Goal: Task Accomplishment & Management: Manage account settings

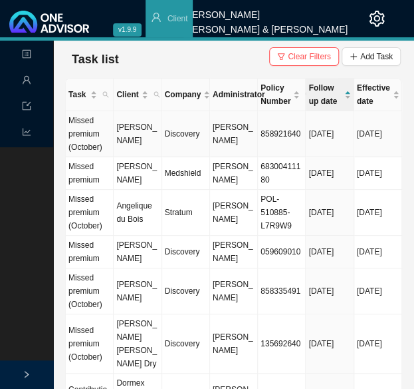
click at [132, 141] on td "Bryce Mellors" at bounding box center [138, 134] width 48 height 46
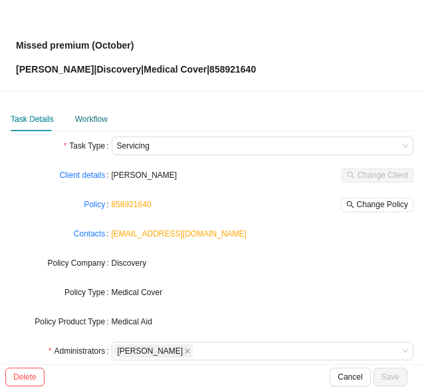
click at [92, 122] on div "Workflow" at bounding box center [91, 118] width 33 height 13
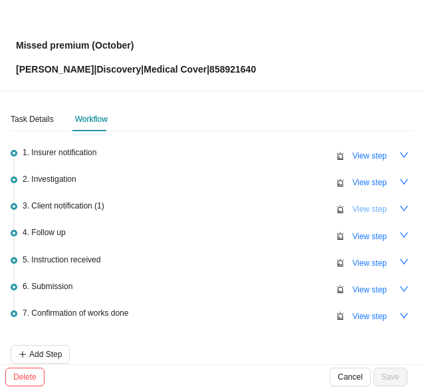
click at [353, 206] on span "View step" at bounding box center [370, 208] width 35 height 13
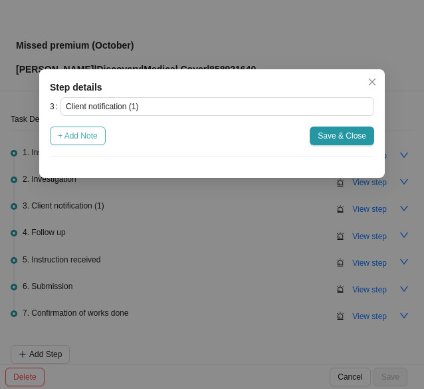
click at [85, 135] on span "+ Add Note" at bounding box center [78, 135] width 40 height 13
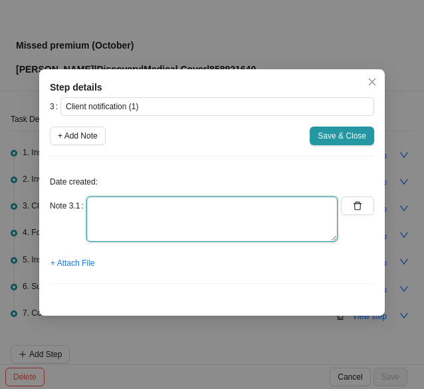
click at [102, 212] on textarea at bounding box center [211, 218] width 251 height 45
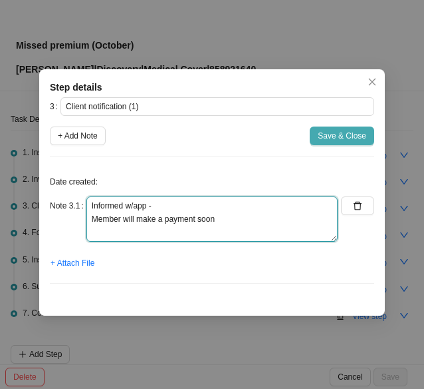
type textarea "Informed w/app - Member will make a payment soon"
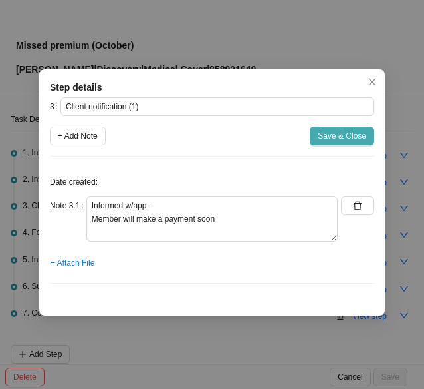
click at [352, 138] on span "Save & Close" at bounding box center [342, 135] width 49 height 13
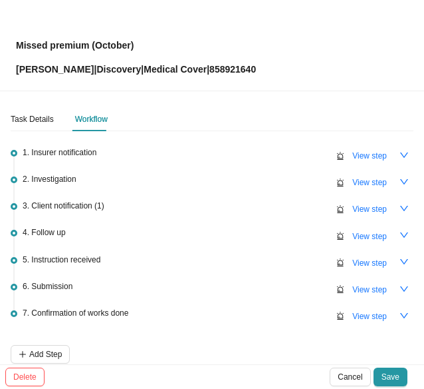
scroll to position [63, 0]
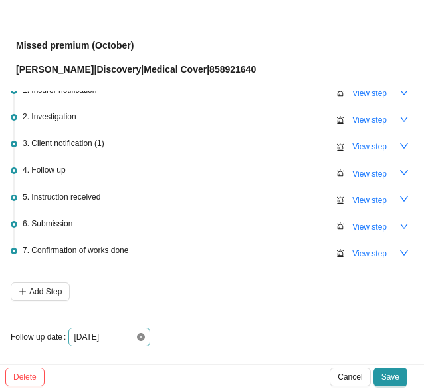
click at [140, 333] on icon "close-circle" at bounding box center [141, 337] width 8 height 8
click at [140, 332] on div at bounding box center [109, 336] width 71 height 13
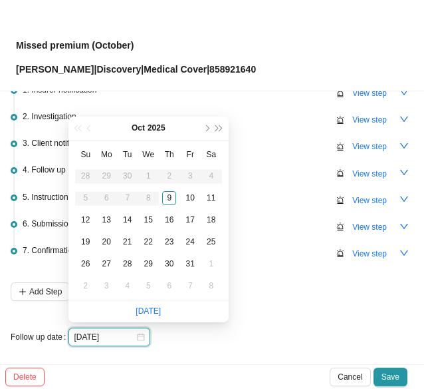
type input "2025-10-15"
type input "2025-10-11"
type input "2025-10-09"
type input "2025-10-13"
click at [108, 218] on div "13" at bounding box center [107, 220] width 14 height 14
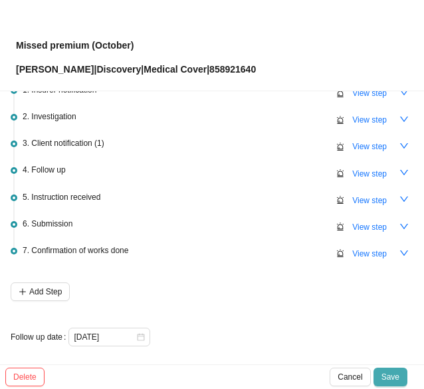
click at [390, 377] on span "Save" at bounding box center [391, 376] width 18 height 13
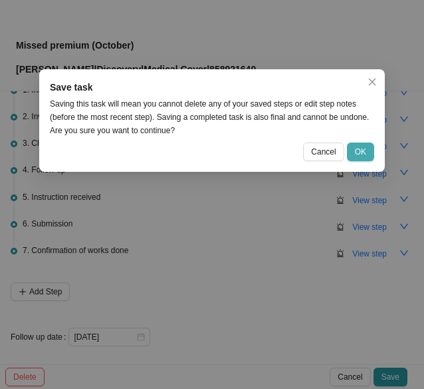
click at [361, 153] on span "OK" at bounding box center [360, 151] width 11 height 13
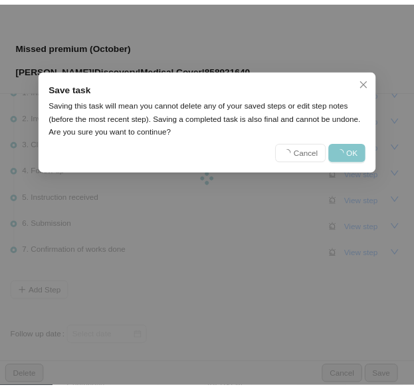
scroll to position [0, 0]
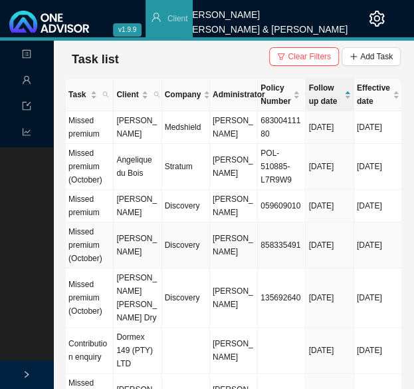
click at [138, 261] on td "Lael Malherbe" at bounding box center [138, 245] width 48 height 46
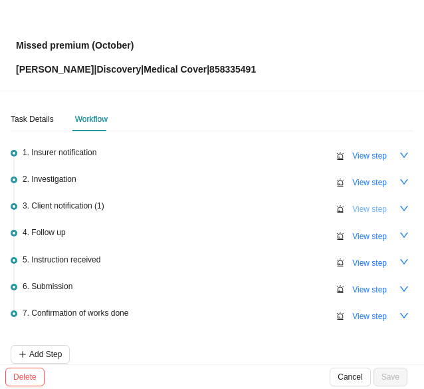
click at [353, 210] on span "View step" at bounding box center [370, 208] width 35 height 13
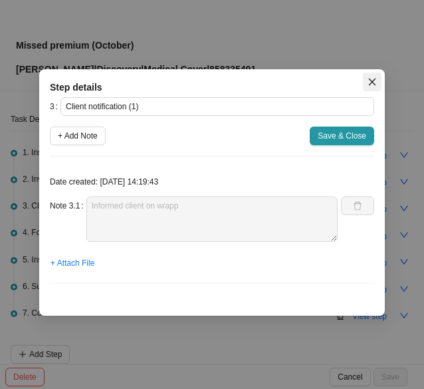
drag, startPoint x: 377, startPoint y: 79, endPoint x: 355, endPoint y: 87, distance: 22.7
click at [377, 79] on span "Close" at bounding box center [372, 81] width 19 height 9
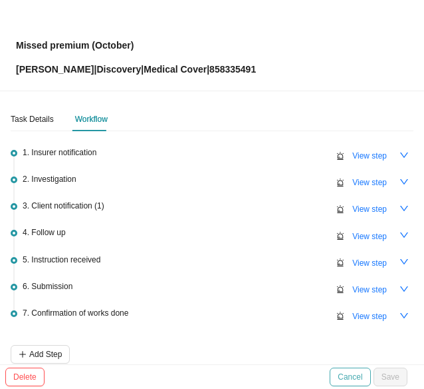
drag, startPoint x: 355, startPoint y: 377, endPoint x: 318, endPoint y: 335, distance: 56.1
click at [355, 377] on span "Cancel" at bounding box center [350, 376] width 25 height 13
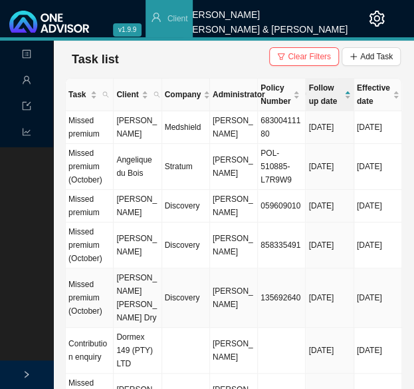
click at [203, 313] on td "Discovery" at bounding box center [186, 297] width 48 height 59
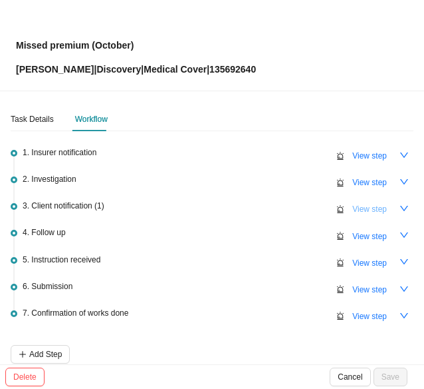
click at [353, 211] on span "View step" at bounding box center [370, 208] width 35 height 13
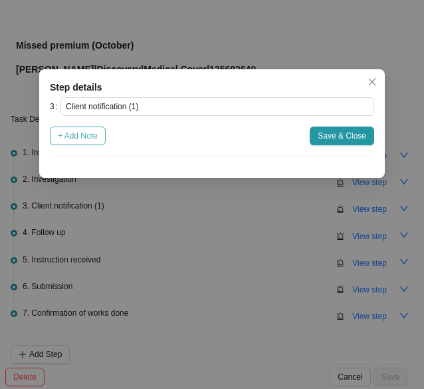
click at [67, 139] on span "+ Add Note" at bounding box center [78, 135] width 40 height 13
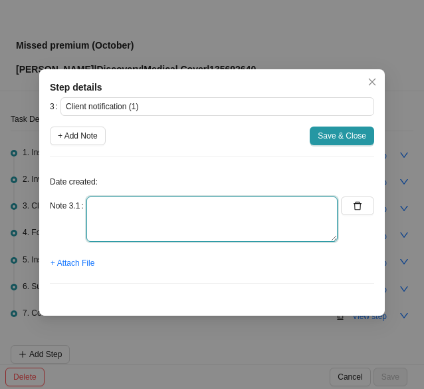
click at [97, 204] on textarea at bounding box center [211, 218] width 251 height 45
type textarea "Informed on w/app"
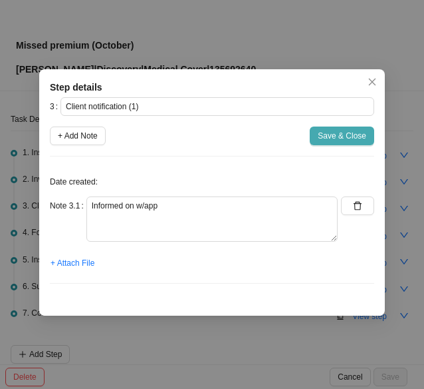
click at [349, 136] on span "Save & Close" at bounding box center [342, 135] width 49 height 13
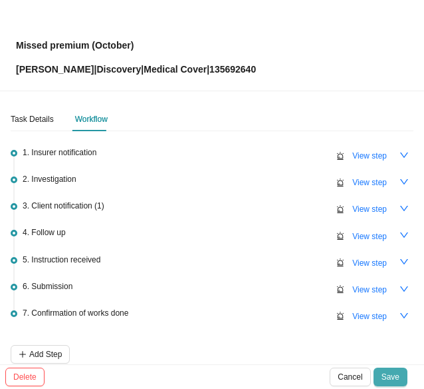
click at [387, 374] on span "Save" at bounding box center [391, 376] width 18 height 13
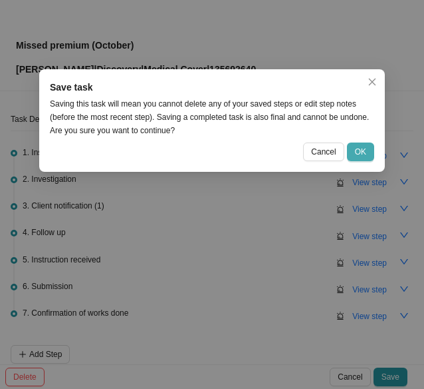
click at [358, 151] on span "OK" at bounding box center [360, 151] width 11 height 13
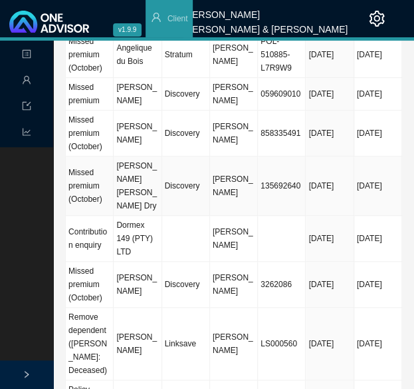
scroll to position [133, 0]
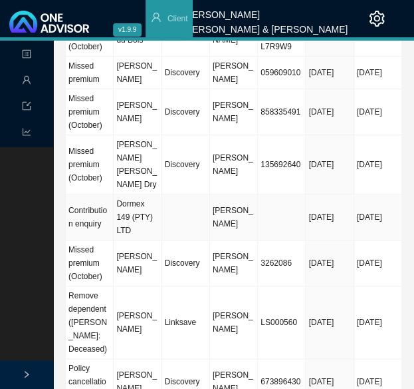
click at [158, 219] on td "Dormex 149 (PTY) LTD" at bounding box center [138, 217] width 48 height 46
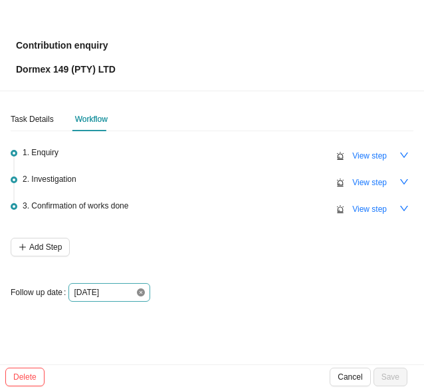
click at [137, 293] on icon "close-circle" at bounding box center [141, 292] width 8 height 8
click at [141, 293] on div at bounding box center [109, 291] width 71 height 13
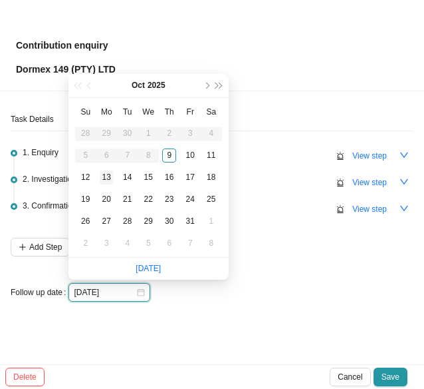
type input "2025-10-13"
click at [106, 174] on div "13" at bounding box center [107, 177] width 14 height 14
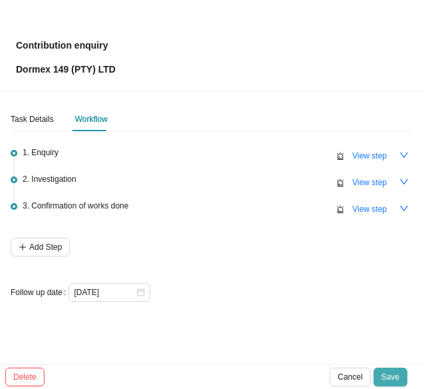
click at [388, 377] on span "Save" at bounding box center [391, 376] width 18 height 13
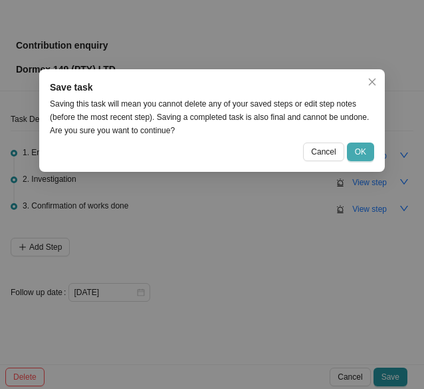
click at [363, 151] on span "OK" at bounding box center [360, 151] width 11 height 13
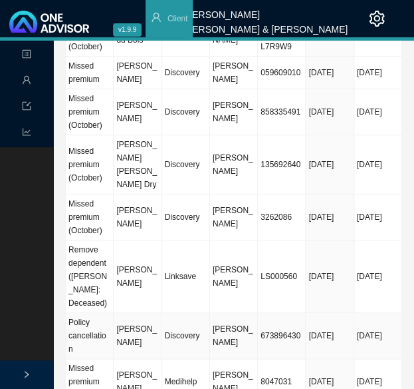
click at [196, 316] on td "Discovery" at bounding box center [186, 336] width 48 height 46
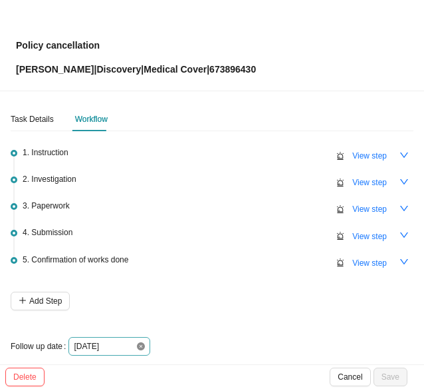
click at [140, 345] on icon "close-circle" at bounding box center [141, 346] width 8 height 8
click at [140, 345] on div at bounding box center [109, 345] width 71 height 13
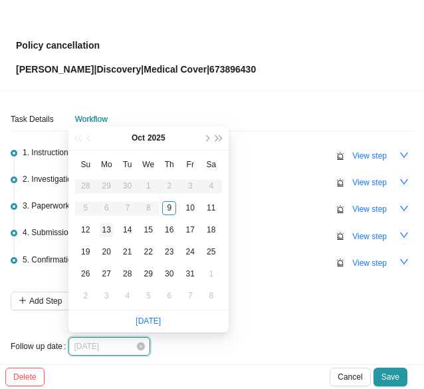
type input "2025-10-13"
click at [108, 230] on div "13" at bounding box center [107, 230] width 14 height 14
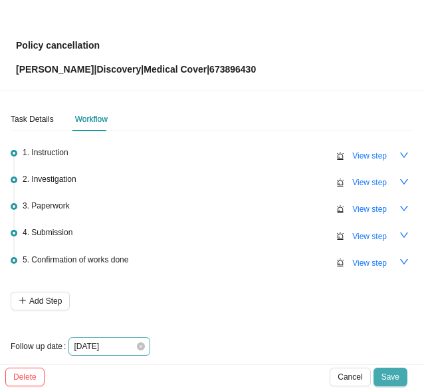
click at [389, 376] on span "Save" at bounding box center [391, 376] width 18 height 13
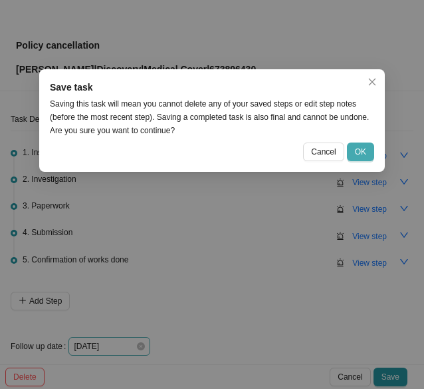
click at [360, 153] on span "OK" at bounding box center [360, 151] width 11 height 13
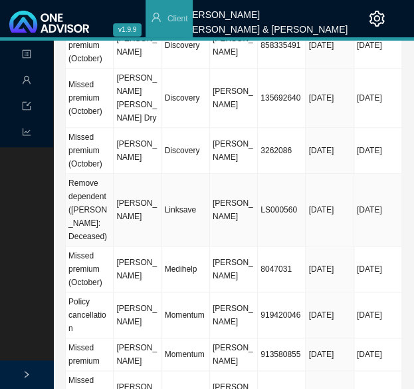
scroll to position [0, 0]
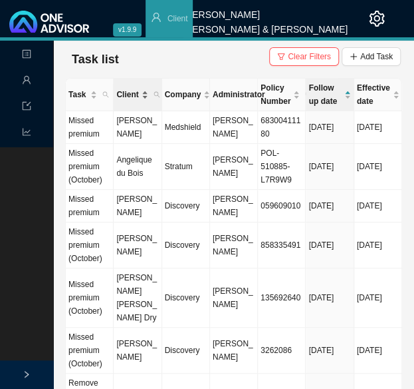
click at [126, 90] on span "Client" at bounding box center [127, 94] width 22 height 13
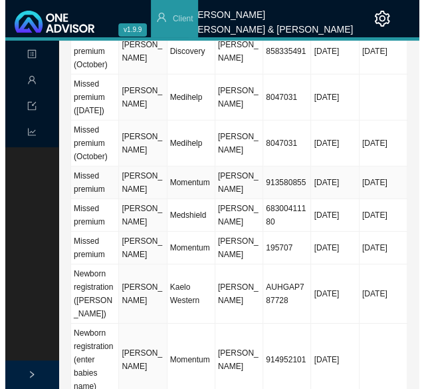
scroll to position [931, 0]
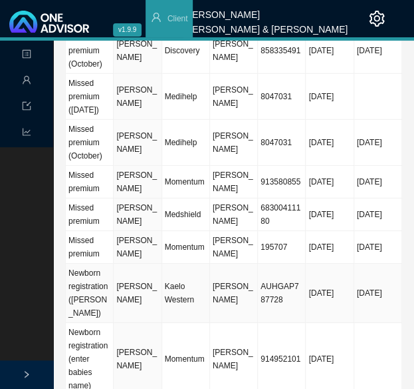
click at [140, 263] on td "Rene Clowes" at bounding box center [138, 292] width 48 height 59
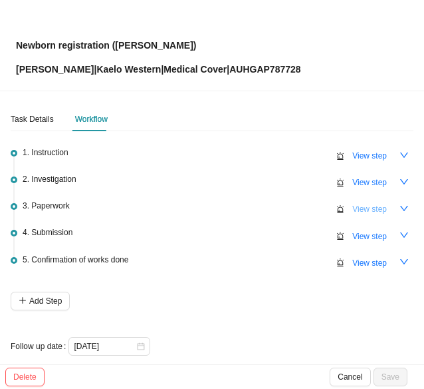
click at [353, 207] on span "View step" at bounding box center [370, 208] width 35 height 13
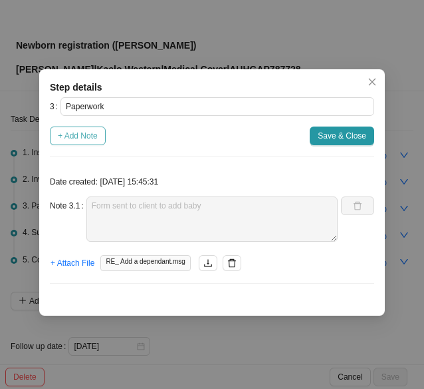
click at [73, 136] on span "+ Add Note" at bounding box center [78, 135] width 40 height 13
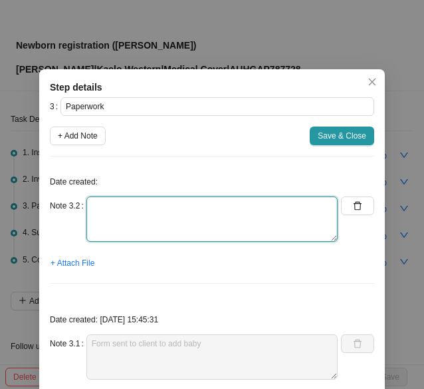
click at [96, 216] on textarea at bounding box center [211, 218] width 251 height 45
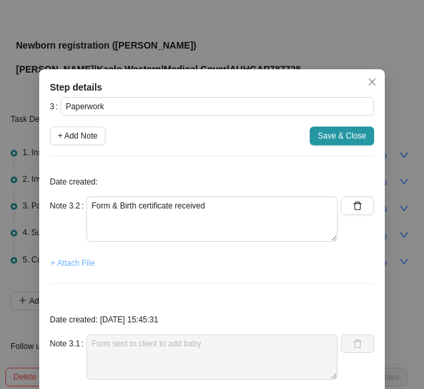
click at [71, 264] on span "+ Attach File" at bounding box center [73, 262] width 44 height 13
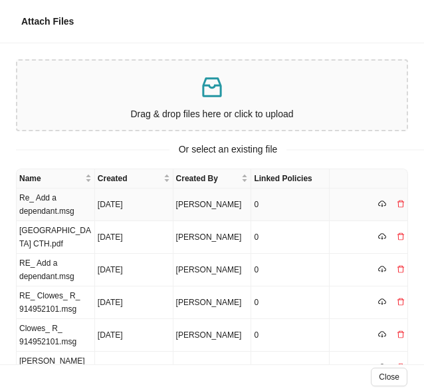
click at [67, 206] on td "Re_ Add a dependant.msg" at bounding box center [56, 204] width 79 height 33
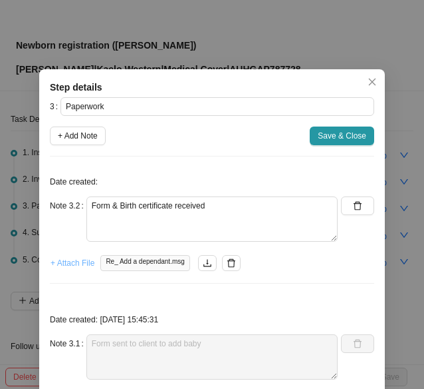
click at [75, 258] on span "+ Attach File" at bounding box center [73, 262] width 44 height 13
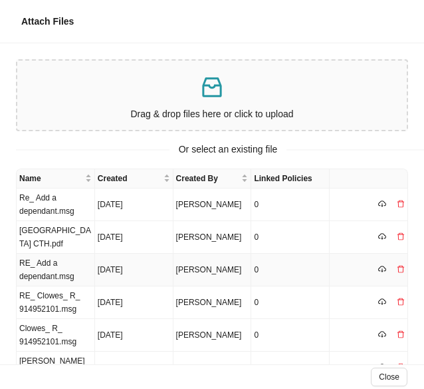
click at [61, 267] on td "RE_ Add a dependant.msg" at bounding box center [56, 269] width 79 height 33
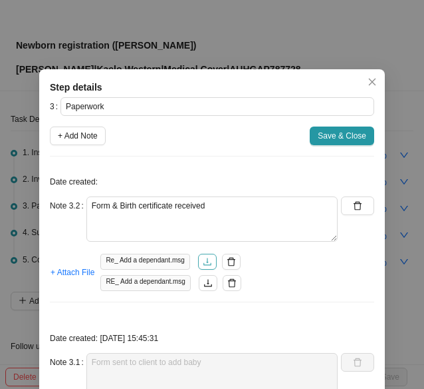
click at [203, 260] on icon "download" at bounding box center [207, 261] width 9 height 9
click at [204, 282] on icon "download" at bounding box center [208, 282] width 8 height 7
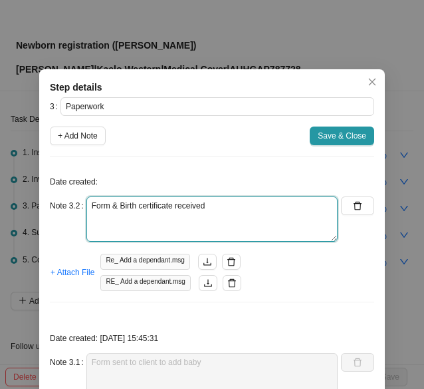
drag, startPoint x: 228, startPoint y: 203, endPoint x: 238, endPoint y: 203, distance: 9.3
click at [235, 203] on textarea "Form & Birth certificate received" at bounding box center [211, 218] width 251 height 45
type textarea "Form & Birth certificate received // Wait for updated membership certificate"
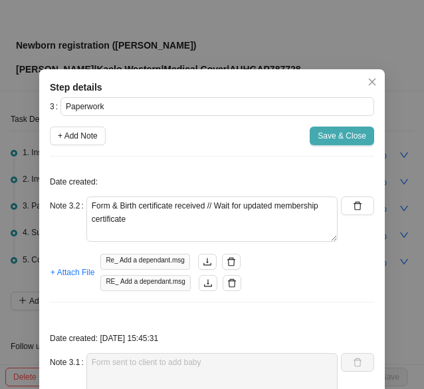
click at [325, 140] on span "Save & Close" at bounding box center [342, 135] width 49 height 13
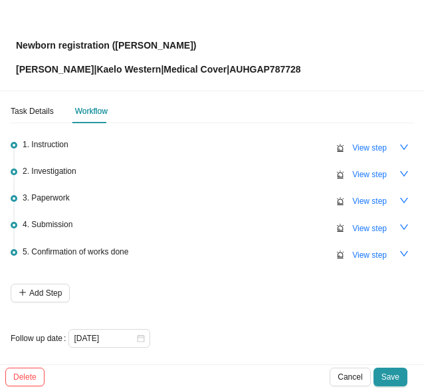
scroll to position [11, 0]
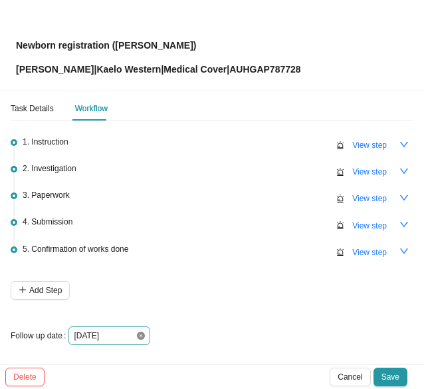
click at [142, 332] on icon "close-circle" at bounding box center [141, 335] width 8 height 8
click at [142, 332] on div at bounding box center [109, 335] width 71 height 13
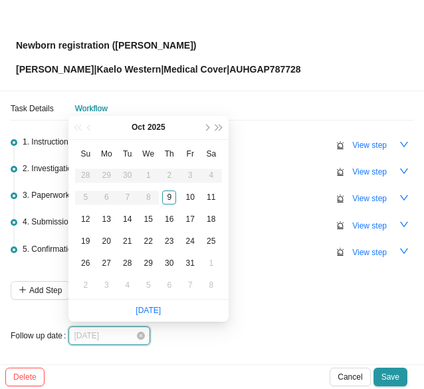
type input "2025-10-15"
type input "2025-10-13"
drag, startPoint x: 106, startPoint y: 218, endPoint x: 123, endPoint y: 217, distance: 16.6
click at [108, 218] on div "13" at bounding box center [107, 219] width 14 height 14
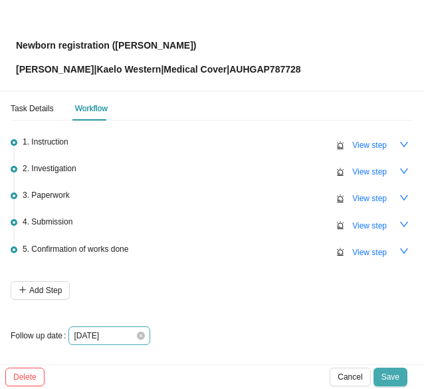
click at [389, 375] on span "Save" at bounding box center [391, 376] width 18 height 13
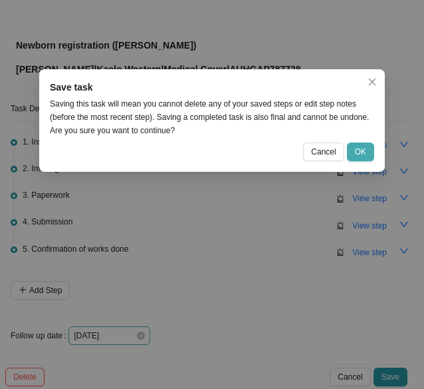
click at [365, 153] on span "OK" at bounding box center [360, 151] width 11 height 13
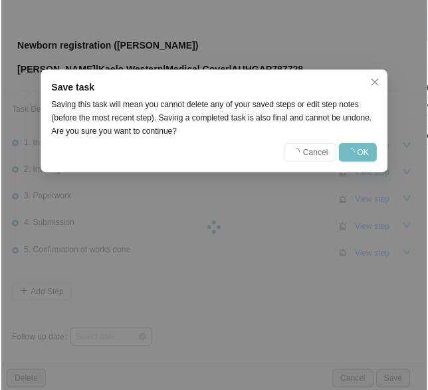
scroll to position [0, 0]
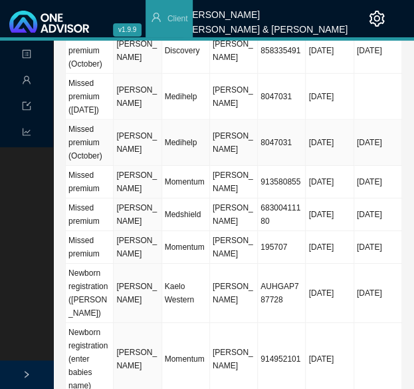
click at [130, 120] on td "Linda Viljoen" at bounding box center [138, 143] width 48 height 46
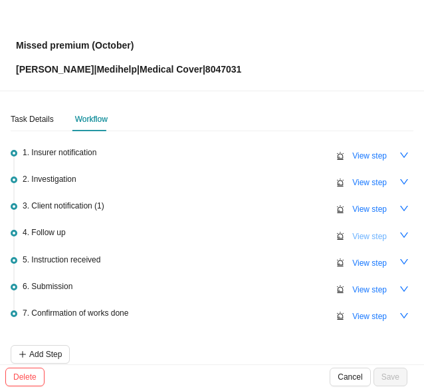
click at [353, 237] on span "View step" at bounding box center [370, 236] width 35 height 13
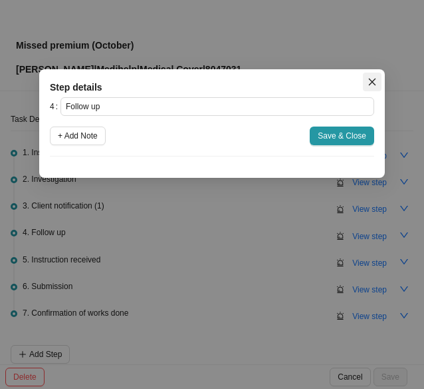
click at [373, 79] on icon "close" at bounding box center [372, 81] width 9 height 9
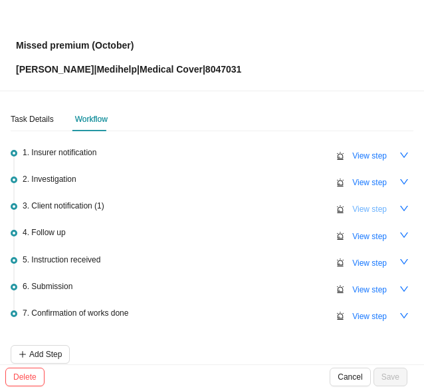
drag, startPoint x: 361, startPoint y: 210, endPoint x: 208, endPoint y: 208, distance: 153.0
click at [361, 209] on span "View step" at bounding box center [370, 208] width 35 height 13
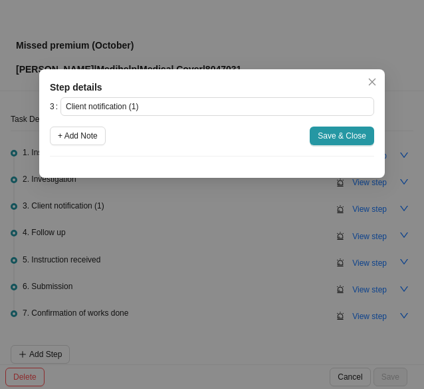
click at [374, 79] on icon "close" at bounding box center [372, 81] width 9 height 9
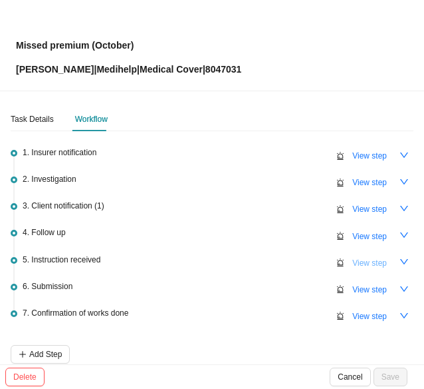
click at [353, 259] on span "View step" at bounding box center [370, 262] width 35 height 13
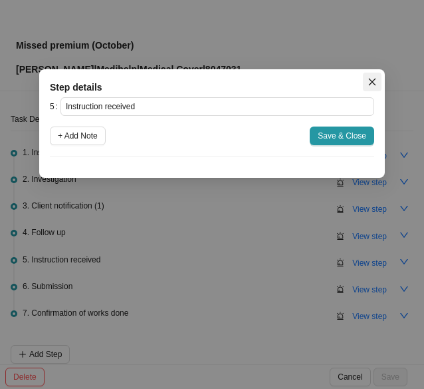
click at [375, 81] on icon "close" at bounding box center [372, 81] width 9 height 9
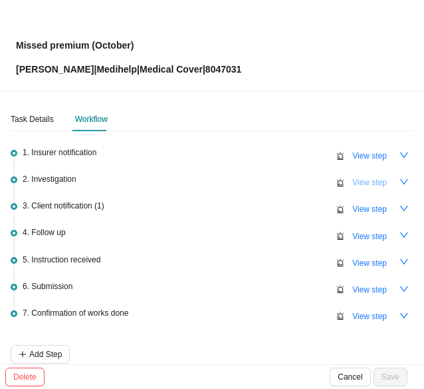
click at [354, 178] on span "View step" at bounding box center [370, 182] width 35 height 13
type input "Investigation"
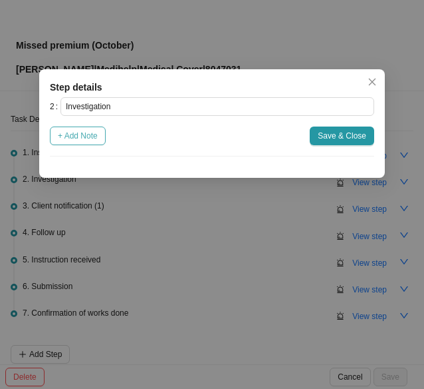
click at [75, 138] on span "+ Add Note" at bounding box center [78, 135] width 40 height 13
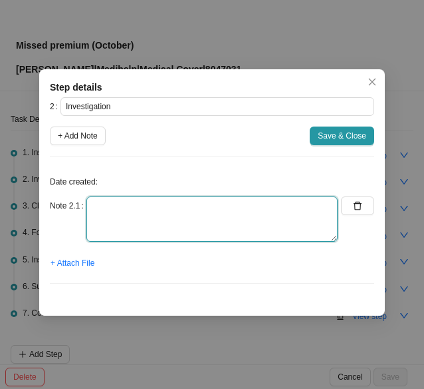
click at [114, 223] on textarea at bounding box center [211, 218] width 251 height 45
paste textarea "W202510080472"
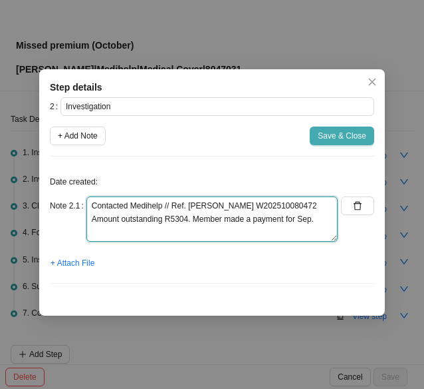
type textarea "Contacted Medihelp // Ref. Raquel W202510080472 Amount outstanding R5304. Membe…"
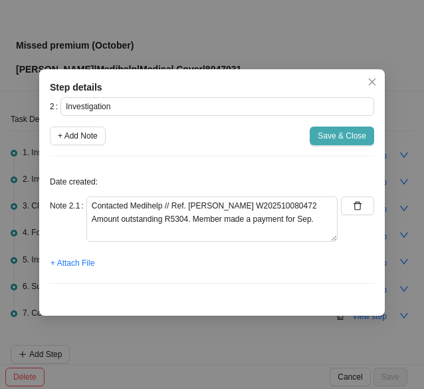
click at [333, 136] on span "Save & Close" at bounding box center [342, 135] width 49 height 13
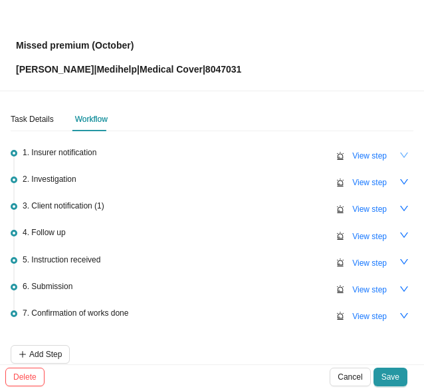
click at [400, 155] on icon "down" at bounding box center [404, 154] width 9 height 9
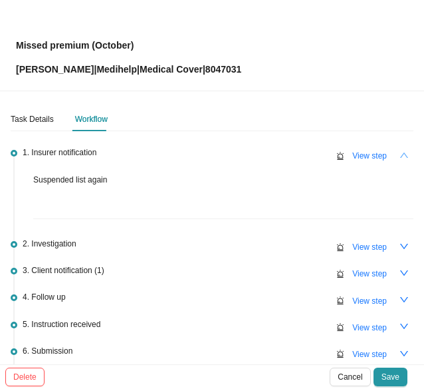
click at [400, 155] on icon "up" at bounding box center [404, 154] width 9 height 9
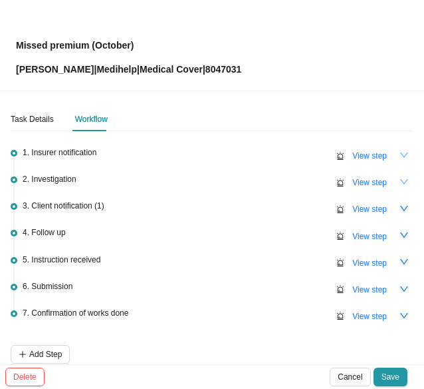
click at [400, 179] on icon "down" at bounding box center [404, 181] width 9 height 9
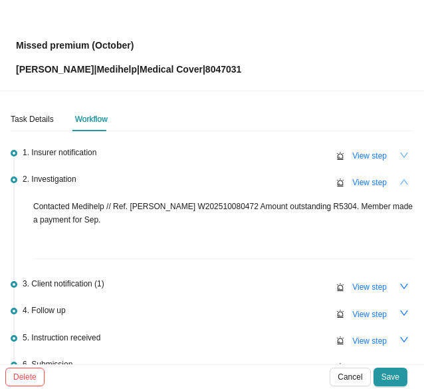
click at [400, 179] on icon "up" at bounding box center [404, 181] width 8 height 5
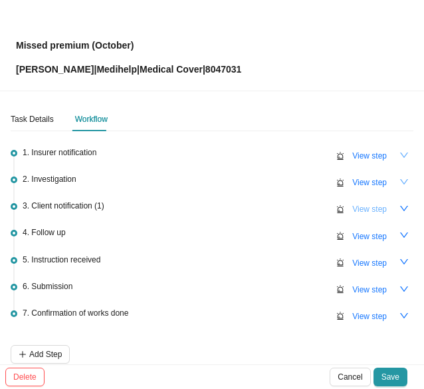
click at [381, 206] on button "View step" at bounding box center [370, 209] width 51 height 19
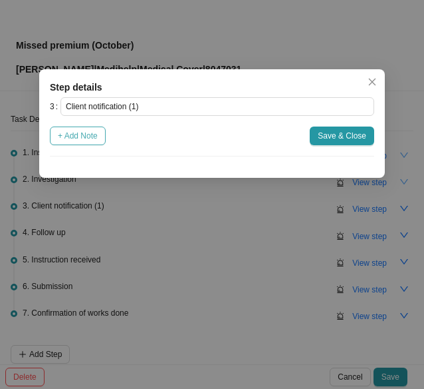
click at [90, 139] on span "+ Add Note" at bounding box center [78, 135] width 40 height 13
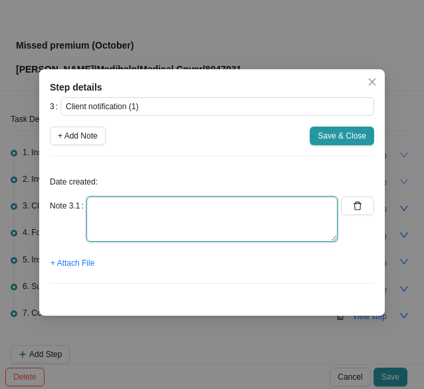
click at [115, 212] on textarea at bounding box center [211, 218] width 251 height 45
type textarea "Informed client - email & w/app"
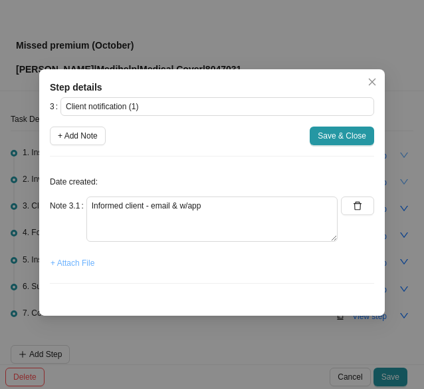
click at [72, 261] on span "+ Attach File" at bounding box center [73, 262] width 44 height 13
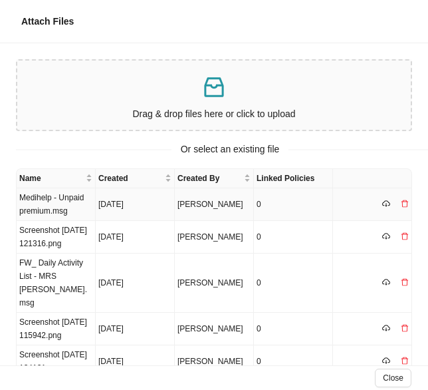
click at [49, 210] on td "Medihelp - Unpaid premium.msg" at bounding box center [56, 204] width 79 height 33
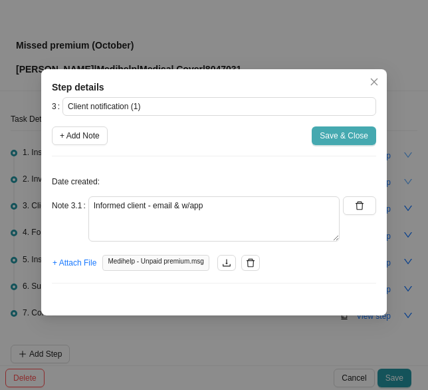
click at [333, 136] on span "Save & Close" at bounding box center [344, 135] width 49 height 13
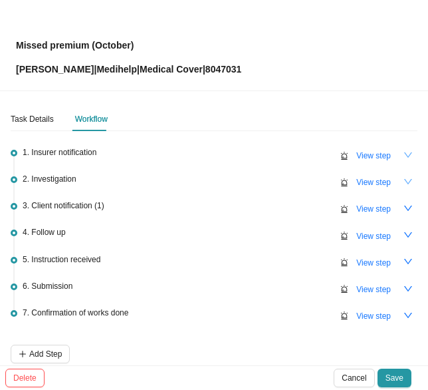
scroll to position [61, 0]
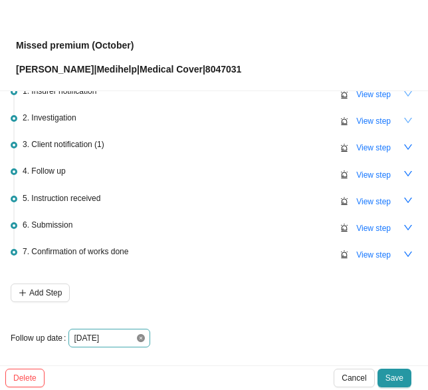
click at [138, 334] on icon "close-circle" at bounding box center [141, 338] width 8 height 8
click at [141, 333] on div at bounding box center [109, 337] width 71 height 13
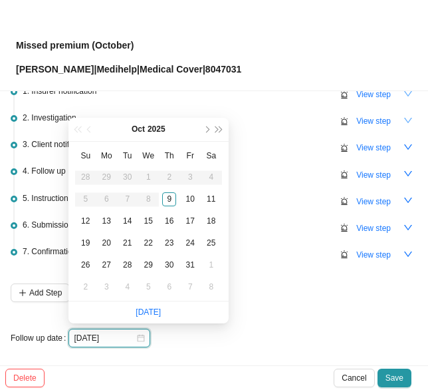
type input "2025-10-14"
type input "2025-10-12"
type input "2025-10-13"
click at [105, 219] on div "13" at bounding box center [107, 221] width 14 height 14
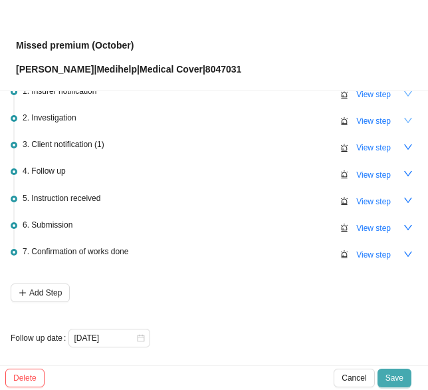
click at [391, 371] on span "Save" at bounding box center [395, 377] width 18 height 13
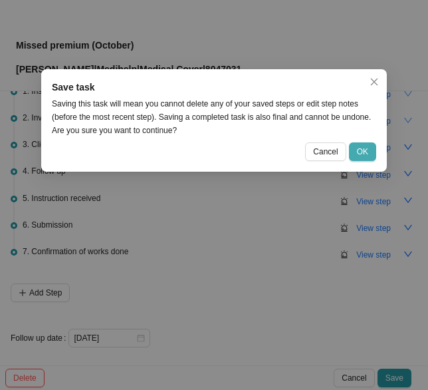
drag, startPoint x: 371, startPoint y: 148, endPoint x: 363, endPoint y: 151, distance: 8.4
click at [371, 148] on button "OK" at bounding box center [362, 151] width 27 height 19
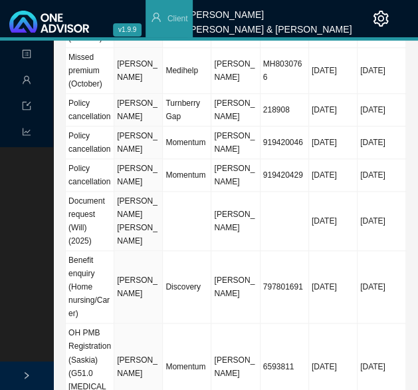
scroll to position [0, 0]
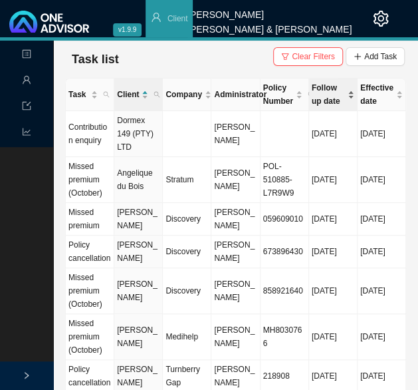
click at [321, 96] on span "Follow up date" at bounding box center [328, 94] width 33 height 27
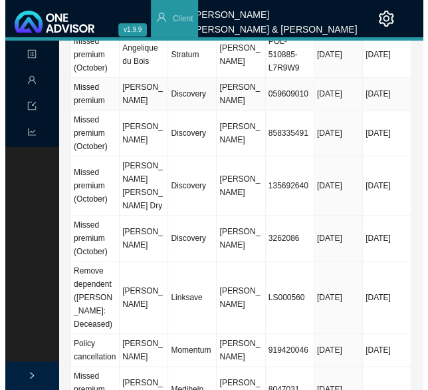
scroll to position [133, 0]
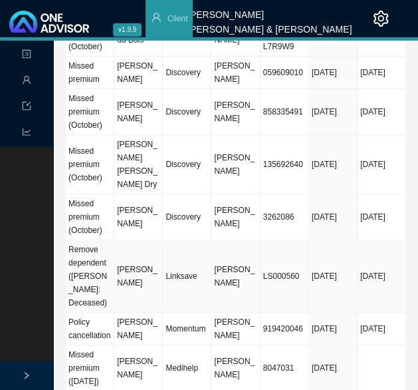
click at [160, 283] on td "Timothy Stuart Cornell" at bounding box center [138, 276] width 49 height 73
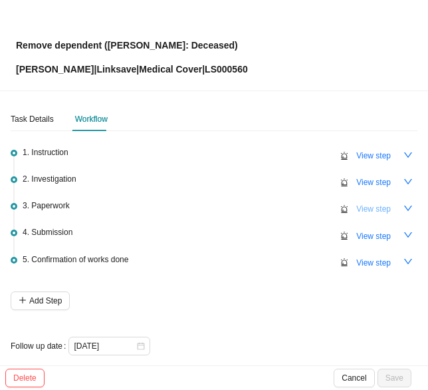
click at [365, 211] on span "View step" at bounding box center [374, 208] width 35 height 13
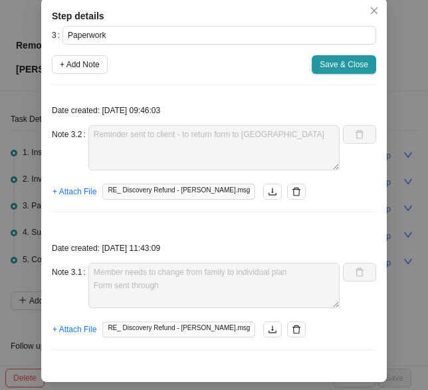
scroll to position [72, 0]
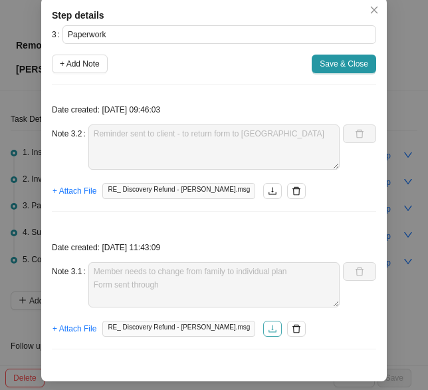
click at [268, 327] on icon "download" at bounding box center [272, 328] width 9 height 9
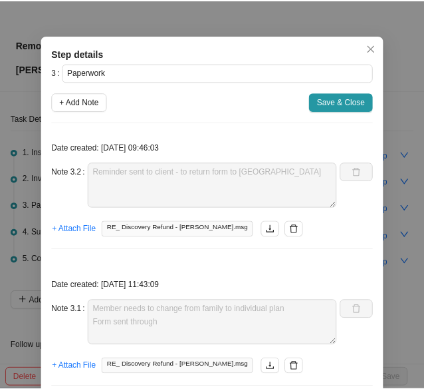
scroll to position [0, 0]
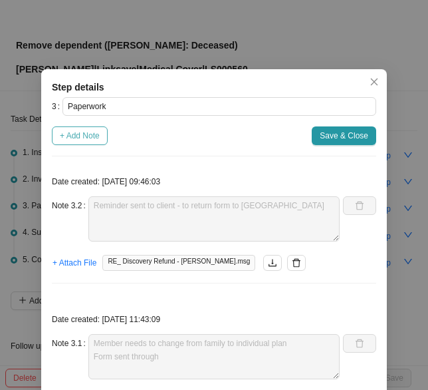
click at [78, 137] on span "+ Add Note" at bounding box center [80, 135] width 40 height 13
type textarea "Reminder sent to client - to return form to us"
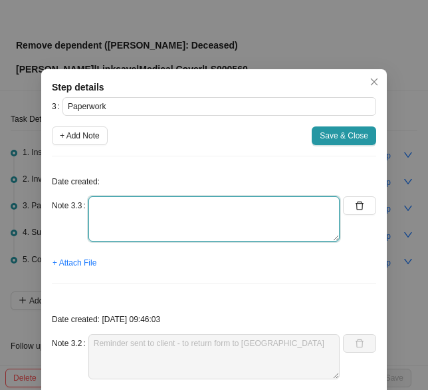
click at [112, 211] on textarea at bounding box center [213, 218] width 251 height 45
type textarea "Member sent back details, not the form Requested form again"
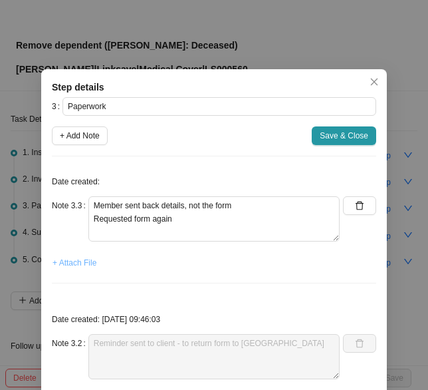
click at [72, 263] on span "+ Attach File" at bounding box center [75, 262] width 44 height 13
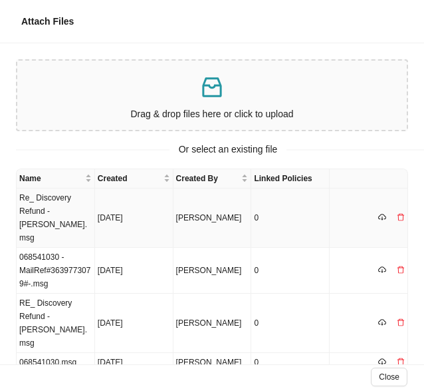
click at [51, 211] on td "Re_ Discovery Refund - Tim Cornell.msg" at bounding box center [56, 217] width 79 height 59
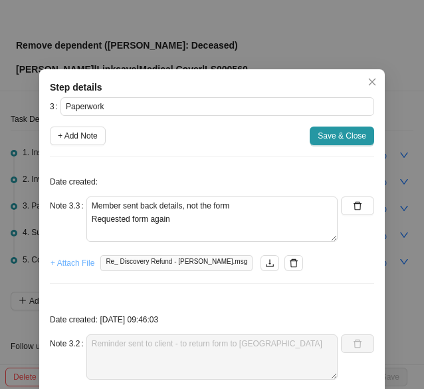
click at [72, 261] on span "+ Attach File" at bounding box center [73, 262] width 44 height 13
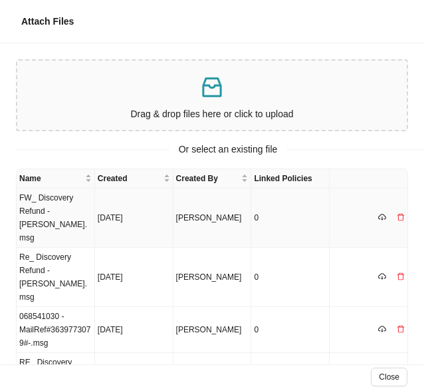
click at [61, 211] on td "FW_ Discovery Refund - Tim Cornell.msg" at bounding box center [56, 217] width 79 height 59
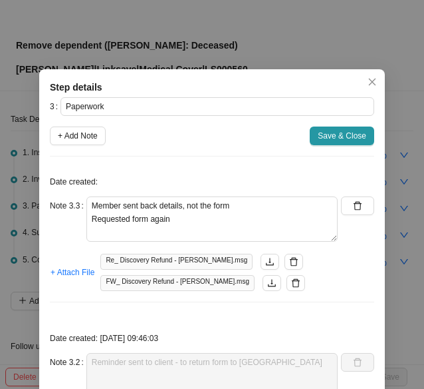
click at [343, 134] on span "Save & Close" at bounding box center [342, 135] width 49 height 13
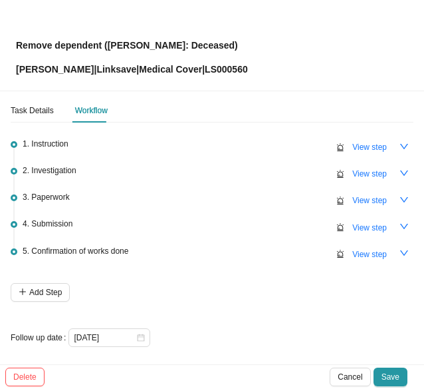
scroll to position [11, 0]
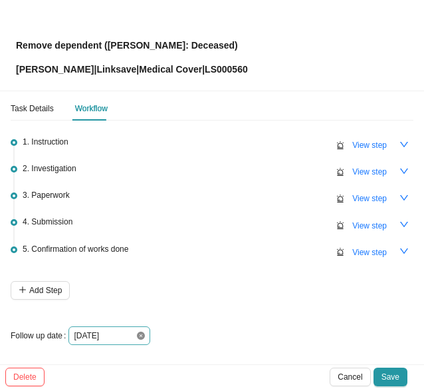
click at [140, 331] on icon "close-circle" at bounding box center [141, 335] width 8 height 8
click at [141, 337] on div at bounding box center [109, 335] width 71 height 13
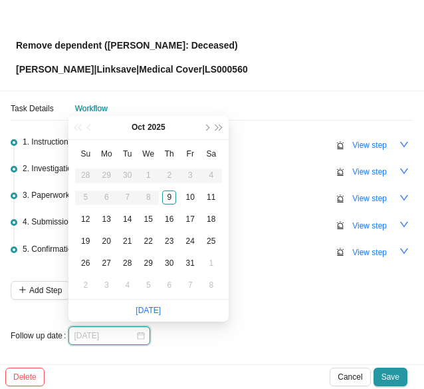
type input "2025-10-09"
type input "2025-10-13"
click at [106, 216] on div "13" at bounding box center [107, 219] width 14 height 14
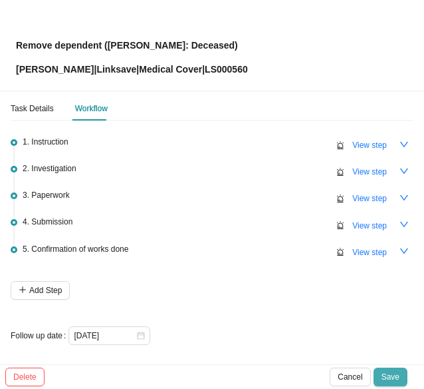
click at [399, 372] on span "Save" at bounding box center [391, 376] width 18 height 13
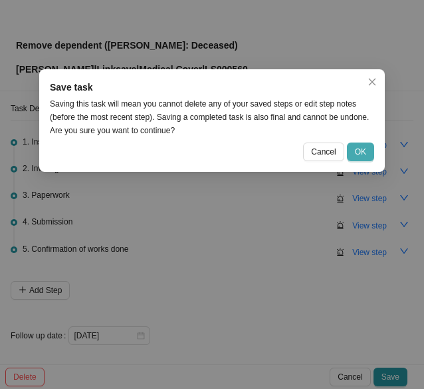
click at [365, 152] on span "OK" at bounding box center [360, 151] width 11 height 13
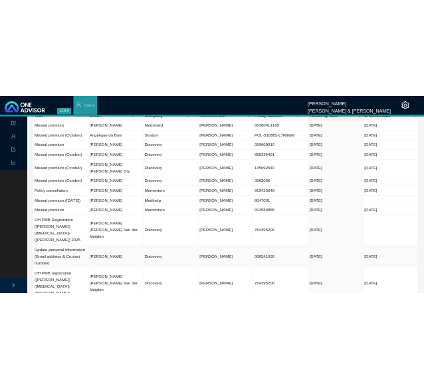
scroll to position [0, 0]
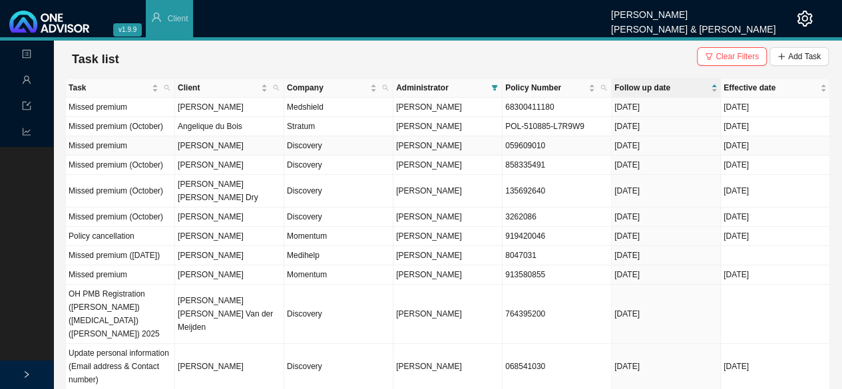
click at [414, 152] on td "059609010" at bounding box center [556, 145] width 109 height 19
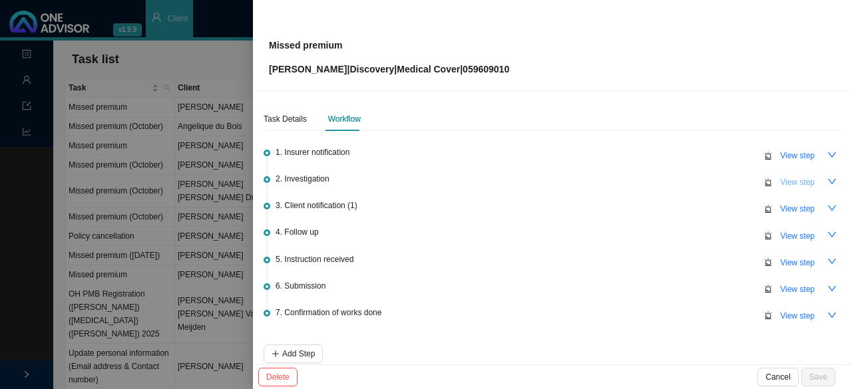
click at [414, 182] on span "View step" at bounding box center [797, 182] width 35 height 13
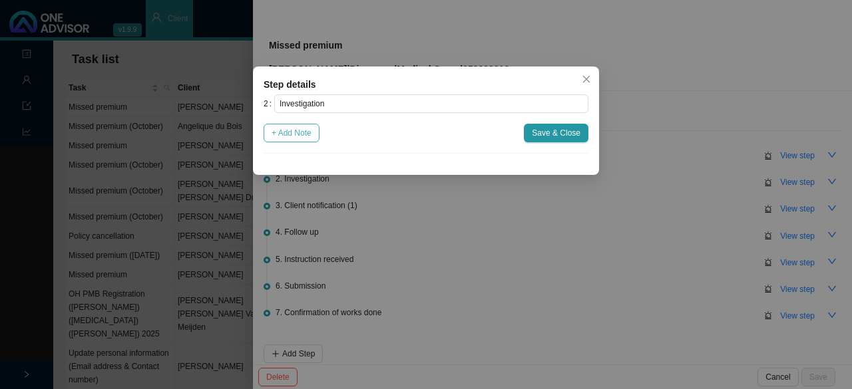
click at [299, 132] on span "+ Add Note" at bounding box center [291, 132] width 40 height 13
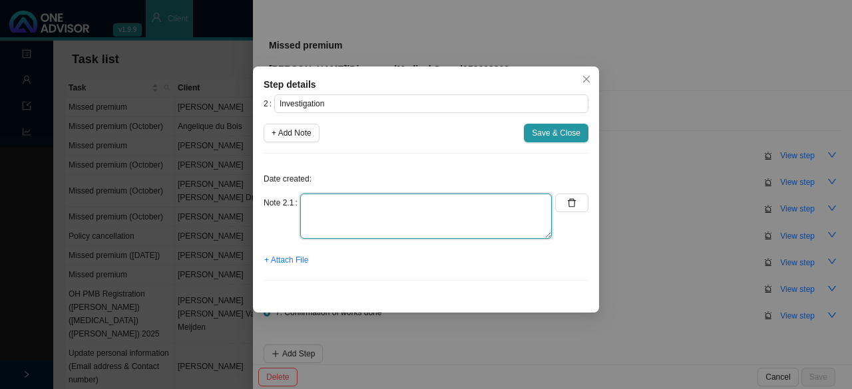
click at [322, 212] on textarea at bounding box center [425, 216] width 251 height 45
type textarea "Contacted DH // Dominique (Ref. Amount outstanidng"
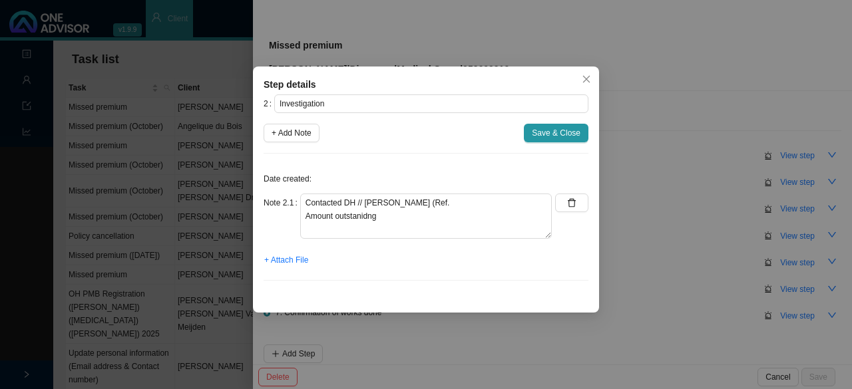
click at [196, 207] on div "Step details 2 Investigation + Add Note Save & Close Date created: Note 2.1 Con…" at bounding box center [426, 194] width 852 height 389
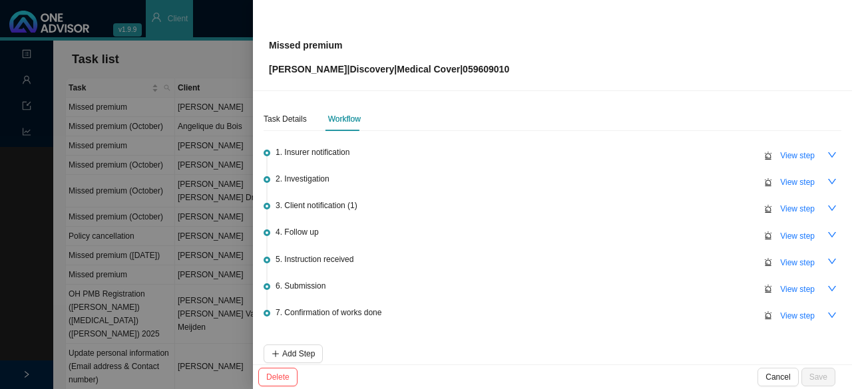
click at [212, 183] on div at bounding box center [426, 194] width 852 height 389
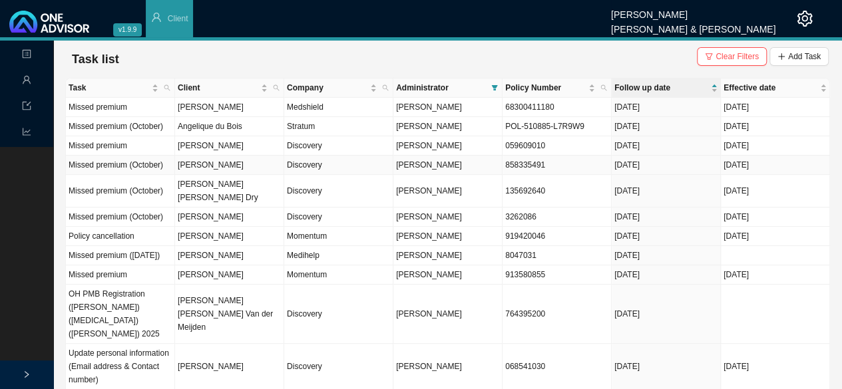
click at [222, 168] on td "Lael Malherbe" at bounding box center [229, 165] width 109 height 19
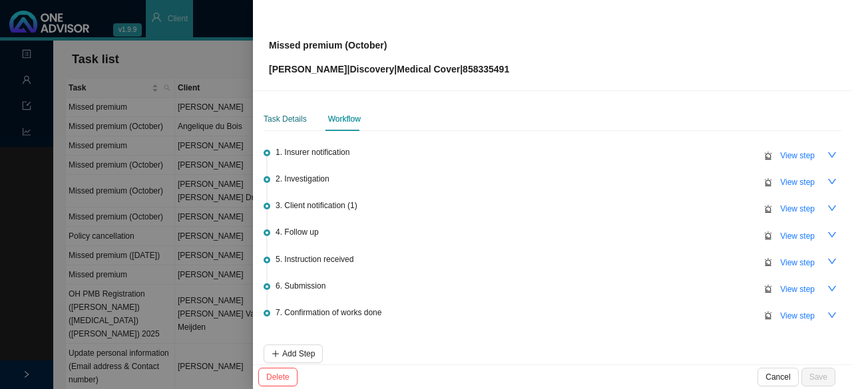
drag, startPoint x: 290, startPoint y: 118, endPoint x: 303, endPoint y: 122, distance: 13.5
click at [291, 118] on div "Task Details" at bounding box center [284, 118] width 43 height 13
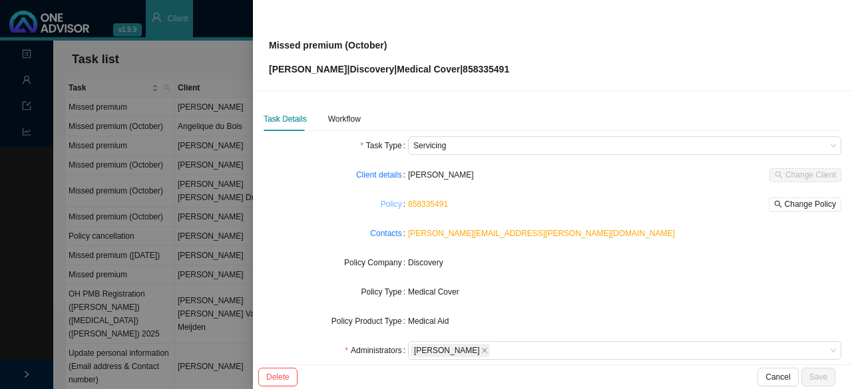
click at [391, 206] on link "Policy" at bounding box center [391, 204] width 21 height 13
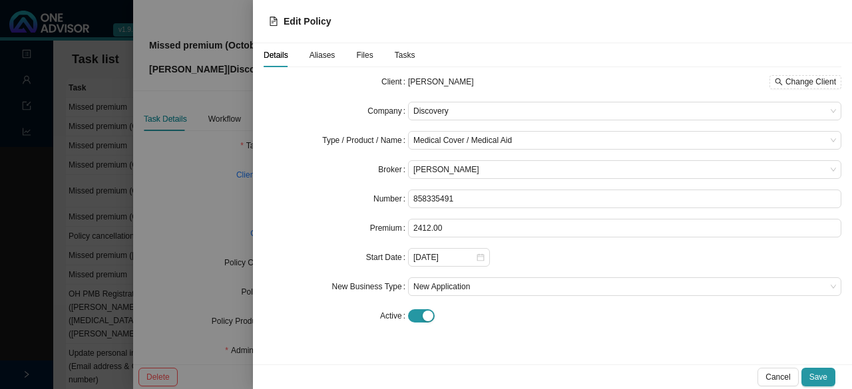
click at [335, 221] on div "Premium" at bounding box center [335, 228] width 144 height 19
click at [212, 204] on div at bounding box center [426, 194] width 852 height 389
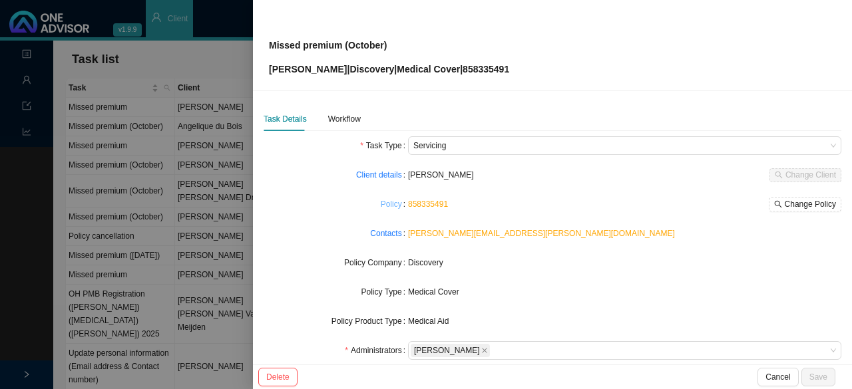
click at [386, 204] on link "Policy" at bounding box center [391, 204] width 21 height 13
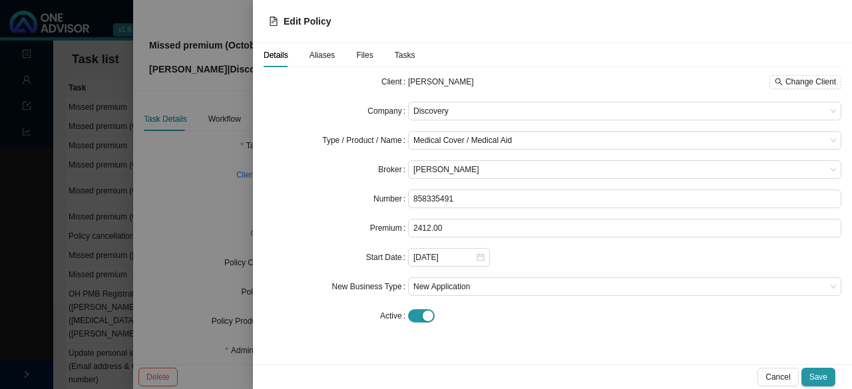
click at [210, 208] on div at bounding box center [426, 194] width 852 height 389
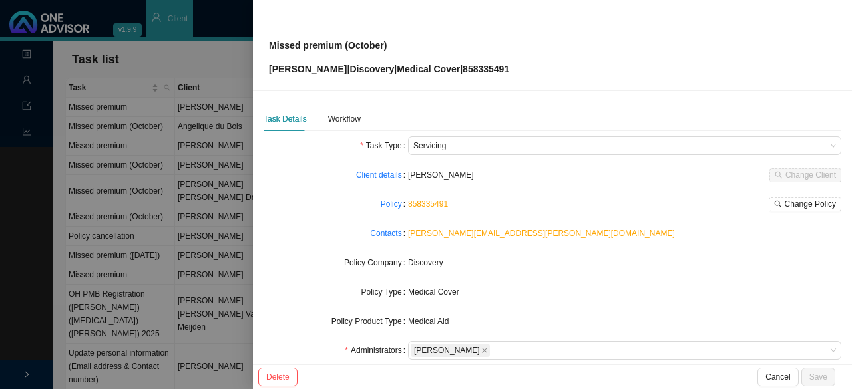
click at [205, 162] on div at bounding box center [426, 194] width 852 height 389
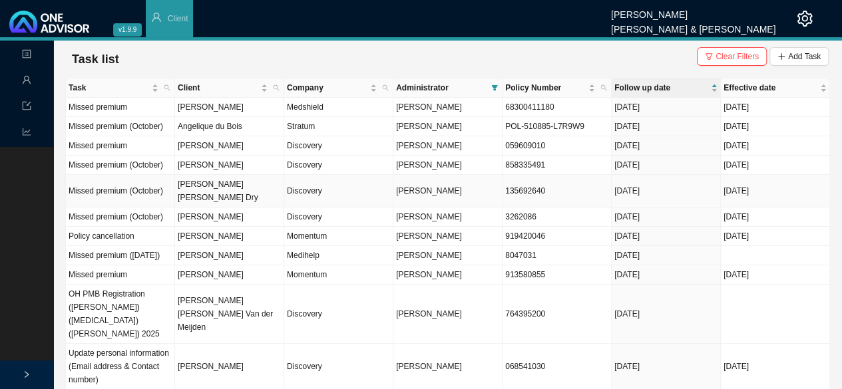
drag, startPoint x: 222, startPoint y: 183, endPoint x: 343, endPoint y: 182, distance: 120.4
click at [224, 183] on td "Kevin Justin Dry" at bounding box center [229, 191] width 109 height 33
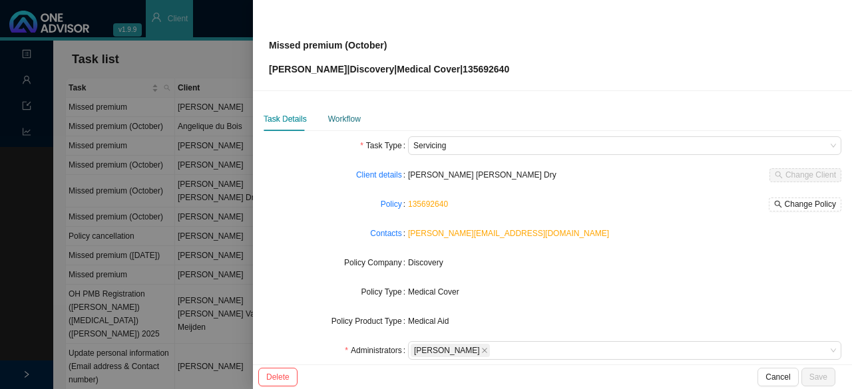
click at [339, 122] on div "Workflow" at bounding box center [344, 118] width 33 height 13
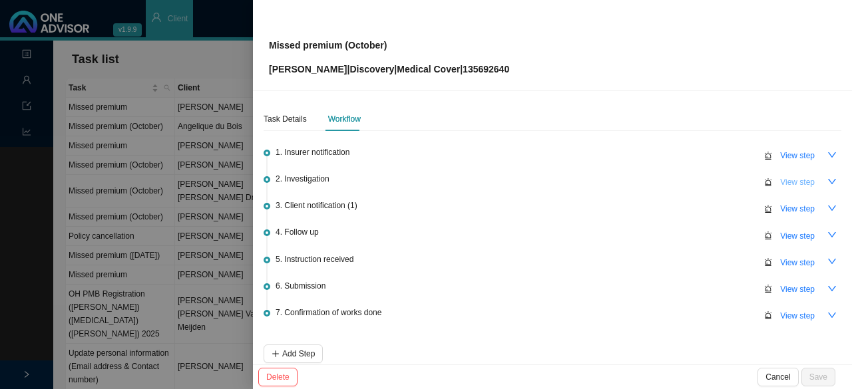
click at [414, 186] on span "View step" at bounding box center [797, 182] width 35 height 13
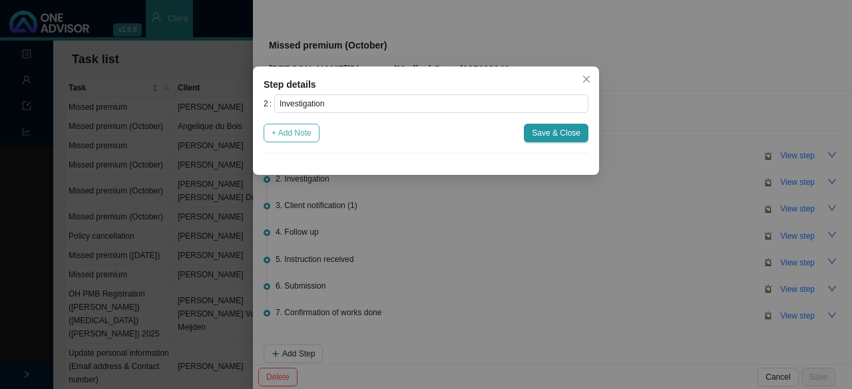
click at [305, 134] on span "+ Add Note" at bounding box center [291, 132] width 40 height 13
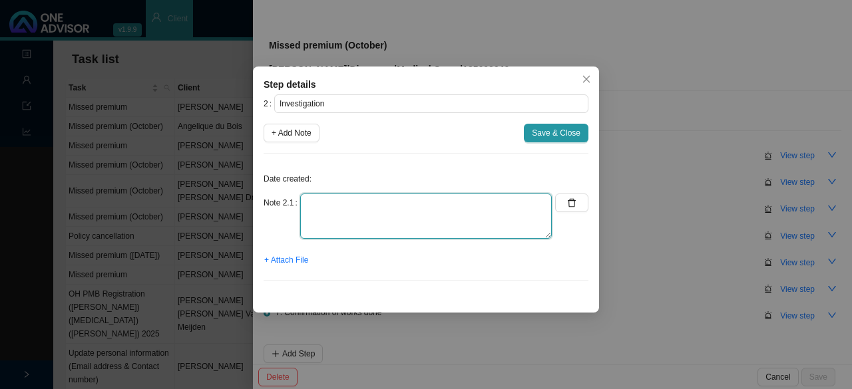
click at [323, 204] on textarea at bounding box center [425, 216] width 251 height 45
click at [304, 214] on textarea "Called DH // Ref. Dominique Amount outstanding:" at bounding box center [425, 216] width 251 height 45
click at [414, 215] on textarea "Called DH // Ref. Dominique Suspended policy // Amount outstanding:" at bounding box center [425, 216] width 251 height 45
drag, startPoint x: 462, startPoint y: 216, endPoint x: 410, endPoint y: 214, distance: 52.0
click at [410, 214] on textarea "Called DH // Ref. Dominique Suspended policy // Amount outstanding:" at bounding box center [425, 216] width 251 height 45
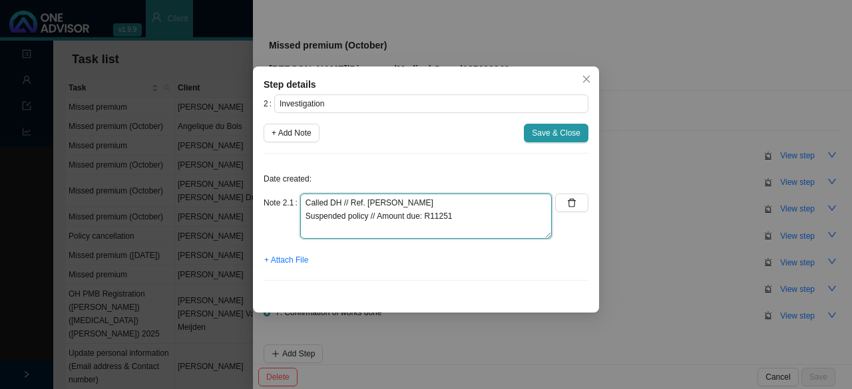
click at [414, 214] on textarea "Called DH // Ref. Dominique Suspended policy // Amount due: R11251" at bounding box center [425, 216] width 251 height 45
click at [414, 204] on textarea "Called DH // Ref. Dominique Suspended policy // Amount due: R11251" at bounding box center [425, 216] width 251 height 45
click at [414, 218] on textarea "Called DH // Ref. Dominique Suspended policy // Amount due: R11251" at bounding box center [425, 216] width 251 height 45
click at [414, 204] on textarea "Called DH // Ref. Dominique Suspended policy // Amount due: R11251 Bill cut off…" at bounding box center [425, 216] width 251 height 45
type textarea "Called DH // Ref. Dominique 11526688022 Suspended policy // Amount due: R11251 …"
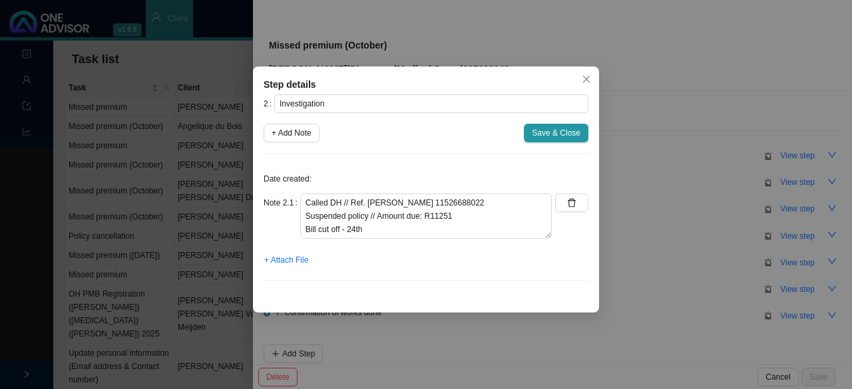
click at [414, 134] on span "Save & Close" at bounding box center [556, 132] width 49 height 13
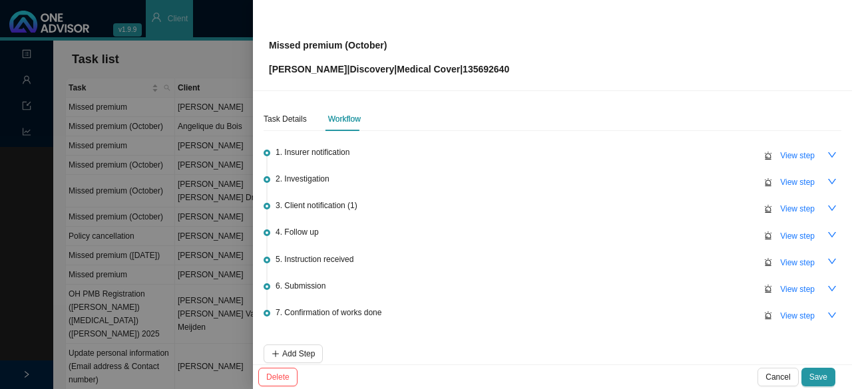
click at [414, 384] on button "Save" at bounding box center [818, 377] width 34 height 19
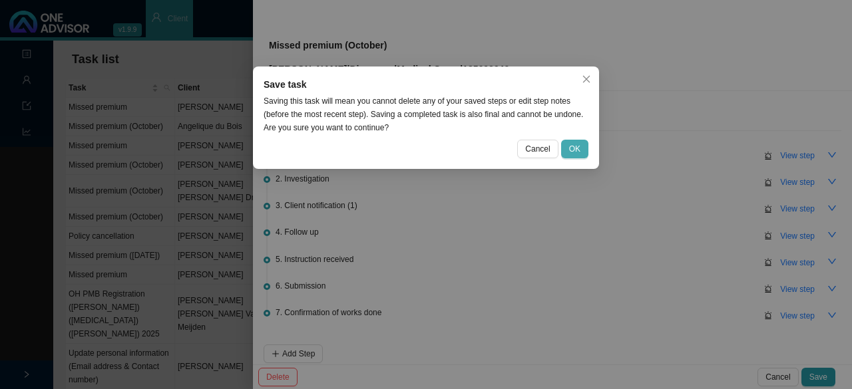
click at [414, 147] on span "OK" at bounding box center [574, 148] width 11 height 13
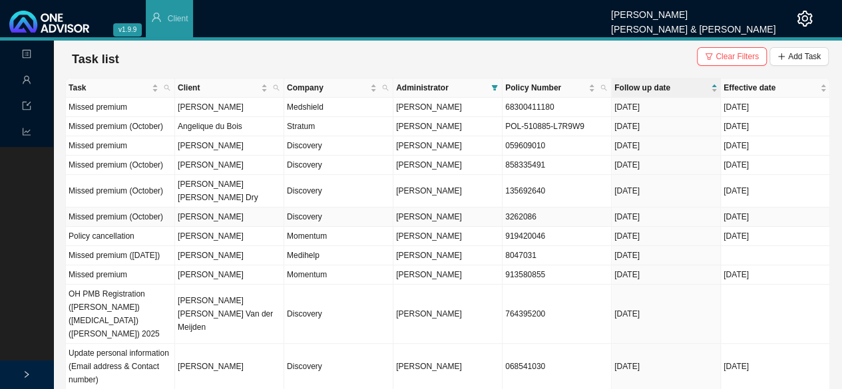
click at [314, 208] on td "Discovery" at bounding box center [338, 217] width 109 height 19
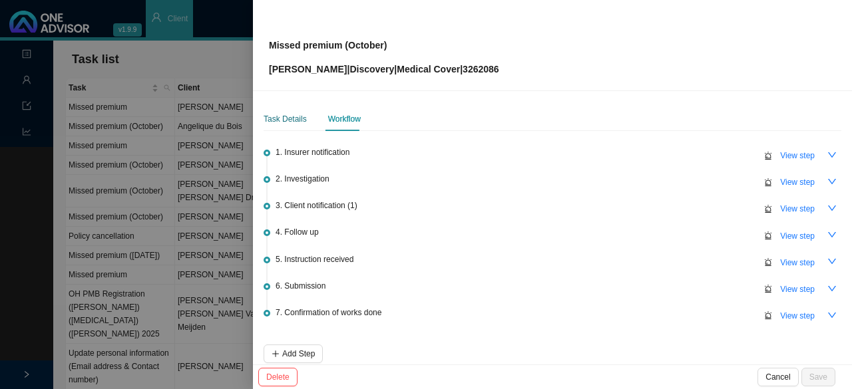
click at [286, 116] on div "Task Details" at bounding box center [284, 118] width 43 height 13
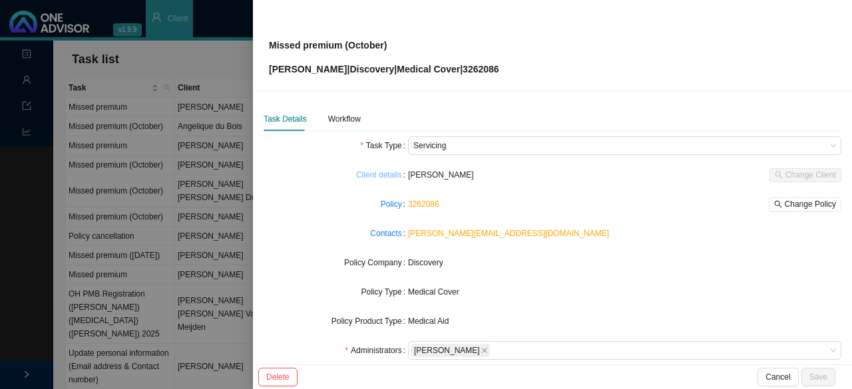
click at [383, 168] on link "Client details" at bounding box center [379, 174] width 46 height 13
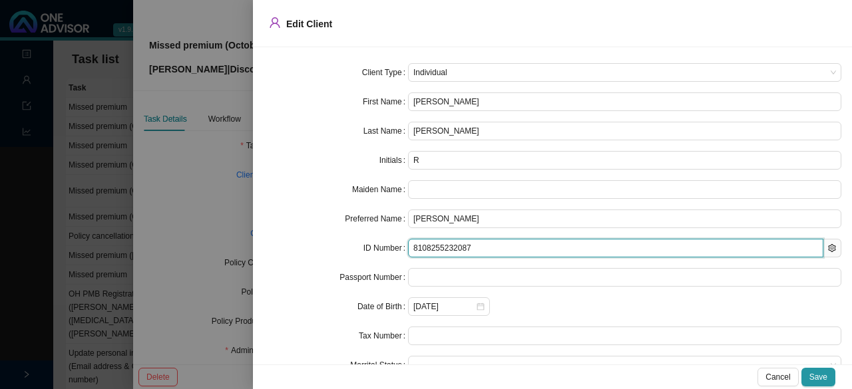
click at [414, 245] on input "8108255232087" at bounding box center [615, 248] width 415 height 19
click at [414, 247] on input "8108255232087" at bounding box center [615, 248] width 415 height 19
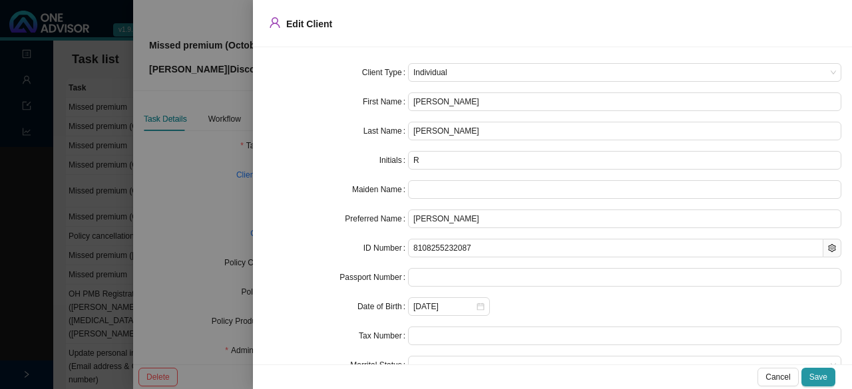
click at [179, 200] on div at bounding box center [426, 194] width 852 height 389
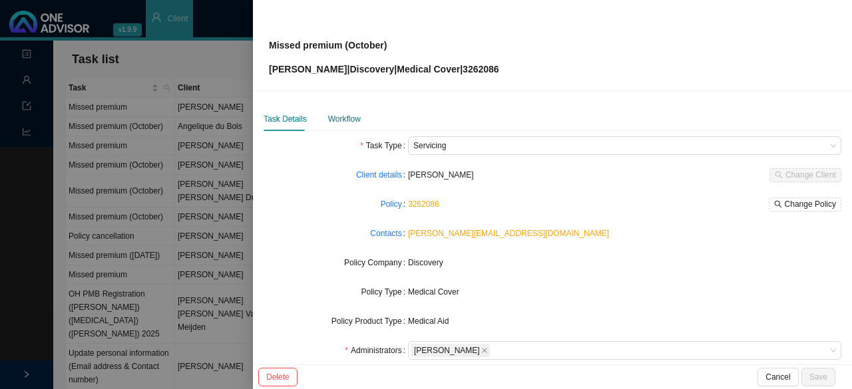
click at [342, 118] on div "Workflow" at bounding box center [344, 118] width 33 height 13
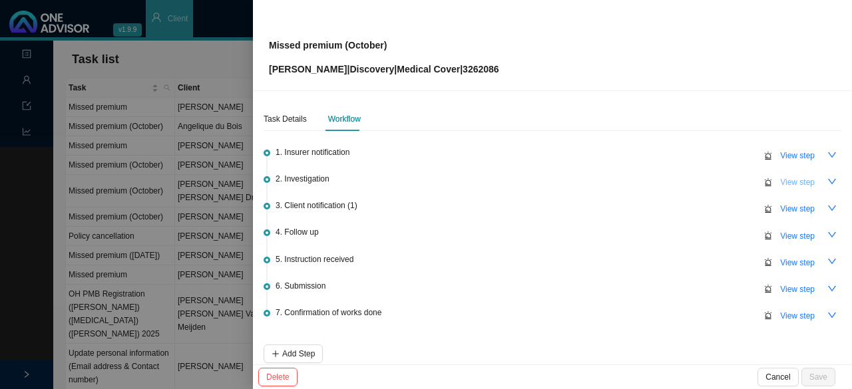
click at [414, 182] on span "View step" at bounding box center [797, 182] width 35 height 13
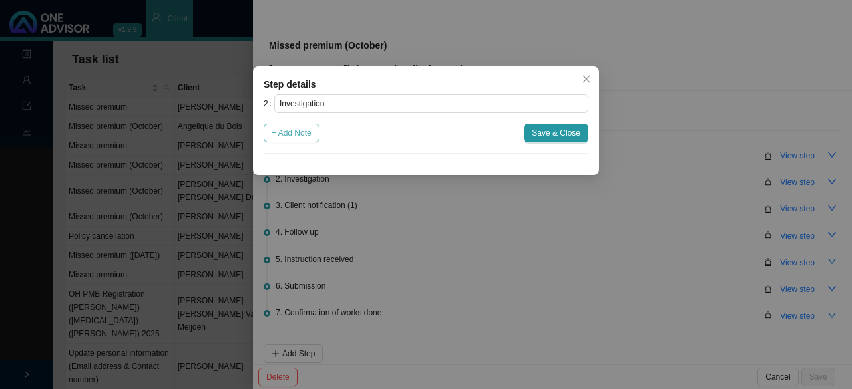
click at [297, 133] on span "+ Add Note" at bounding box center [291, 132] width 40 height 13
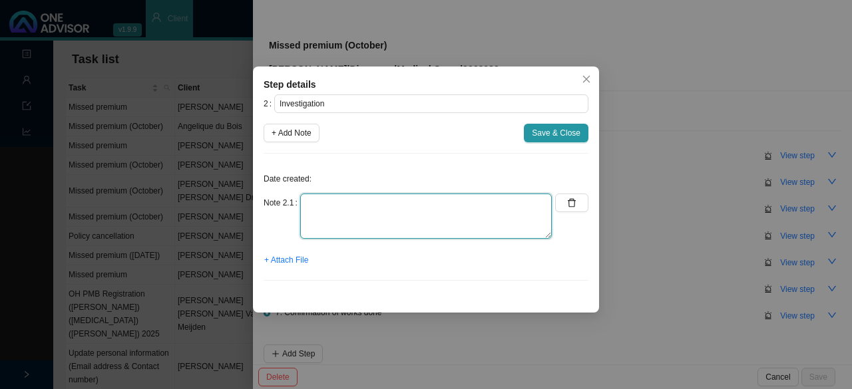
click at [333, 210] on textarea at bounding box center [425, 216] width 251 height 45
click at [384, 204] on textarea "Called DH // Active medical aid" at bounding box center [425, 216] width 251 height 45
click at [378, 216] on textarea "Called DH // Ref. Dominique Active medical aid" at bounding box center [425, 216] width 251 height 45
click at [414, 198] on textarea "Called DH // Ref. Dominique Active medical aid - Instant payment option (08.10.…" at bounding box center [425, 216] width 251 height 45
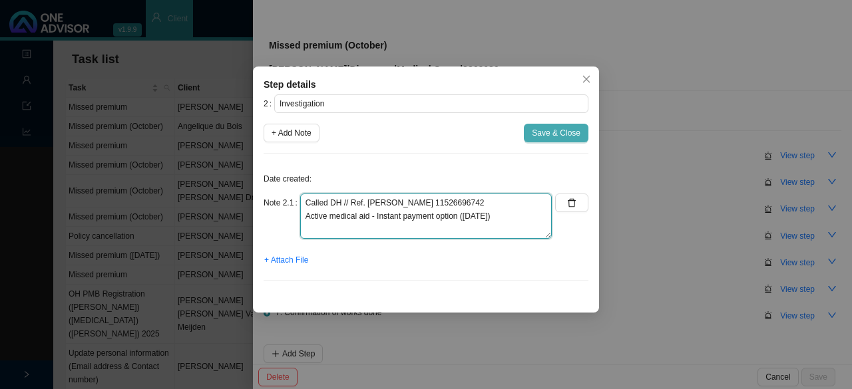
type textarea "Called DH // Ref. Dominique 11526696742 Active medical aid - Instant payment op…"
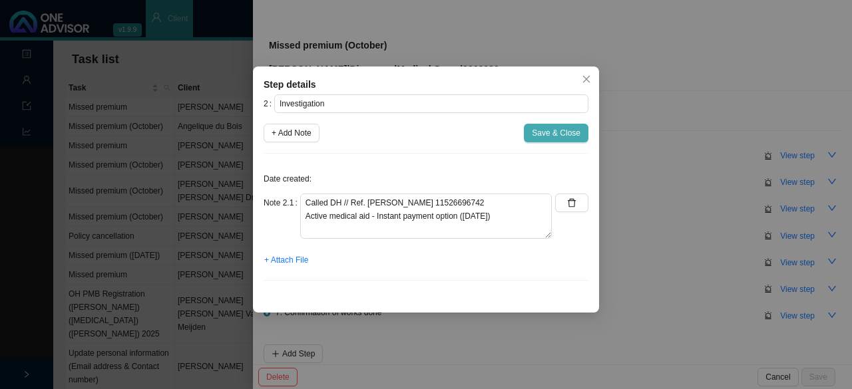
click at [414, 129] on span "Save & Close" at bounding box center [556, 132] width 49 height 13
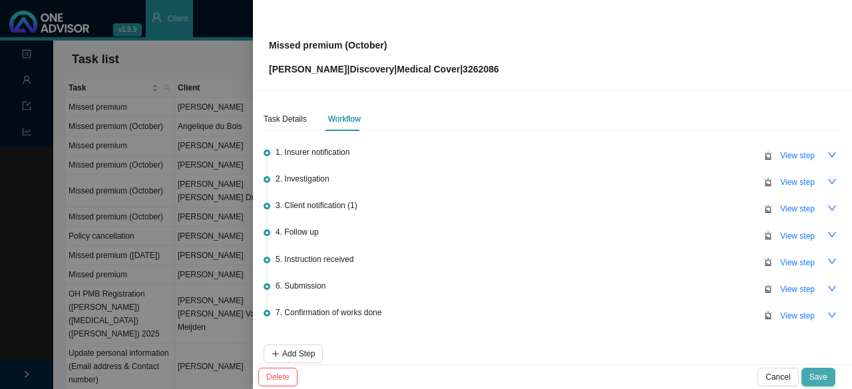
click at [414, 379] on span "Save" at bounding box center [818, 377] width 18 height 13
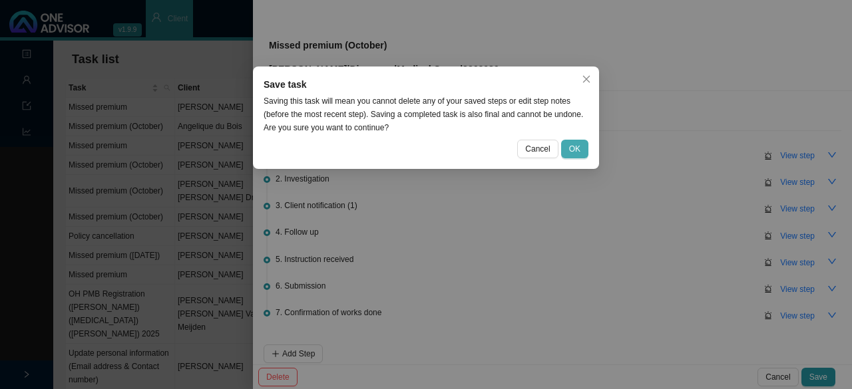
drag, startPoint x: 574, startPoint y: 142, endPoint x: 362, endPoint y: 193, distance: 218.2
click at [414, 142] on span "OK" at bounding box center [574, 148] width 11 height 13
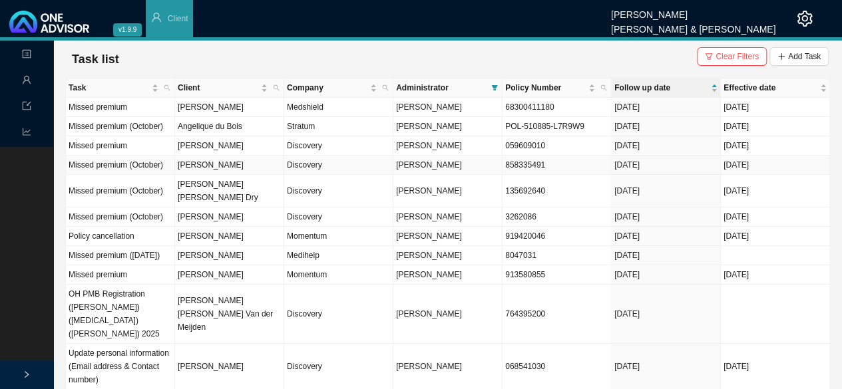
click at [230, 166] on td "Lael Malherbe" at bounding box center [229, 165] width 109 height 19
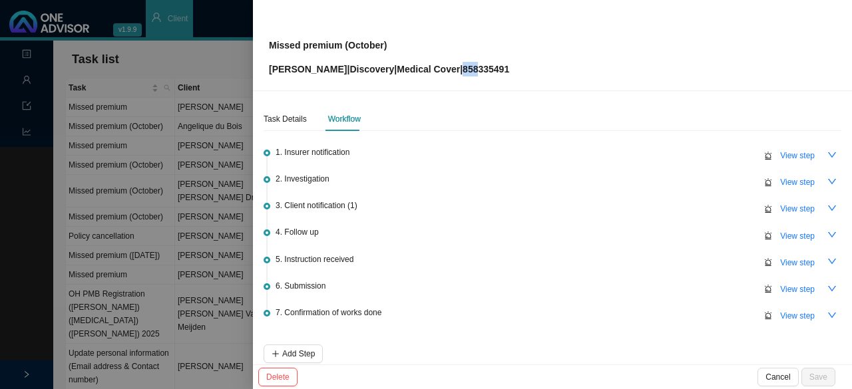
drag, startPoint x: 470, startPoint y: 68, endPoint x: 457, endPoint y: 116, distance: 50.2
click at [414, 65] on p "Lael Malherbe | Discovery | Medical Cover | 858335491" at bounding box center [389, 69] width 240 height 15
click at [414, 180] on span "View step" at bounding box center [797, 182] width 35 height 13
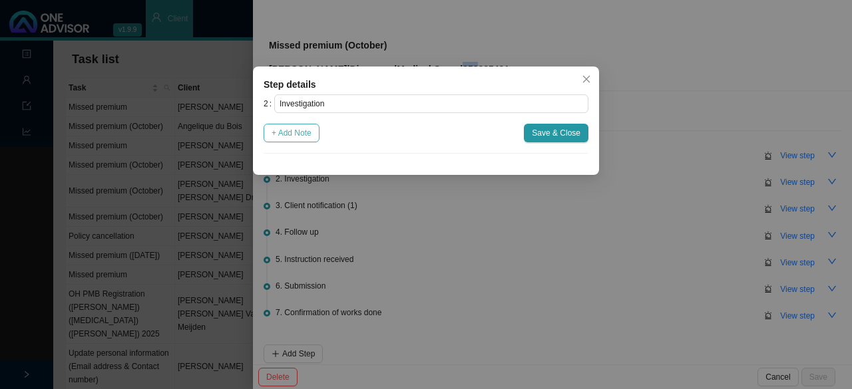
click at [281, 134] on span "+ Add Note" at bounding box center [291, 132] width 40 height 13
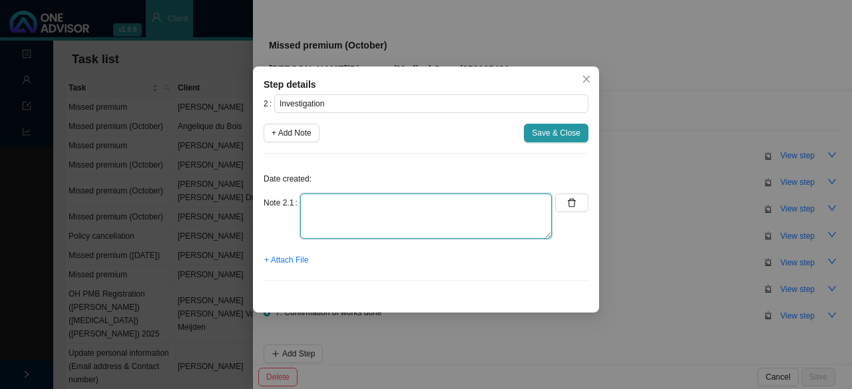
click at [353, 210] on textarea at bounding box center [425, 216] width 251 height 45
click at [414, 206] on textarea "Called DH // Ref. Dominique 11 Suspended // R2822" at bounding box center [425, 216] width 251 height 45
drag, startPoint x: 391, startPoint y: 218, endPoint x: 448, endPoint y: 216, distance: 57.9
click at [391, 218] on textarea "Called DH // Ref. Dominique 11526707767 Suspended // R2822" at bounding box center [425, 216] width 251 height 45
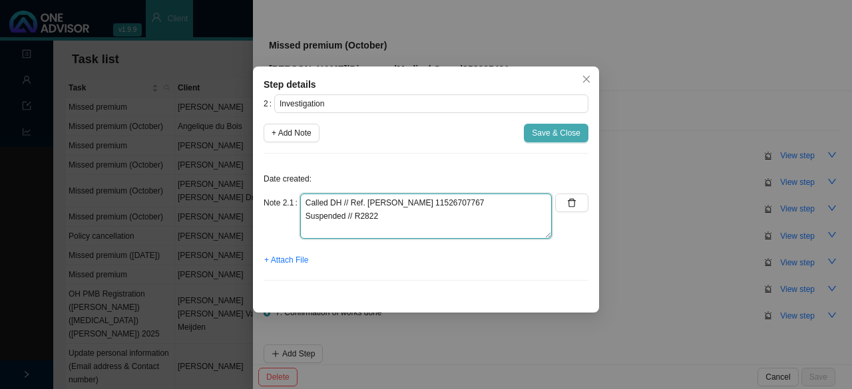
type textarea "Called DH // Ref. Dominique 11526707767 Suspended // R2822"
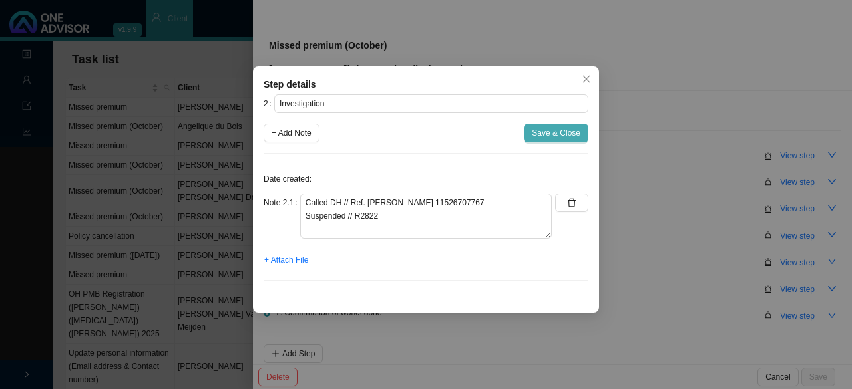
click at [414, 132] on span "Save & Close" at bounding box center [556, 132] width 49 height 13
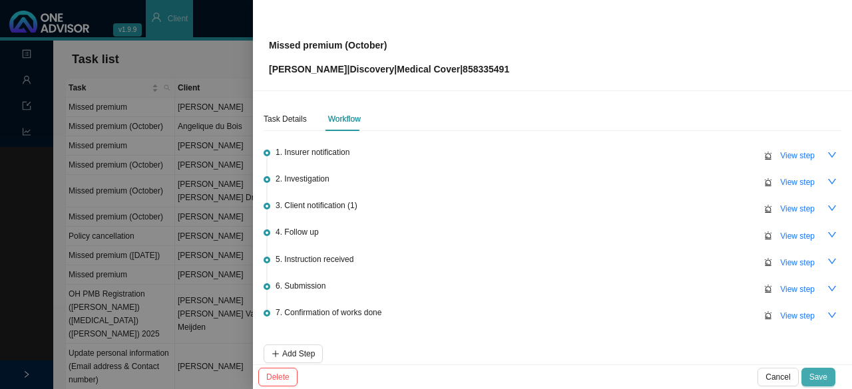
click at [414, 372] on span "Save" at bounding box center [818, 377] width 18 height 13
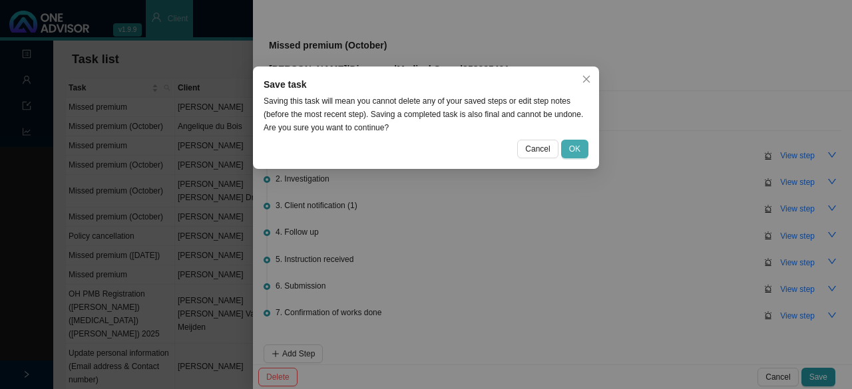
click at [414, 150] on span "OK" at bounding box center [574, 148] width 11 height 13
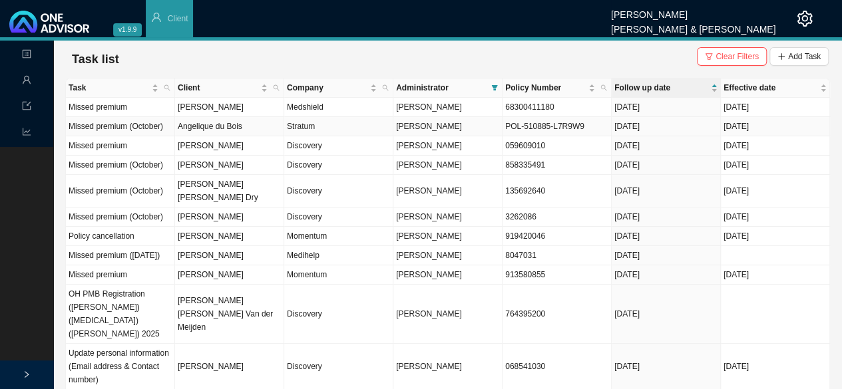
click at [241, 126] on td "Angelique du Bois" at bounding box center [229, 126] width 109 height 19
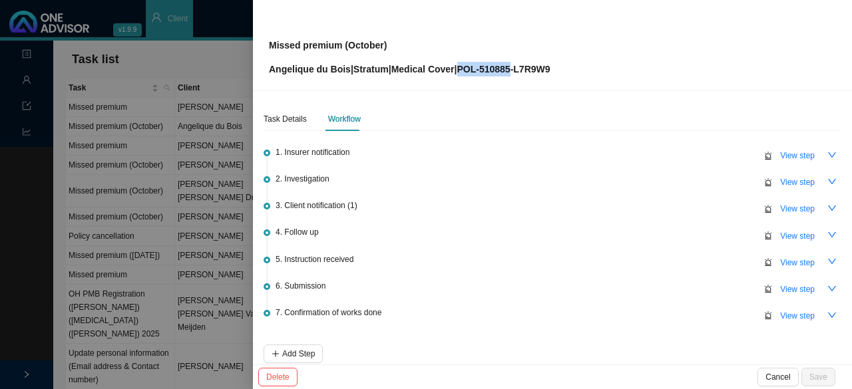
drag, startPoint x: 511, startPoint y: 71, endPoint x: 463, endPoint y: 71, distance: 47.9
click at [414, 71] on p "Angelique du Bois | Stratum | Medical Cover | POL-510885-L7R9W9" at bounding box center [409, 69] width 281 height 15
copy p "POL-510885"
click at [414, 240] on span "View step" at bounding box center [797, 236] width 35 height 13
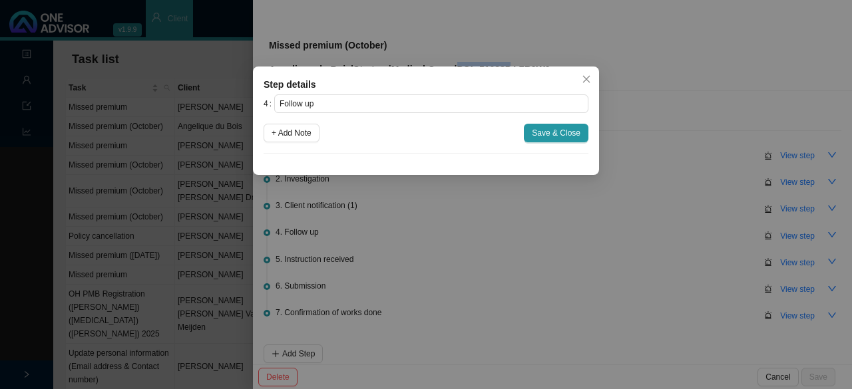
drag, startPoint x: 588, startPoint y: 80, endPoint x: 602, endPoint y: 87, distance: 15.5
click at [414, 80] on icon "close" at bounding box center [585, 79] width 9 height 9
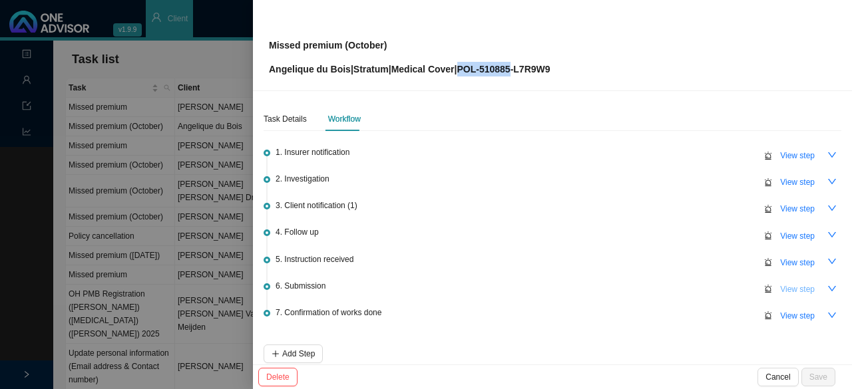
click at [414, 288] on span "View step" at bounding box center [797, 289] width 35 height 13
type input "Submission"
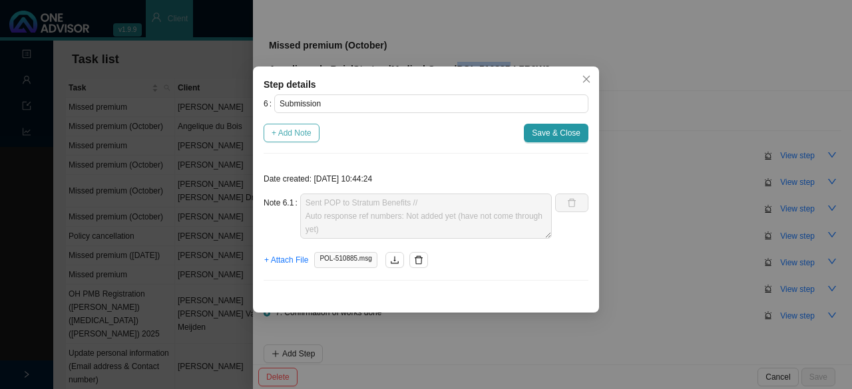
click at [294, 132] on span "+ Add Note" at bounding box center [291, 132] width 40 height 13
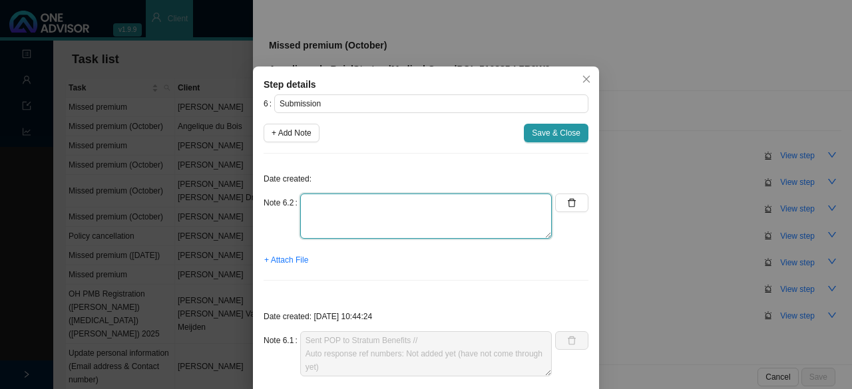
click at [339, 216] on textarea at bounding box center [425, 216] width 251 height 45
type textarea "F"
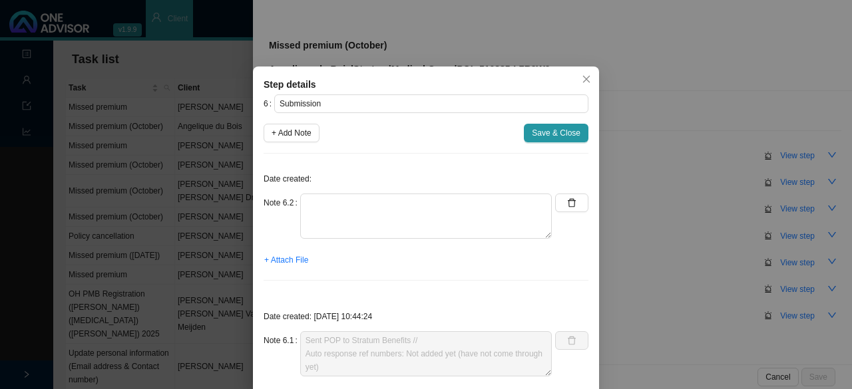
click at [414, 76] on icon "close" at bounding box center [585, 79] width 9 height 9
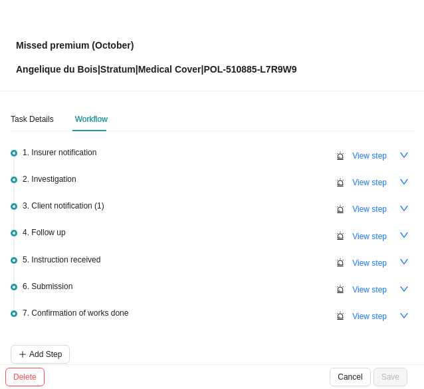
click at [55, 23] on span "Missed premium (October) Angelique du Bois | Stratum | Medical Cover | POL-5108…" at bounding box center [156, 45] width 281 height 63
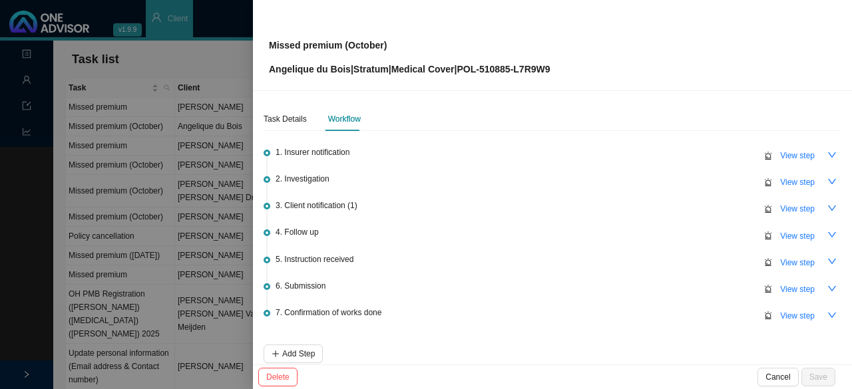
click at [191, 73] on div at bounding box center [426, 194] width 852 height 389
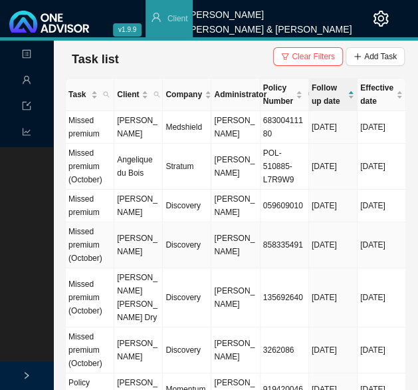
click at [148, 261] on td "Lael Malherbe" at bounding box center [138, 245] width 49 height 46
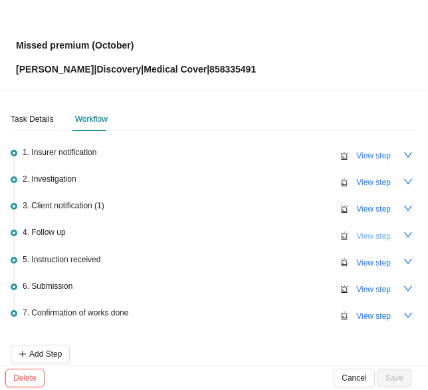
click at [359, 231] on span "View step" at bounding box center [374, 236] width 35 height 13
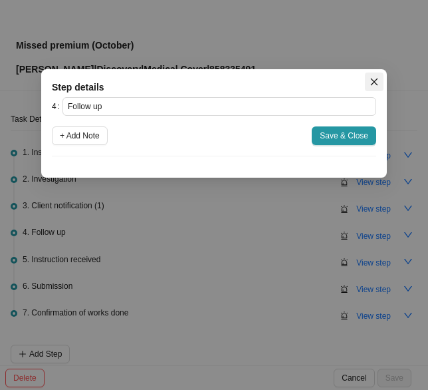
click at [371, 79] on icon "close" at bounding box center [374, 82] width 7 height 7
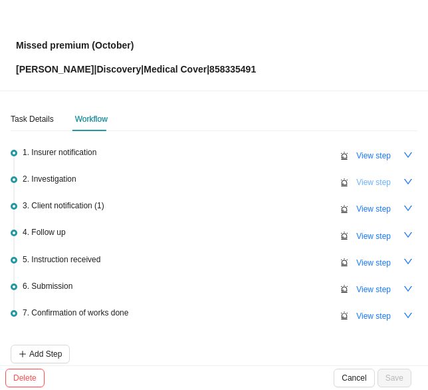
click at [358, 181] on span "View step" at bounding box center [374, 182] width 35 height 13
type input "Investigation"
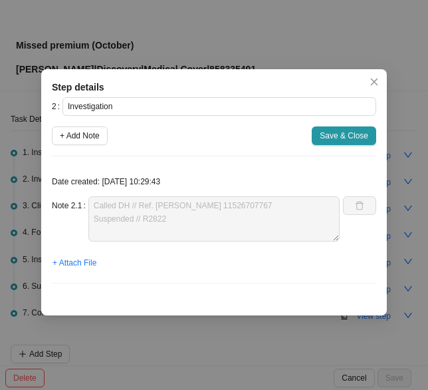
click at [273, 44] on div "Step details 2 Investigation + Add Note Save & Close Date created: 2025-10-09 1…" at bounding box center [214, 195] width 428 height 390
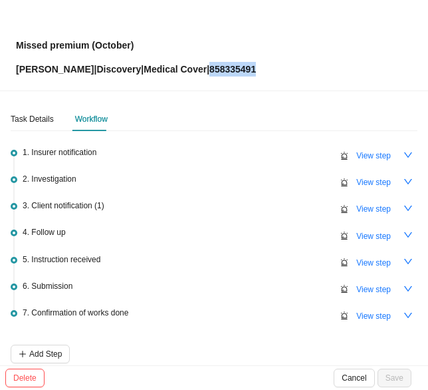
drag, startPoint x: 221, startPoint y: 75, endPoint x: 199, endPoint y: 77, distance: 22.0
click at [199, 77] on div "Missed premium (October) Lael Malherbe | Discovery | Medical Cover | 858335491" at bounding box center [214, 45] width 428 height 91
copy p "858335491"
drag, startPoint x: 40, startPoint y: 114, endPoint x: 77, endPoint y: 132, distance: 41.4
click at [40, 114] on div "Task Details" at bounding box center [32, 118] width 43 height 13
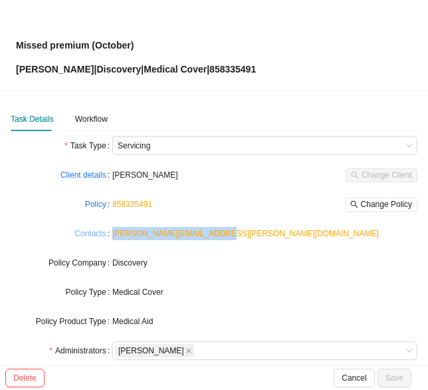
drag, startPoint x: 218, startPoint y: 238, endPoint x: 102, endPoint y: 239, distance: 115.1
click at [102, 239] on div "Contacts lael.k.malherbe@gmail.com" at bounding box center [214, 233] width 407 height 19
copy div "lael.k.malherbe@gmail.com"
click at [99, 120] on div "Workflow" at bounding box center [91, 118] width 33 height 13
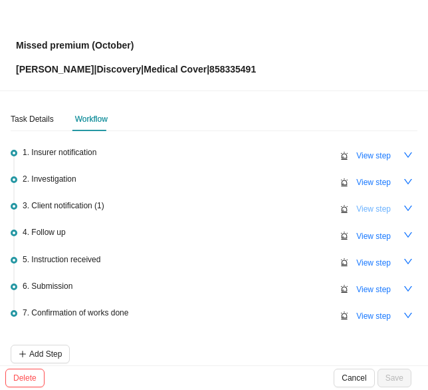
click at [371, 207] on span "View step" at bounding box center [374, 208] width 35 height 13
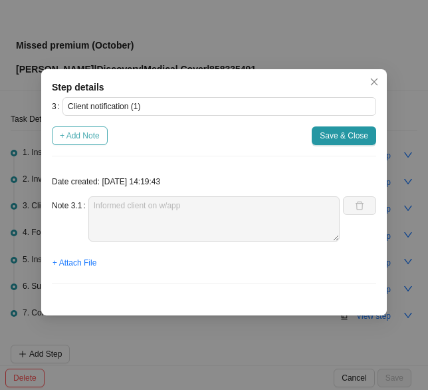
click at [82, 135] on span "+ Add Note" at bounding box center [80, 135] width 40 height 13
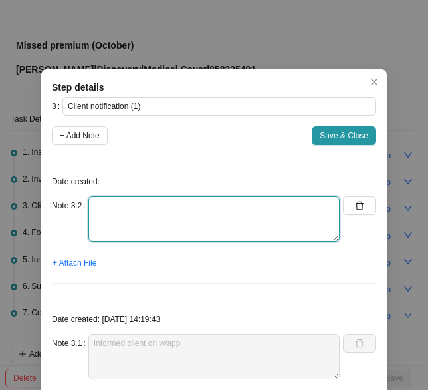
click at [100, 214] on textarea at bounding box center [213, 218] width 251 height 45
type textarea "B"
type textarea "I"
drag, startPoint x: 266, startPoint y: 208, endPoint x: -13, endPoint y: 199, distance: 278.9
click at [0, 199] on html "v1.9.9 Sarah-Lee Clements Smith & Bormann Client Landing Management Data Report…" at bounding box center [214, 195] width 428 height 390
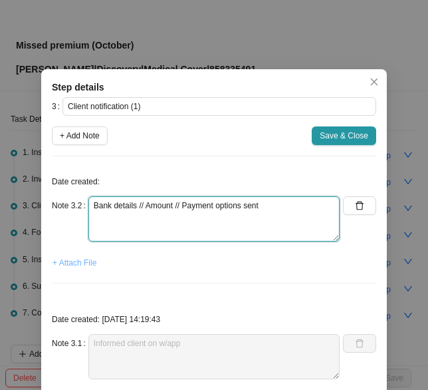
type textarea "Bank details // Amount // Payment options sent"
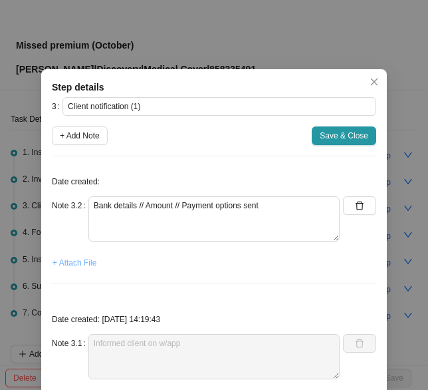
click at [71, 261] on span "+ Attach File" at bounding box center [75, 262] width 44 height 13
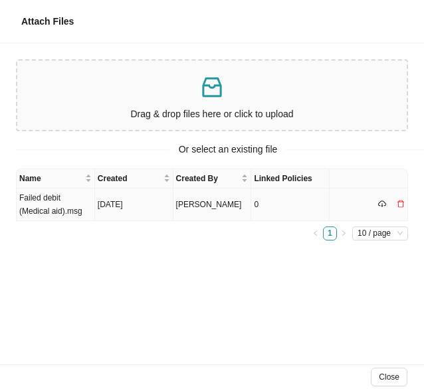
click at [55, 215] on td "Failed debit (Medical aid).msg" at bounding box center [56, 204] width 79 height 33
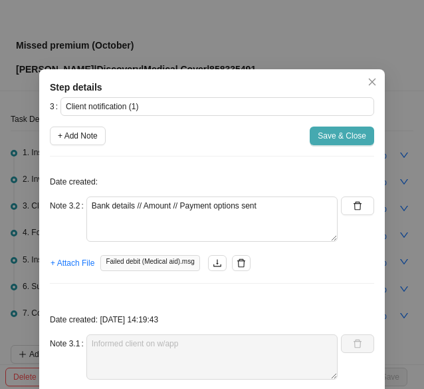
drag, startPoint x: 342, startPoint y: 136, endPoint x: 363, endPoint y: 149, distance: 24.8
click at [342, 136] on span "Save & Close" at bounding box center [342, 135] width 49 height 13
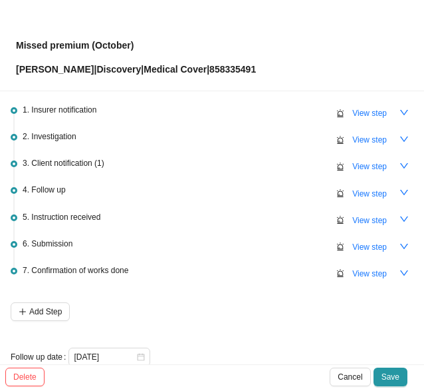
scroll to position [63, 0]
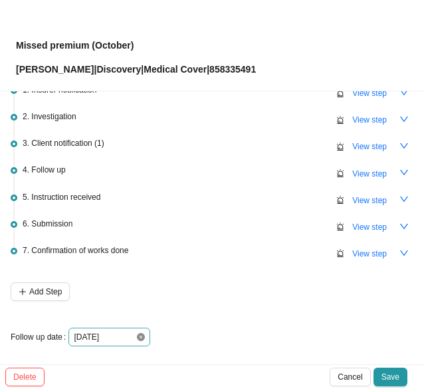
click at [137, 335] on icon "close-circle" at bounding box center [141, 337] width 8 height 8
click at [143, 335] on div at bounding box center [109, 336] width 71 height 13
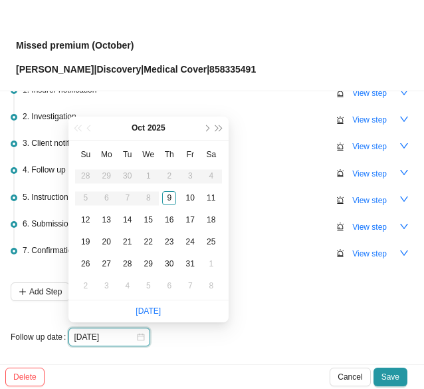
type input "2025-10-15"
type input "2025-10-13"
click at [106, 215] on div "13" at bounding box center [107, 220] width 14 height 14
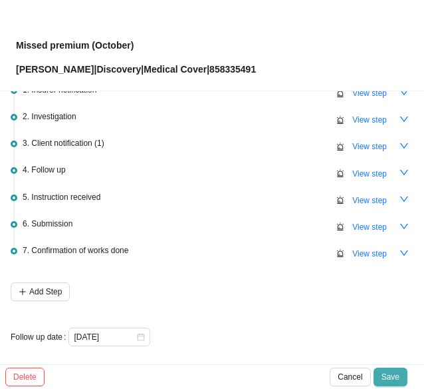
click at [387, 371] on span "Save" at bounding box center [391, 376] width 18 height 13
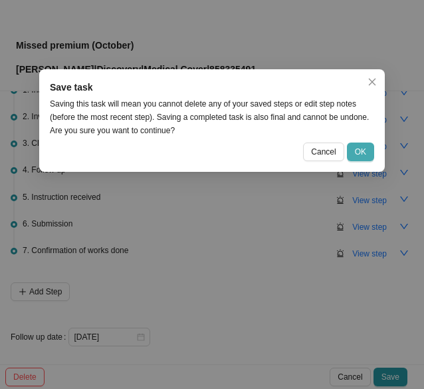
click at [365, 154] on span "OK" at bounding box center [360, 151] width 11 height 13
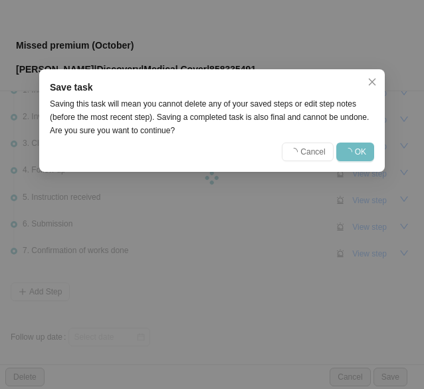
scroll to position [0, 0]
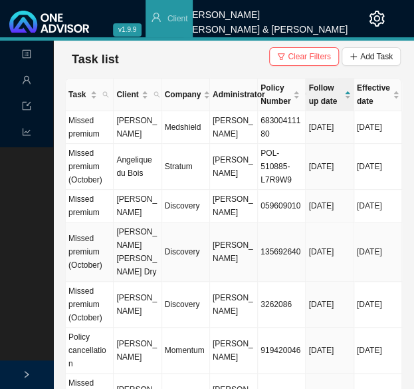
click at [141, 265] on td "Kevin Justin Dry" at bounding box center [138, 251] width 48 height 59
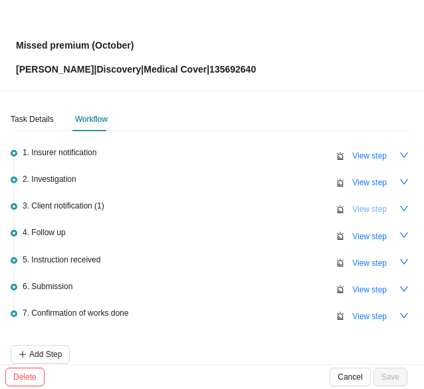
click at [353, 208] on span "View step" at bounding box center [370, 208] width 35 height 13
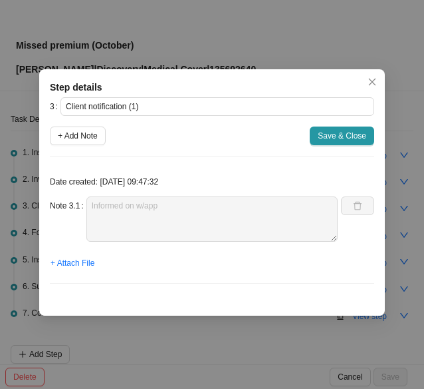
click at [378, 78] on span "Close" at bounding box center [372, 81] width 19 height 9
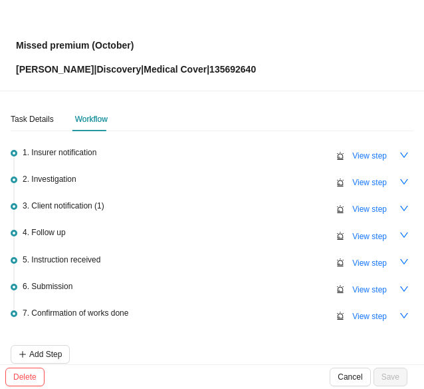
click at [364, 182] on span "View step" at bounding box center [370, 182] width 35 height 13
type input "Investigation"
type textarea "Called DH // Ref. Dominique 11526688022 Suspended policy // Amount due: R11251 …"
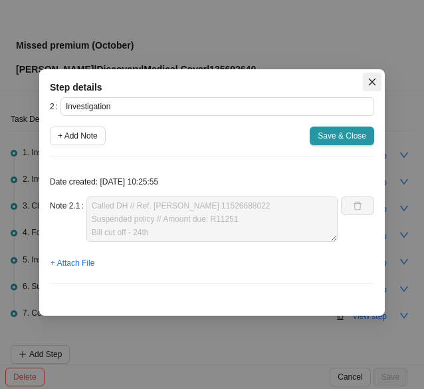
click at [369, 80] on icon "close" at bounding box center [372, 81] width 9 height 9
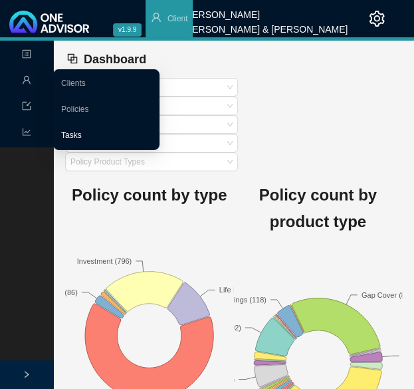
drag, startPoint x: 69, startPoint y: 136, endPoint x: 114, endPoint y: 132, distance: 46.1
click at [69, 136] on link "Tasks" at bounding box center [71, 134] width 21 height 9
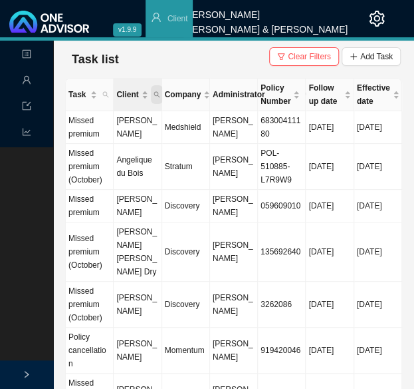
click at [154, 94] on icon "search" at bounding box center [157, 94] width 7 height 7
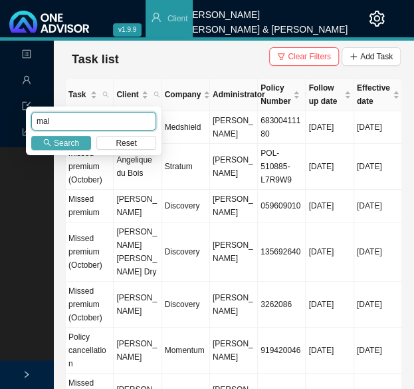
type input "mal"
click at [80, 141] on button "Search" at bounding box center [61, 143] width 60 height 14
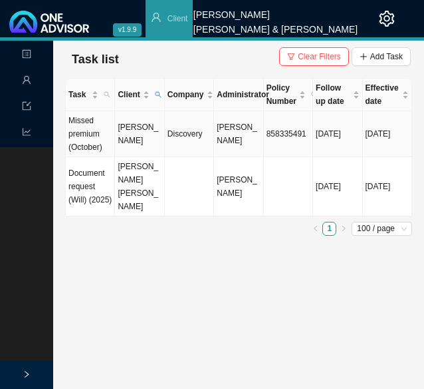
click at [127, 140] on td "Lael Malherbe" at bounding box center [139, 134] width 49 height 46
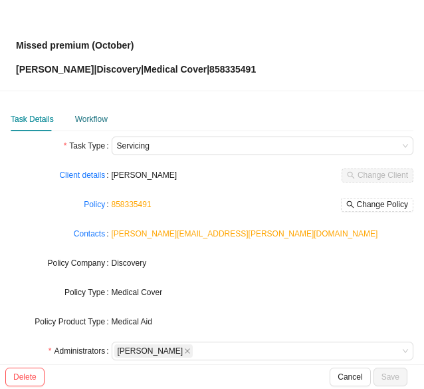
click at [91, 119] on div "Workflow" at bounding box center [91, 118] width 33 height 13
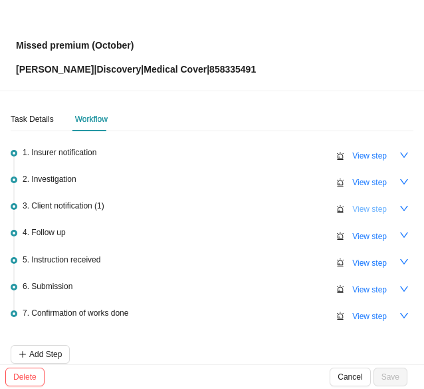
click at [369, 208] on span "View step" at bounding box center [370, 208] width 35 height 13
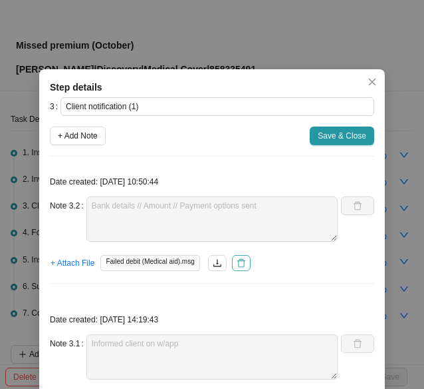
click at [237, 259] on icon "delete" at bounding box center [241, 262] width 9 height 9
click at [75, 263] on span "+ Attach File" at bounding box center [73, 262] width 44 height 13
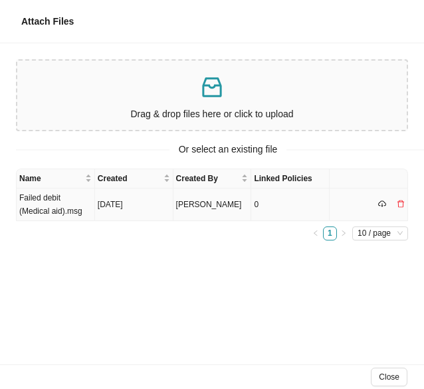
click at [403, 200] on icon "delete" at bounding box center [401, 204] width 8 height 8
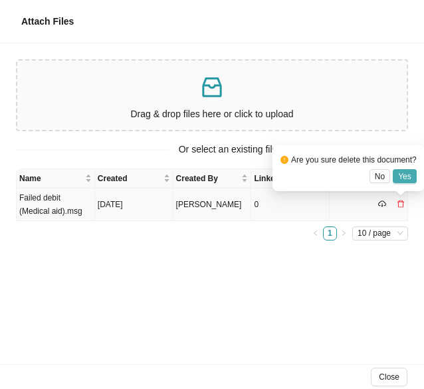
drag, startPoint x: 404, startPoint y: 173, endPoint x: 418, endPoint y: 172, distance: 13.4
click at [405, 173] on span "Yes" at bounding box center [404, 176] width 13 height 13
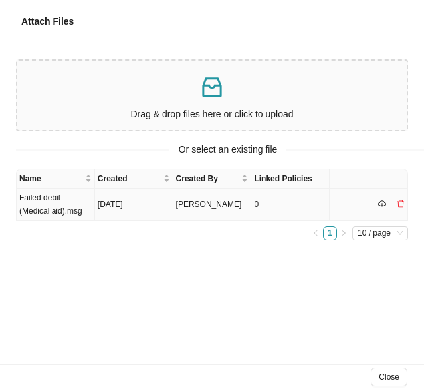
click at [64, 211] on td "Failed debit (Medical aid).msg" at bounding box center [56, 204] width 79 height 33
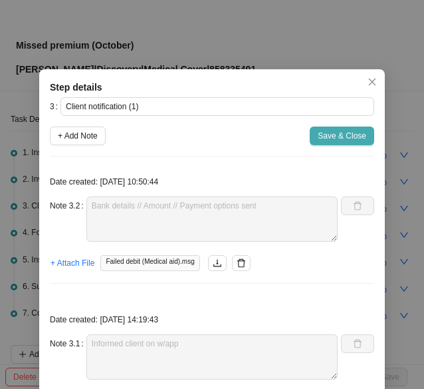
click at [330, 134] on span "Save & Close" at bounding box center [342, 135] width 49 height 13
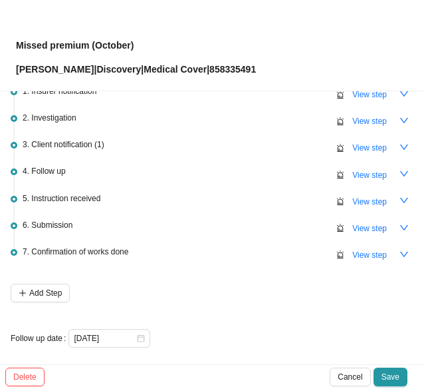
scroll to position [63, 0]
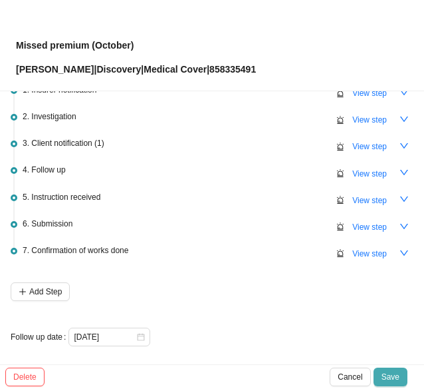
click at [393, 376] on span "Save" at bounding box center [391, 376] width 18 height 13
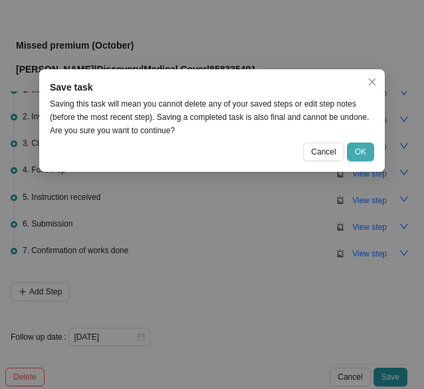
click at [357, 154] on span "OK" at bounding box center [360, 151] width 11 height 13
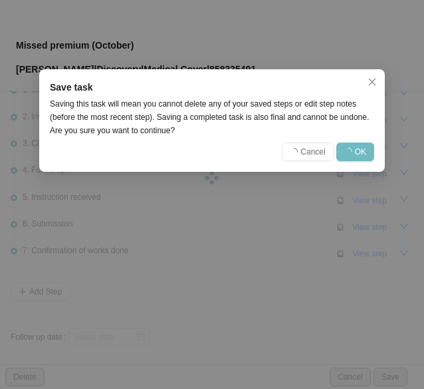
scroll to position [0, 0]
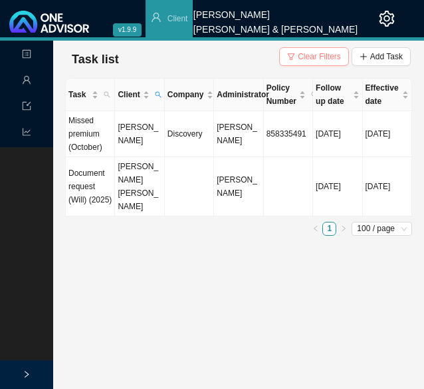
click at [313, 57] on span "Clear Filters" at bounding box center [319, 56] width 43 height 13
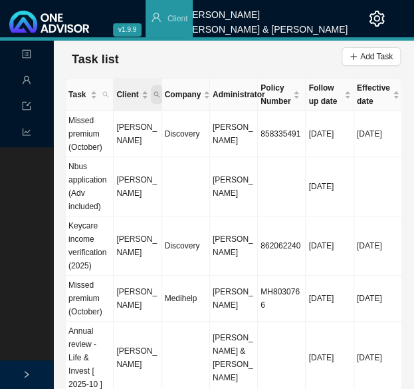
click at [156, 89] on span "Client" at bounding box center [157, 94] width 12 height 19
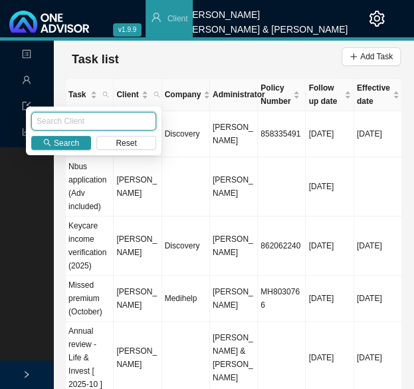
click at [99, 123] on input "text" at bounding box center [93, 121] width 125 height 19
type input "dry"
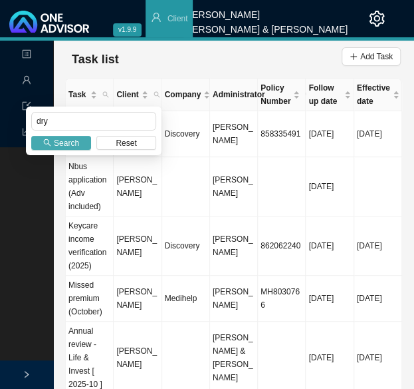
click at [75, 143] on span "Search" at bounding box center [66, 142] width 25 height 13
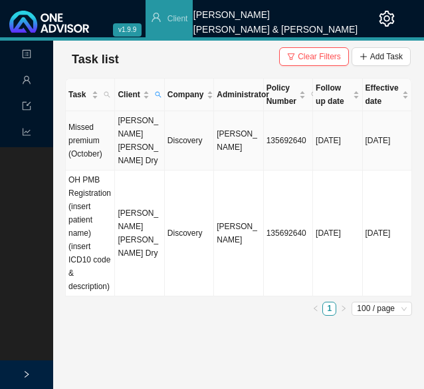
click at [146, 138] on td "Kevin Justin Dry" at bounding box center [139, 140] width 49 height 59
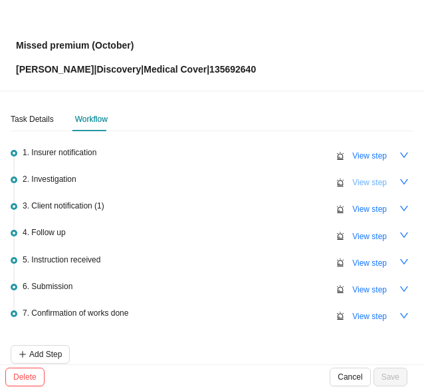
click at [358, 180] on span "View step" at bounding box center [370, 182] width 35 height 13
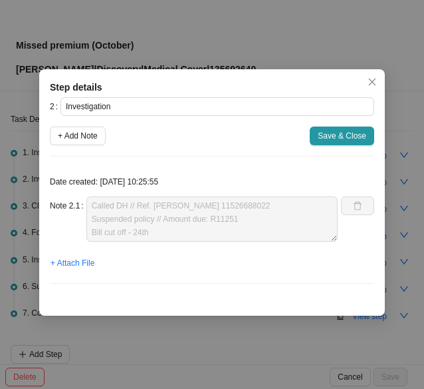
click at [197, 49] on div "Step details 2 Investigation + Add Note Save & Close Date created: 2025-10-09 1…" at bounding box center [212, 194] width 424 height 389
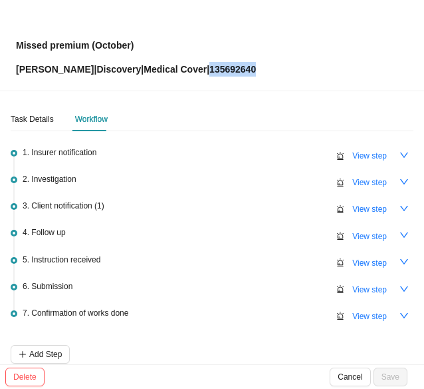
drag, startPoint x: 231, startPoint y: 69, endPoint x: 182, endPoint y: 67, distance: 48.6
click at [182, 67] on div "Missed premium (October) Kevin Dry | Discovery | Medical Cover | 135692640" at bounding box center [212, 45] width 393 height 63
copy p "135692640"
click at [355, 205] on span "View step" at bounding box center [370, 208] width 35 height 13
type input "Client notification (1)"
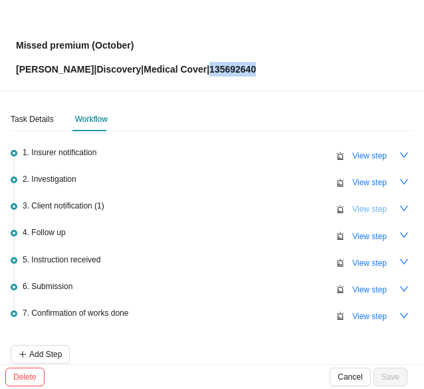
type textarea "Informed on w/app"
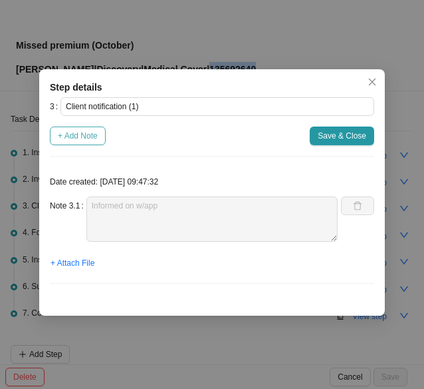
click at [80, 138] on span "+ Add Note" at bounding box center [78, 135] width 40 height 13
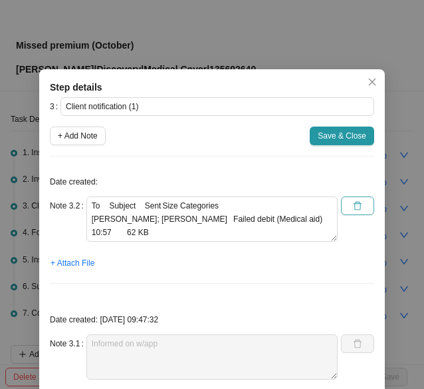
click at [354, 206] on icon "delete" at bounding box center [358, 206] width 8 height 9
type textarea "Informed on w/app"
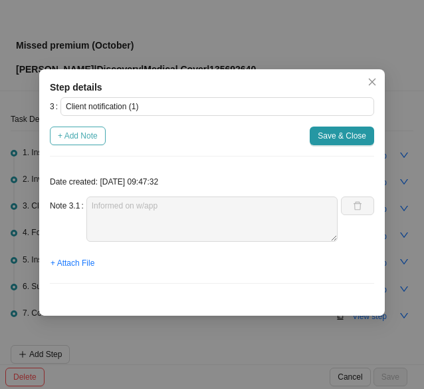
click at [79, 136] on span "+ Add Note" at bounding box center [78, 135] width 40 height 13
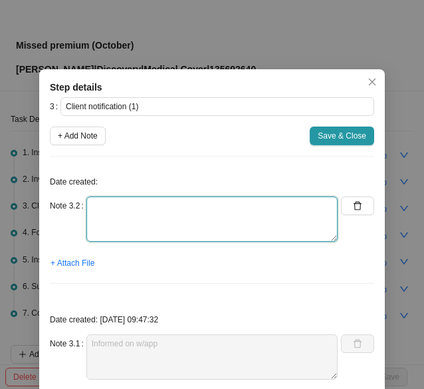
click at [125, 214] on textarea at bounding box center [211, 218] width 251 height 45
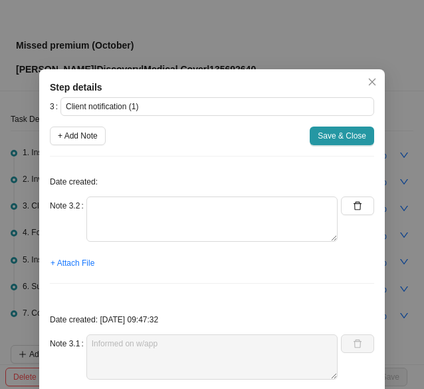
click at [170, 42] on div "Step details 3 Client notification (1) + Add Note Save & Close Date created: No…" at bounding box center [212, 194] width 424 height 389
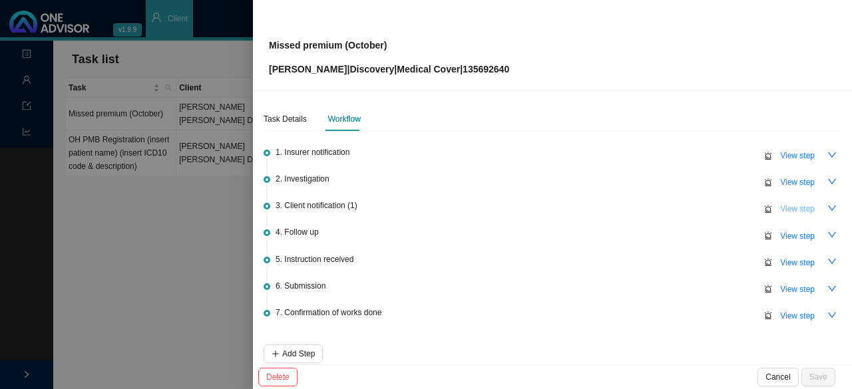
click at [414, 213] on span "View step" at bounding box center [797, 208] width 35 height 13
type textarea "Informed on w/app"
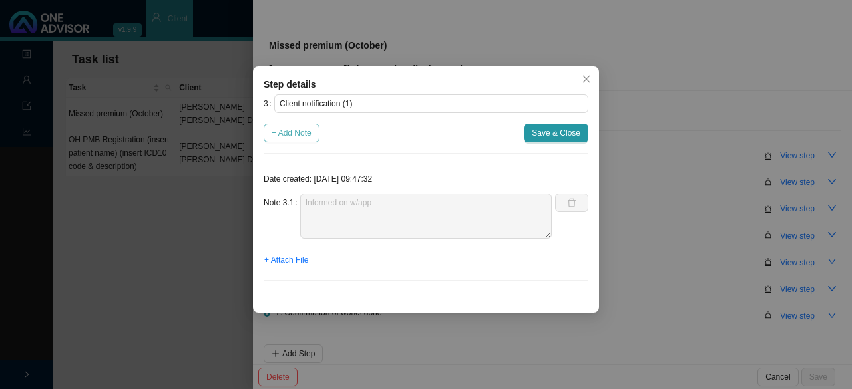
click at [295, 138] on span "+ Add Note" at bounding box center [291, 132] width 40 height 13
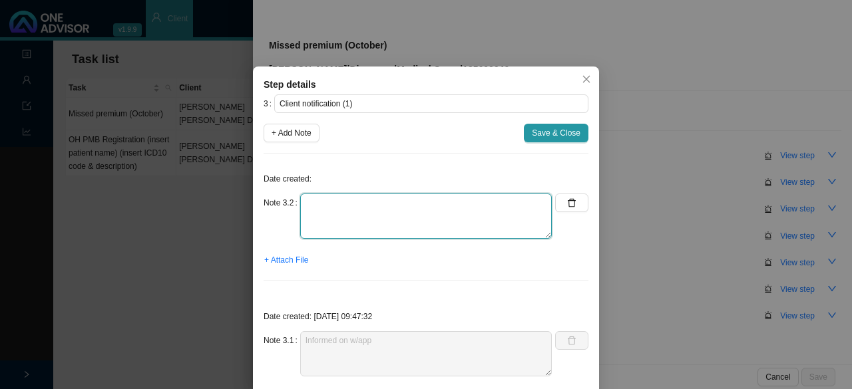
click at [341, 222] on textarea at bounding box center [425, 216] width 251 height 45
type textarea "Bank details / Amount due / Options sent"
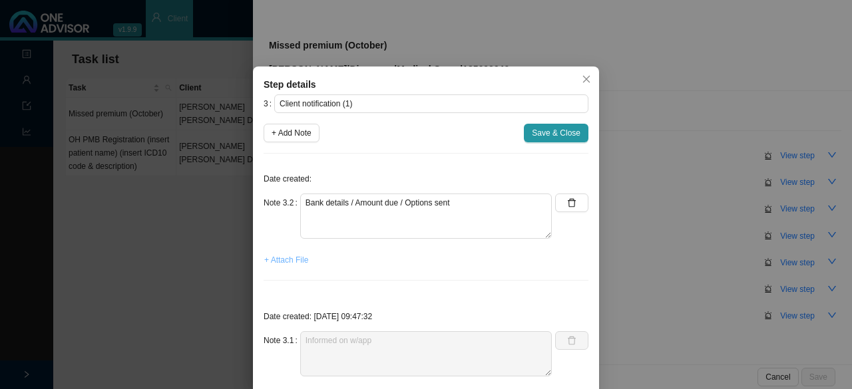
click at [281, 263] on span "+ Attach File" at bounding box center [286, 259] width 44 height 13
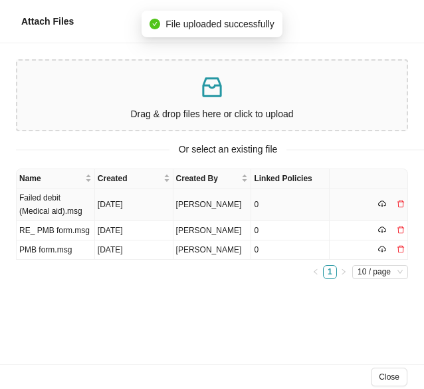
click at [52, 206] on td "Failed debit (Medical aid).msg" at bounding box center [56, 204] width 79 height 33
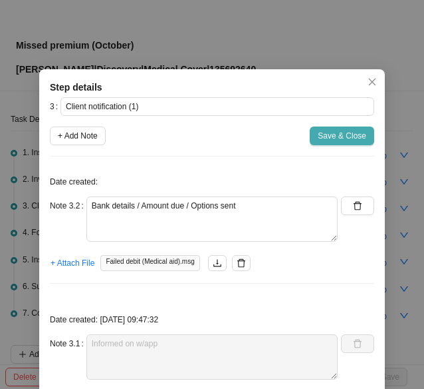
click at [342, 134] on span "Save & Close" at bounding box center [342, 135] width 49 height 13
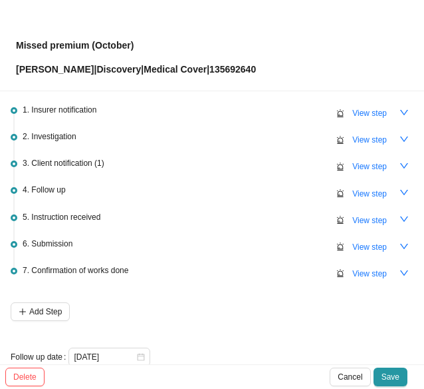
scroll to position [63, 0]
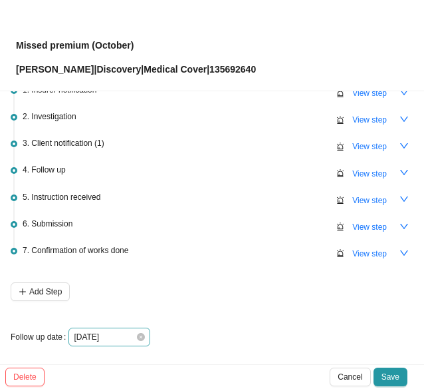
click at [134, 335] on div "2025-10-08" at bounding box center [109, 336] width 71 height 13
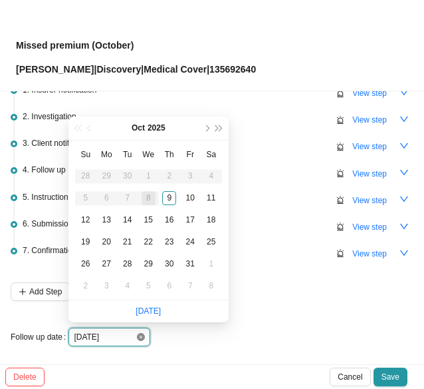
click at [142, 335] on icon "close-circle" at bounding box center [141, 337] width 8 height 8
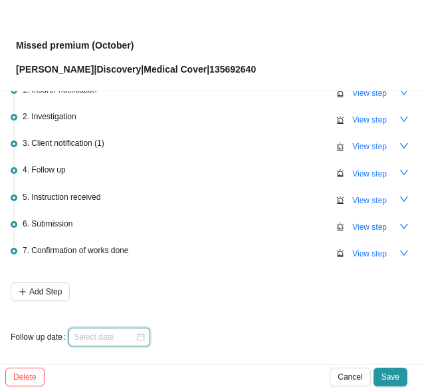
click at [141, 335] on div at bounding box center [109, 336] width 71 height 13
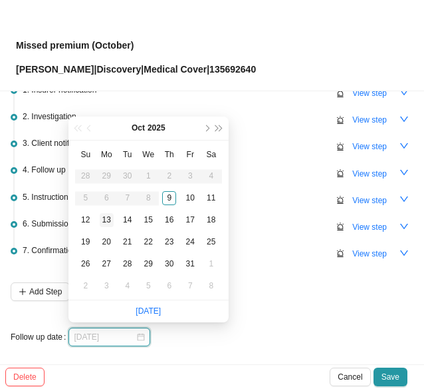
type input "2025-10-13"
click at [105, 215] on div "13" at bounding box center [107, 220] width 14 height 14
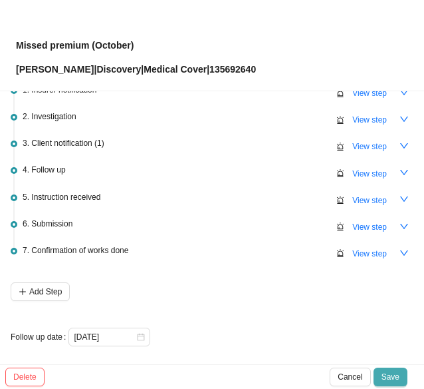
click at [396, 371] on span "Save" at bounding box center [391, 376] width 18 height 13
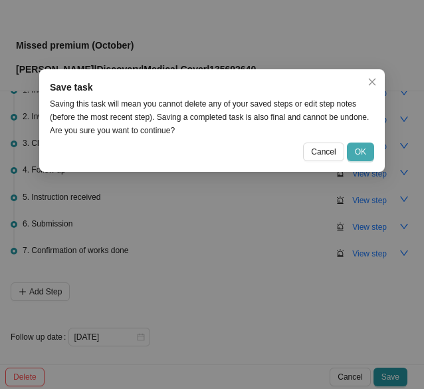
click at [360, 152] on span "OK" at bounding box center [360, 151] width 11 height 13
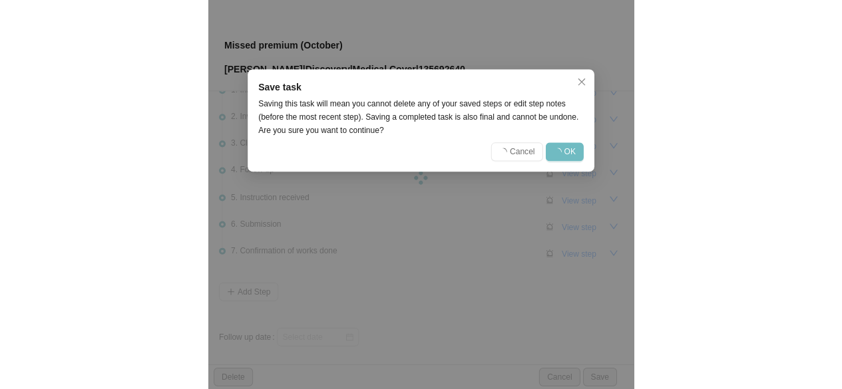
scroll to position [0, 0]
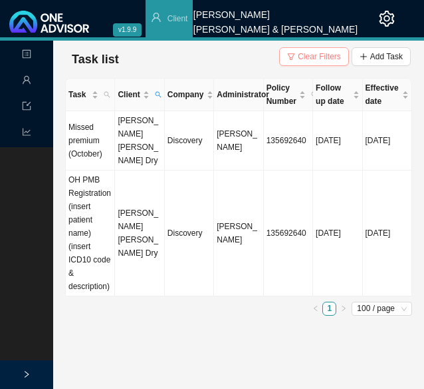
click at [313, 59] on span "Clear Filters" at bounding box center [319, 56] width 43 height 13
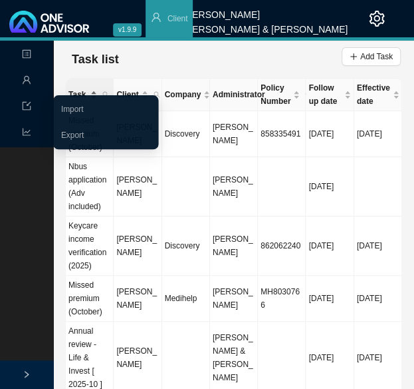
click at [71, 92] on span "Task" at bounding box center [78, 94] width 19 height 13
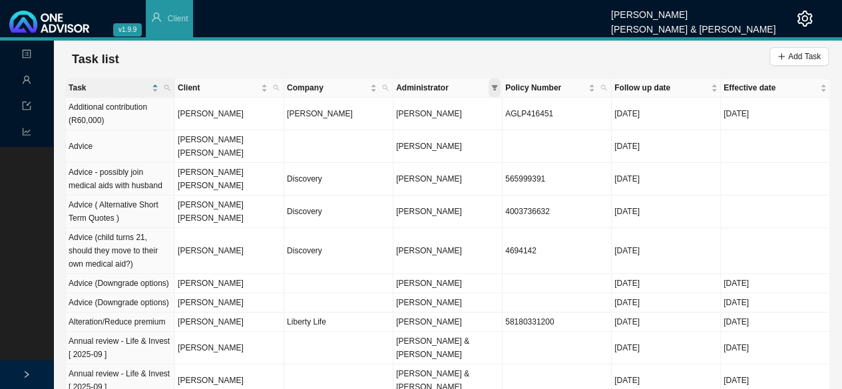
click at [414, 85] on icon "filter" at bounding box center [495, 87] width 6 height 5
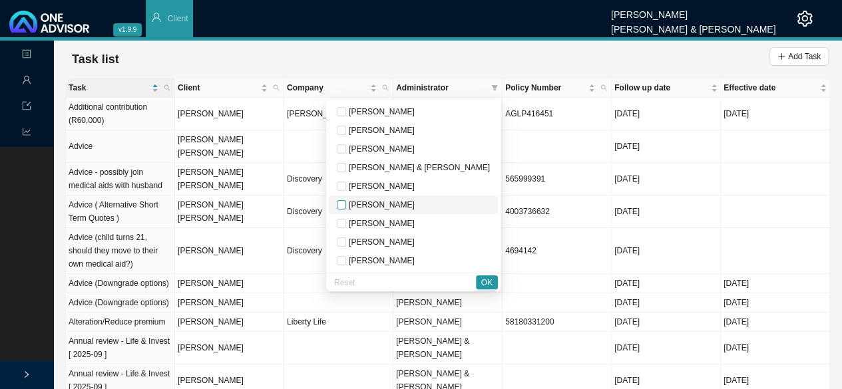
click at [346, 204] on input "checkbox" at bounding box center [341, 204] width 9 height 9
checkbox input "true"
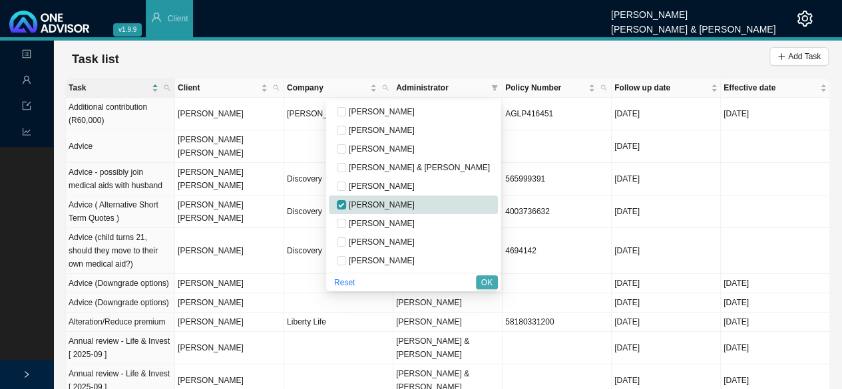
click at [414, 279] on span "OK" at bounding box center [486, 282] width 11 height 13
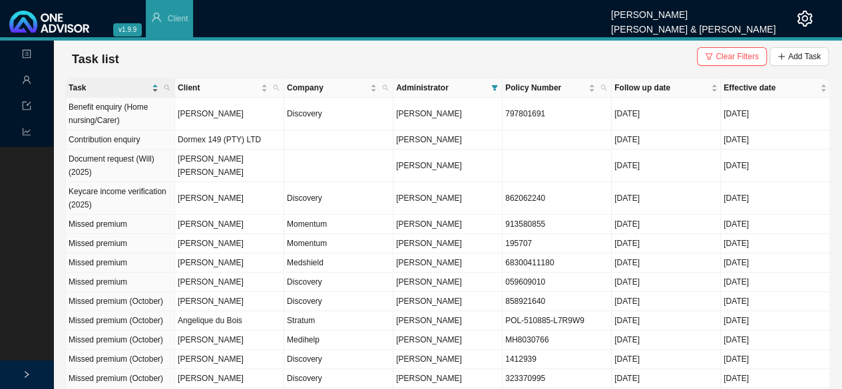
click at [92, 90] on span "Task" at bounding box center [109, 87] width 80 height 13
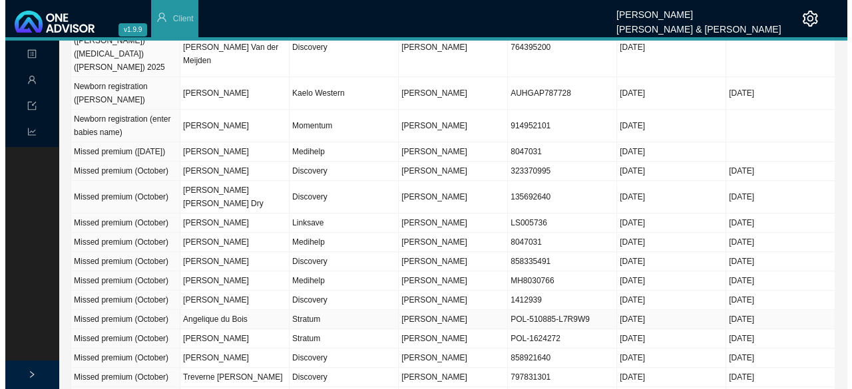
scroll to position [466, 0]
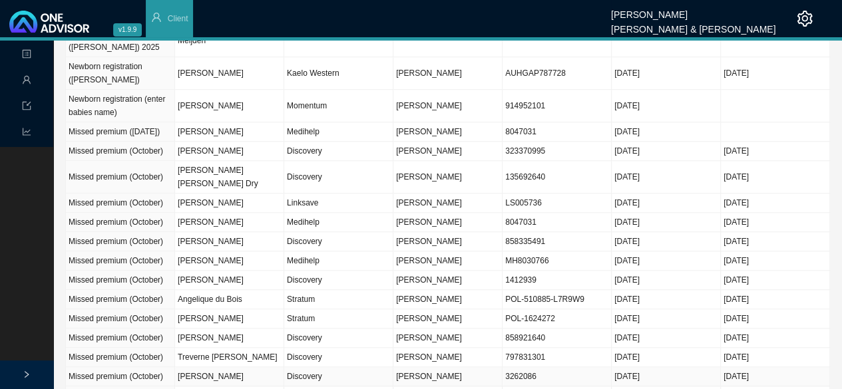
click at [108, 367] on td "Missed premium (October)" at bounding box center [120, 376] width 109 height 19
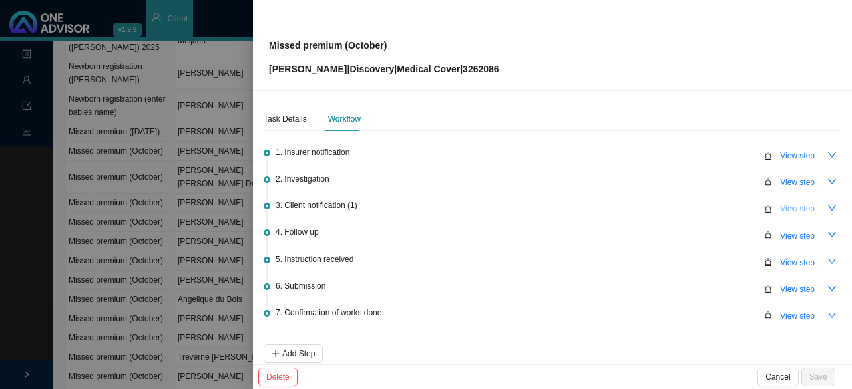
click at [414, 208] on span "View step" at bounding box center [797, 208] width 35 height 13
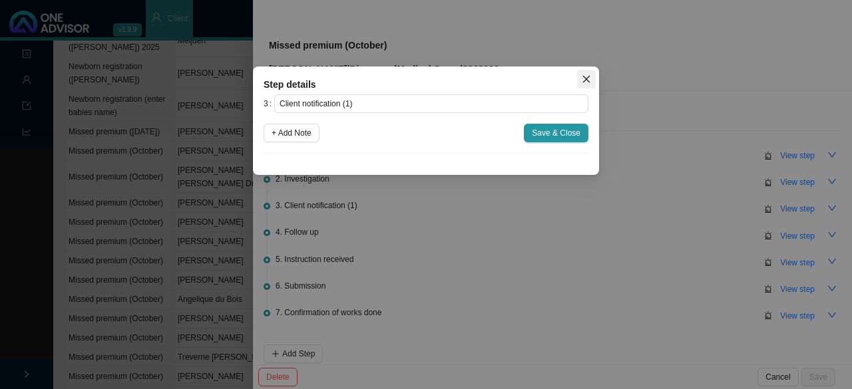
click at [414, 80] on icon "close" at bounding box center [585, 79] width 9 height 9
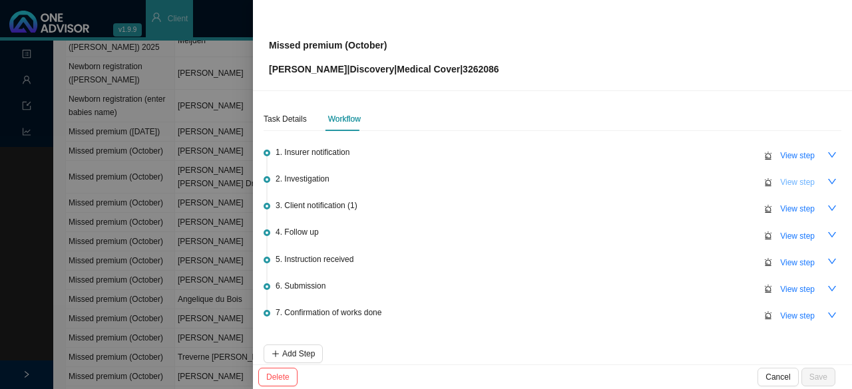
click at [414, 181] on span "View step" at bounding box center [797, 182] width 35 height 13
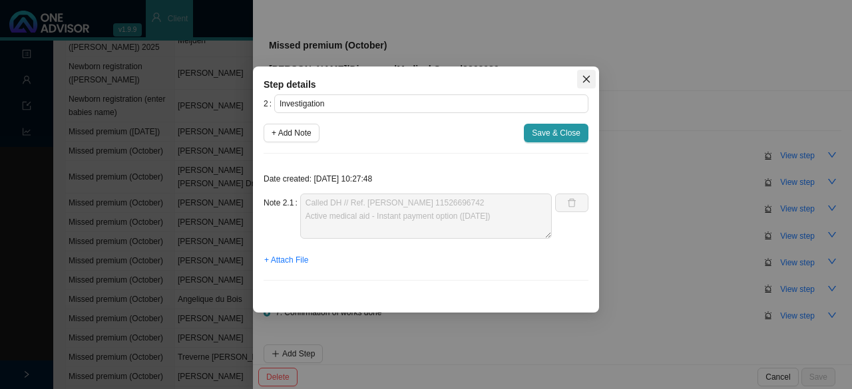
click at [414, 71] on button "Close" at bounding box center [586, 79] width 19 height 19
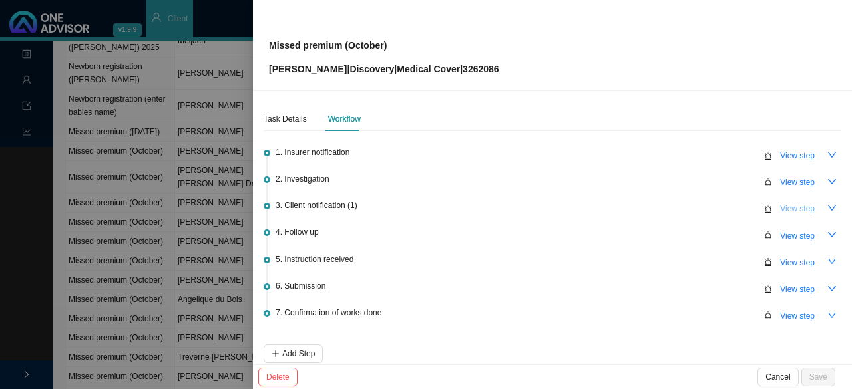
click at [414, 209] on span "View step" at bounding box center [797, 208] width 35 height 13
type input "Client notification (1)"
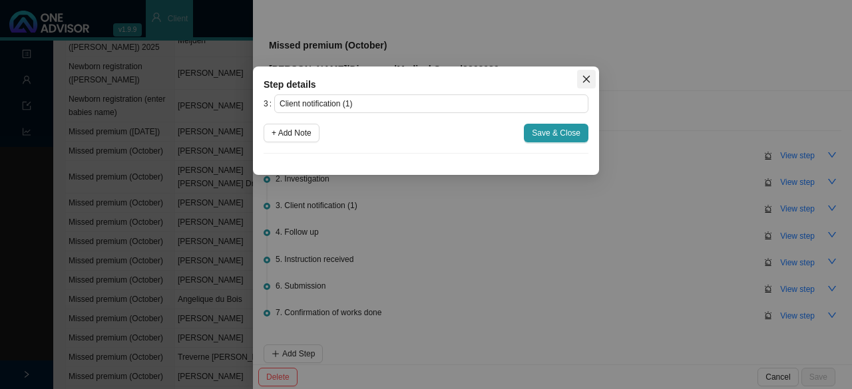
click at [414, 80] on icon "close" at bounding box center [585, 79] width 9 height 9
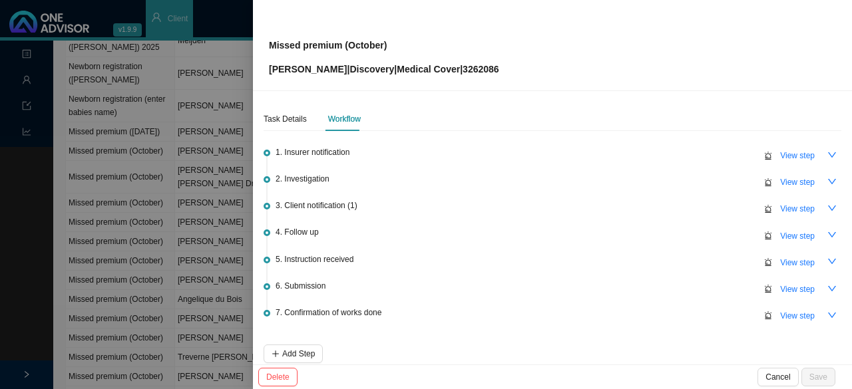
click at [414, 203] on span "View step" at bounding box center [797, 208] width 35 height 13
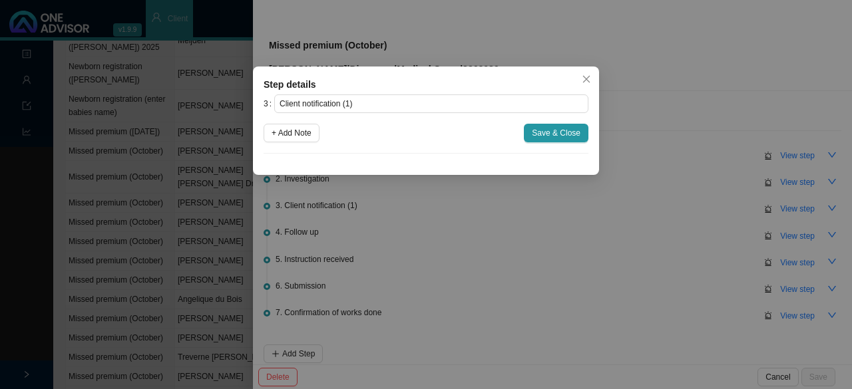
drag, startPoint x: 294, startPoint y: 130, endPoint x: 306, endPoint y: 160, distance: 32.9
click at [295, 130] on span "+ Add Note" at bounding box center [291, 132] width 40 height 13
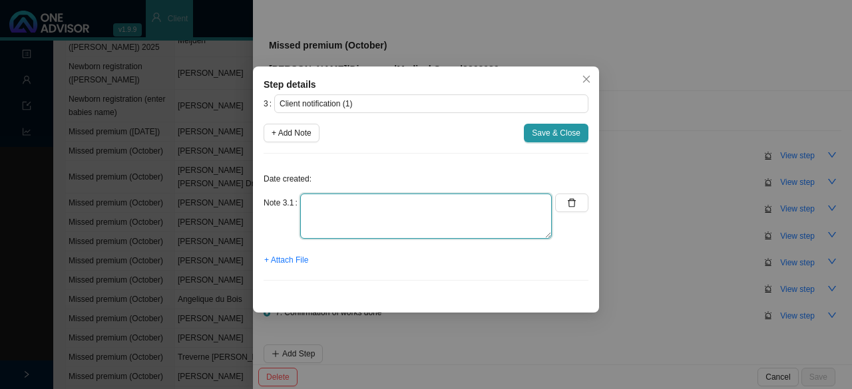
click at [335, 228] on textarea at bounding box center [425, 216] width 251 height 45
type textarea "Informed client - Medical aid is active and up to date"
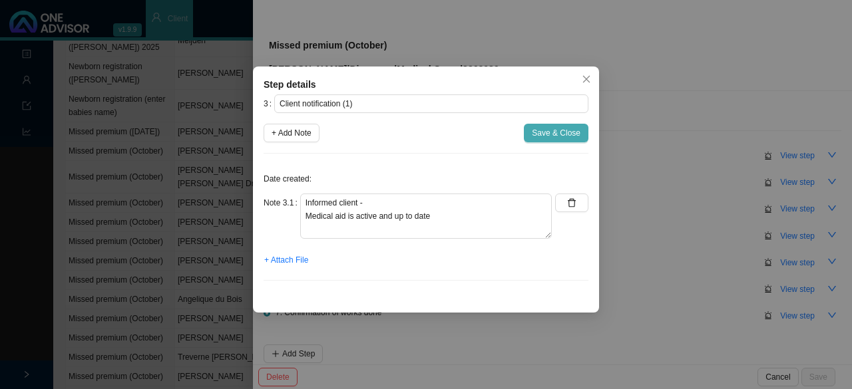
click at [414, 134] on span "Save & Close" at bounding box center [556, 132] width 49 height 13
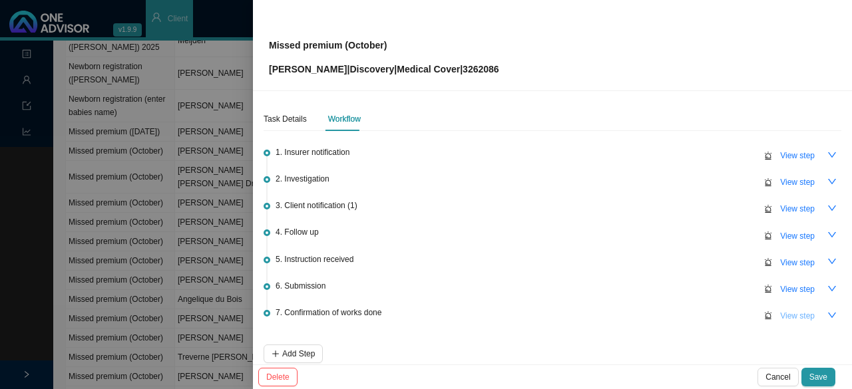
click at [414, 313] on span "View step" at bounding box center [797, 315] width 35 height 13
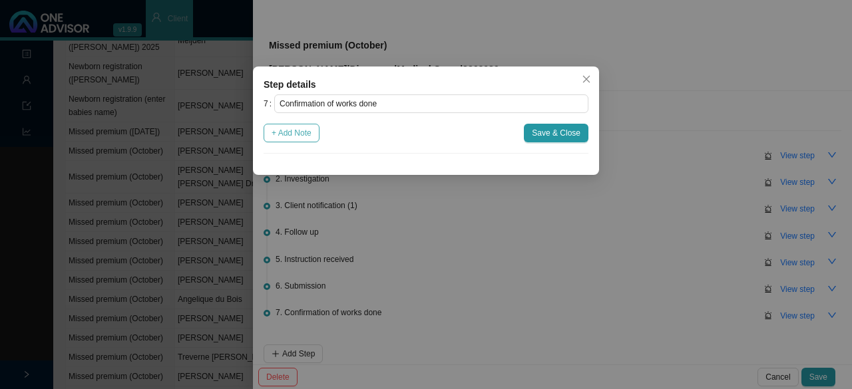
click at [309, 132] on span "+ Add Note" at bounding box center [291, 132] width 40 height 13
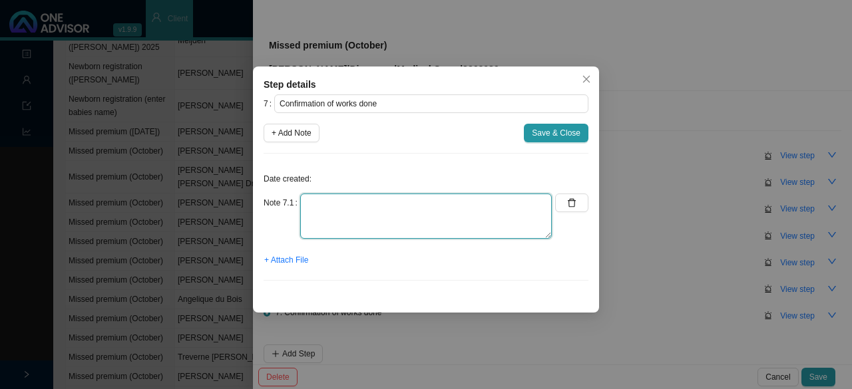
click at [327, 221] on textarea at bounding box center [425, 216] width 251 height 45
type textarea "Informed client - Medical aid active & up to date"
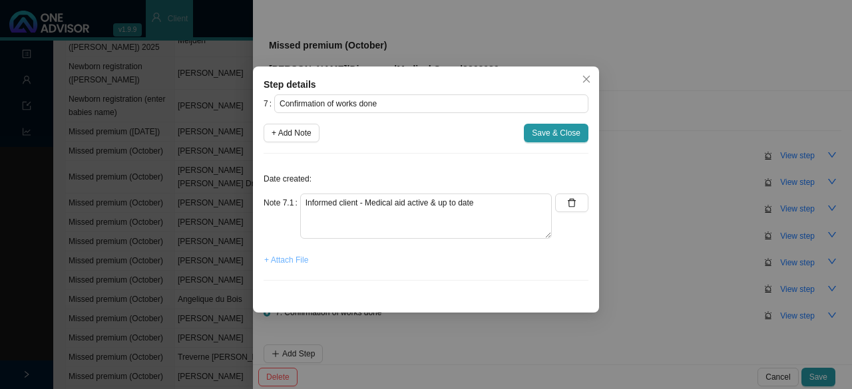
click at [294, 262] on span "+ Attach File" at bounding box center [286, 259] width 44 height 13
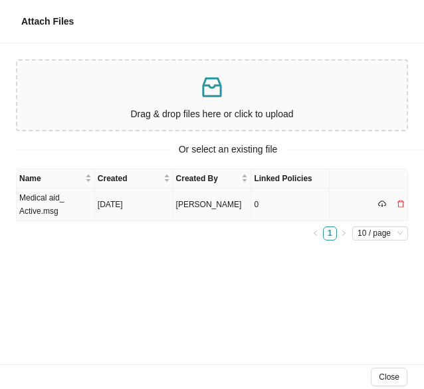
click at [75, 201] on td "Medical aid_ Active.msg" at bounding box center [56, 204] width 79 height 33
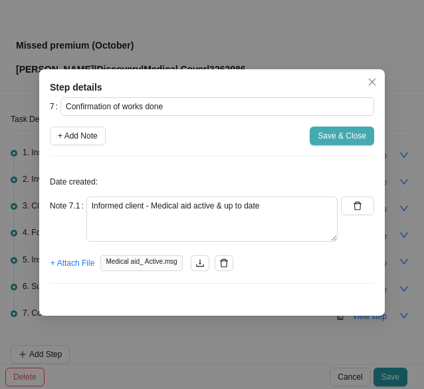
click at [326, 138] on span "Save & Close" at bounding box center [342, 135] width 49 height 13
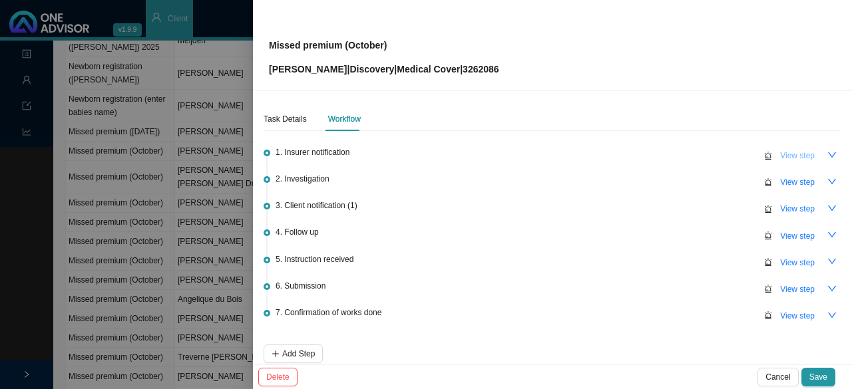
click at [414, 156] on span "View step" at bounding box center [797, 155] width 35 height 13
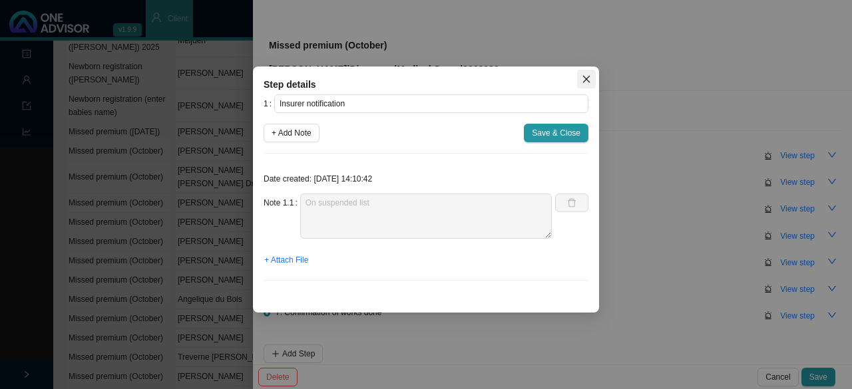
click at [414, 79] on icon "close" at bounding box center [585, 79] width 9 height 9
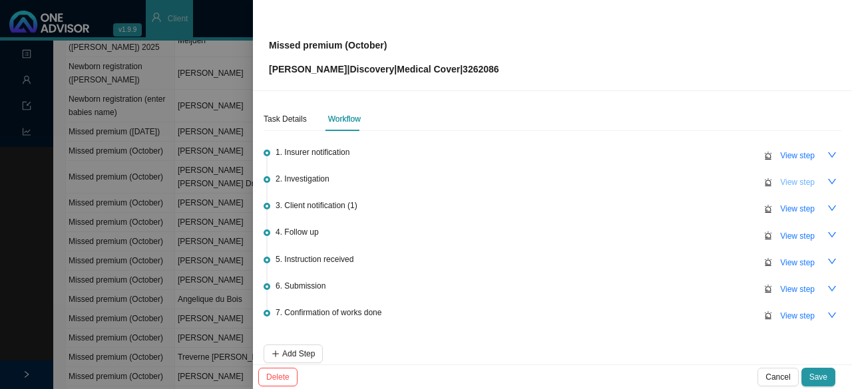
click at [414, 182] on span "View step" at bounding box center [797, 182] width 35 height 13
type input "Investigation"
type textarea "Called DH // Ref. Dominique 11526696742 Active medical aid - Instant payment op…"
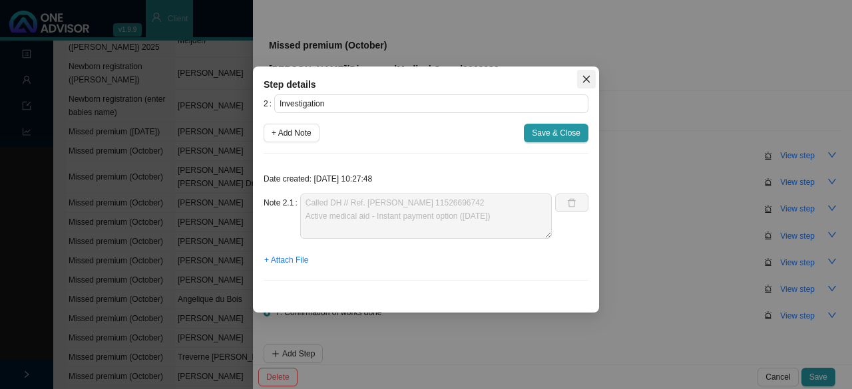
click at [414, 80] on icon "close" at bounding box center [585, 79] width 9 height 9
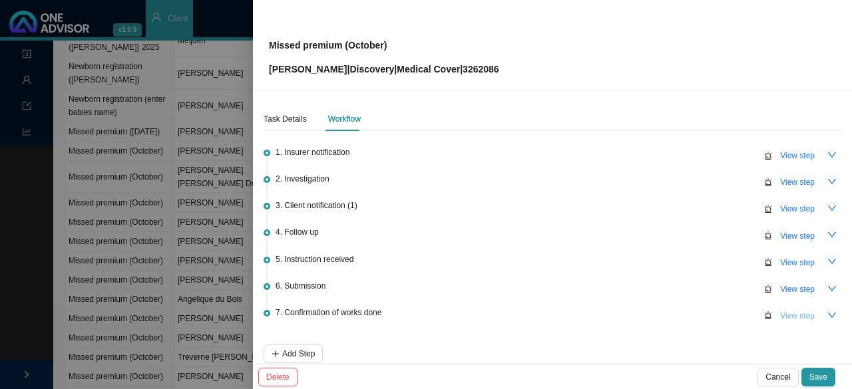
click at [414, 311] on span "View step" at bounding box center [797, 315] width 35 height 13
type input "Confirmation of works done"
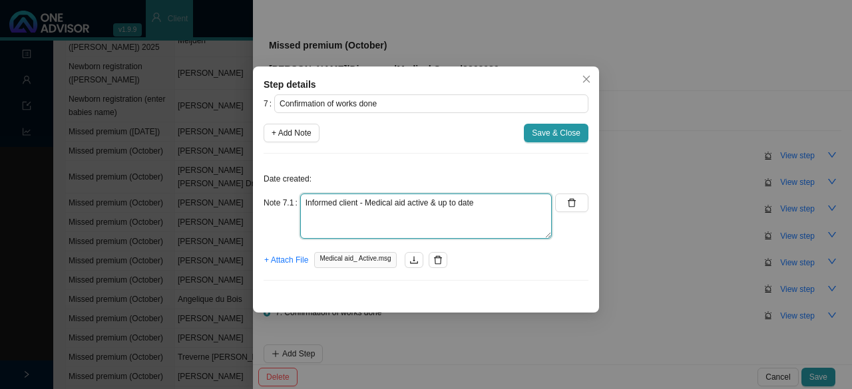
click at [414, 201] on textarea "Informed client - Medical aid active & up to date" at bounding box center [425, 216] width 251 height 45
type textarea "Informed client - Medical aid active & up to date Added to sharepoint"
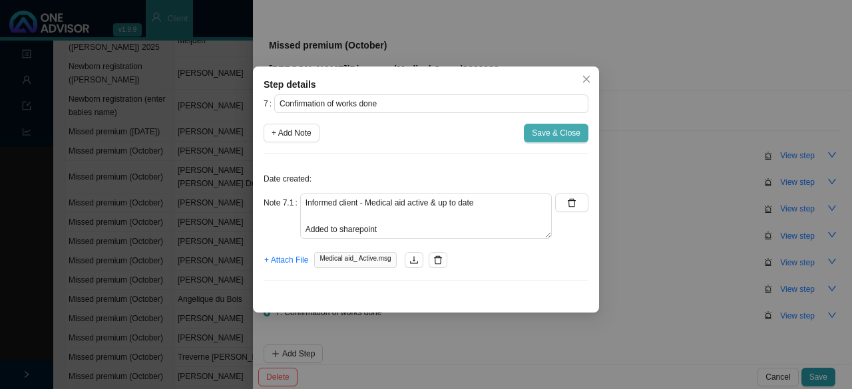
click at [414, 132] on span "Save & Close" at bounding box center [556, 132] width 49 height 13
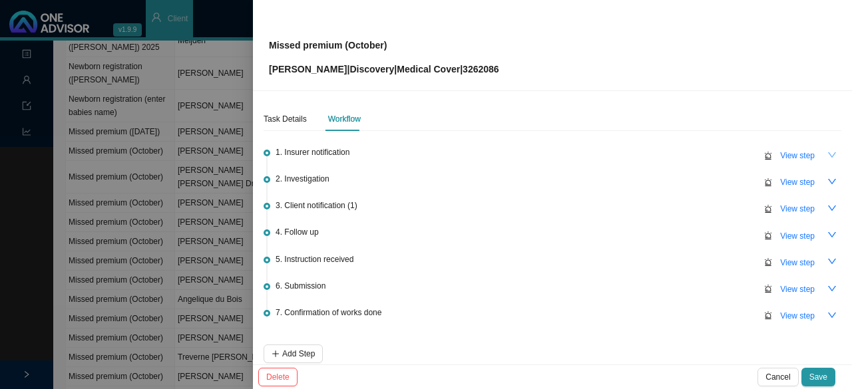
click at [414, 150] on icon "down" at bounding box center [831, 154] width 9 height 9
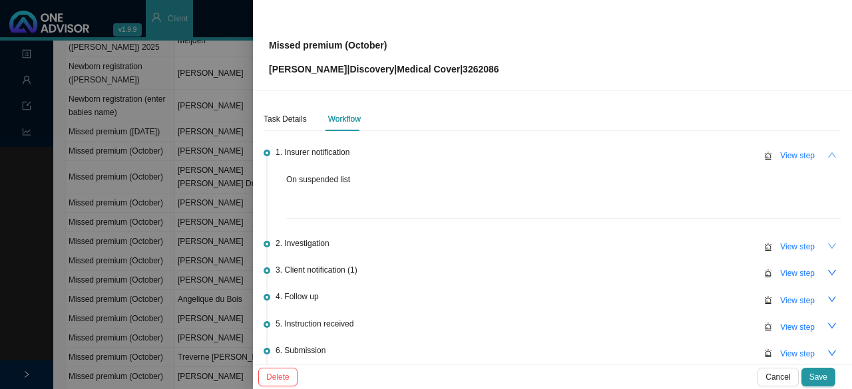
click at [414, 243] on icon "down" at bounding box center [831, 245] width 9 height 9
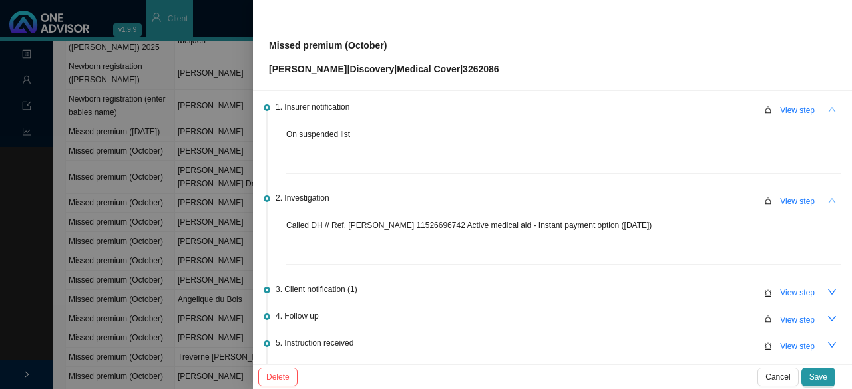
scroll to position [67, 0]
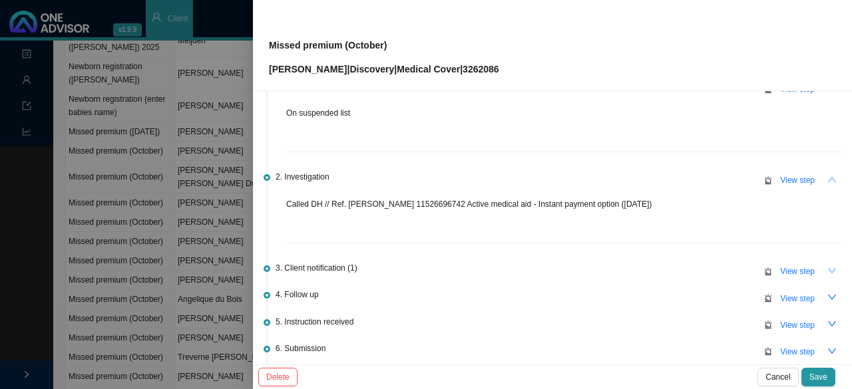
click at [414, 273] on icon "down" at bounding box center [831, 270] width 9 height 9
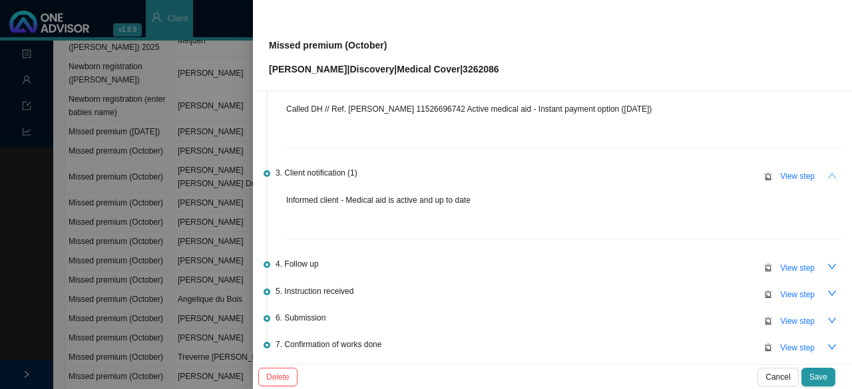
scroll to position [200, 0]
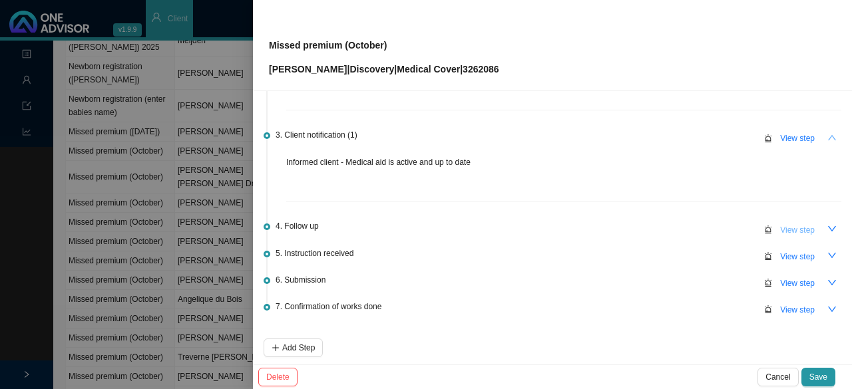
click at [414, 227] on button "View step" at bounding box center [797, 230] width 51 height 19
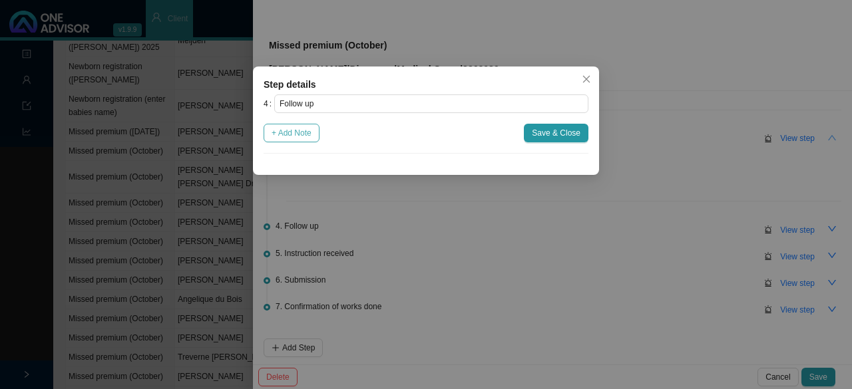
click at [295, 134] on span "+ Add Note" at bounding box center [291, 132] width 40 height 13
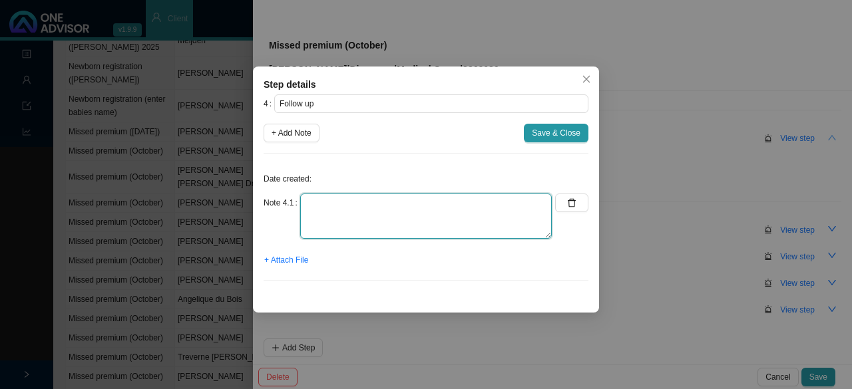
click at [323, 205] on textarea at bounding box center [425, 216] width 251 height 45
type textarea "N/A"
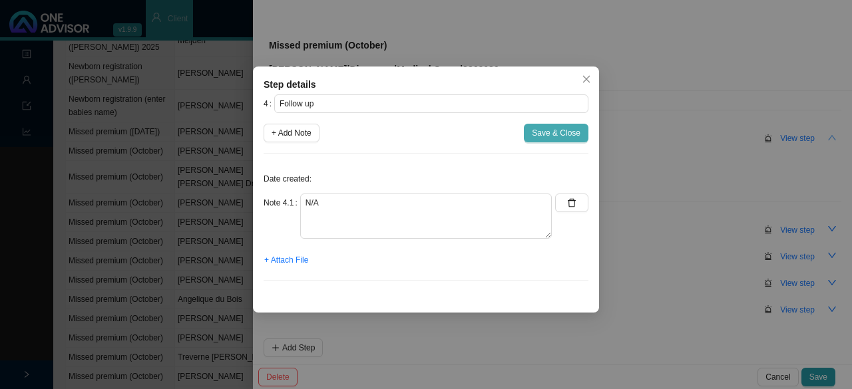
click at [414, 134] on span "Save & Close" at bounding box center [556, 132] width 49 height 13
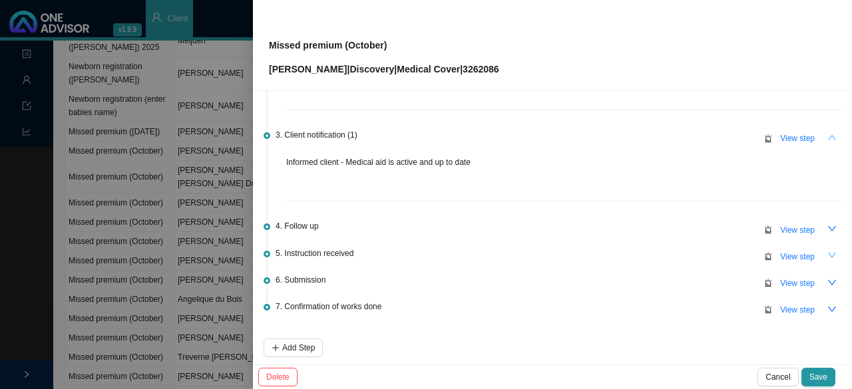
click at [414, 253] on icon "down" at bounding box center [831, 255] width 9 height 9
click at [414, 252] on button "View step" at bounding box center [797, 256] width 51 height 19
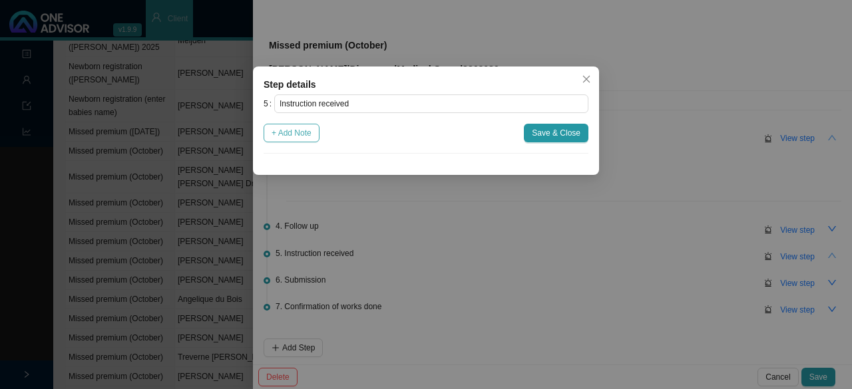
click at [302, 130] on span "+ Add Note" at bounding box center [291, 132] width 40 height 13
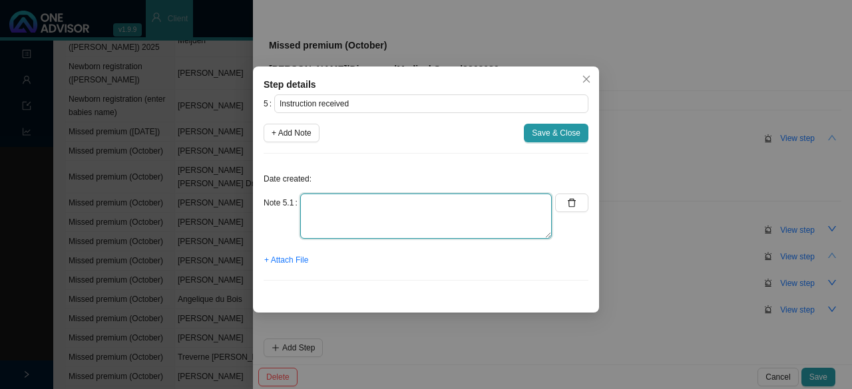
click at [339, 204] on textarea at bounding box center [425, 216] width 251 height 45
type textarea "None received"
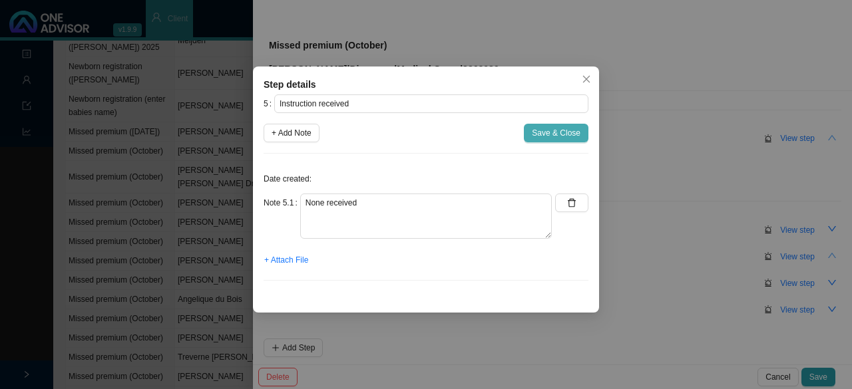
click at [414, 136] on span "Save & Close" at bounding box center [556, 132] width 49 height 13
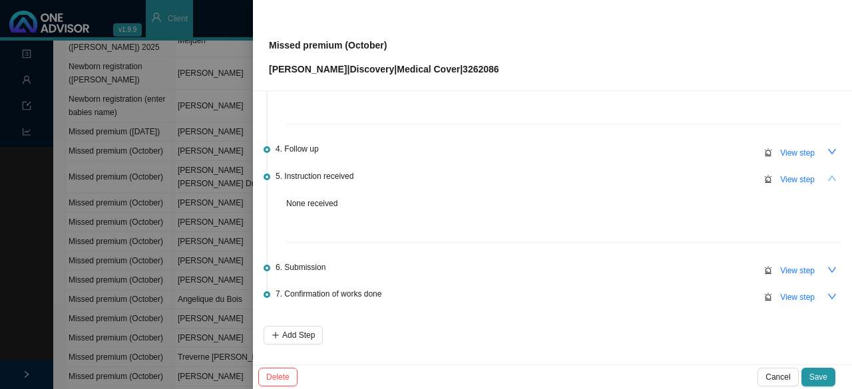
scroll to position [319, 0]
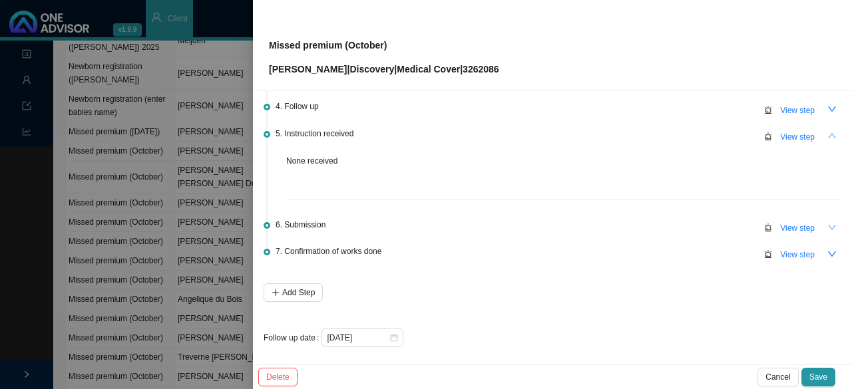
click at [414, 225] on icon "down" at bounding box center [832, 227] width 8 height 5
click at [414, 222] on span "View step" at bounding box center [797, 228] width 35 height 13
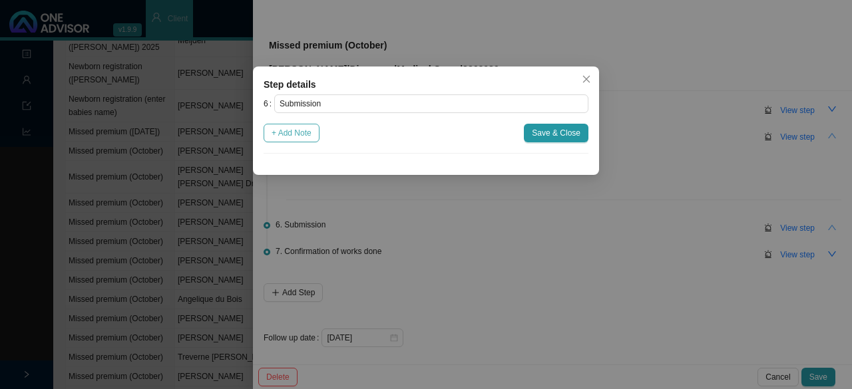
drag, startPoint x: 301, startPoint y: 134, endPoint x: 315, endPoint y: 156, distance: 26.9
click at [302, 134] on span "+ Add Note" at bounding box center [291, 132] width 40 height 13
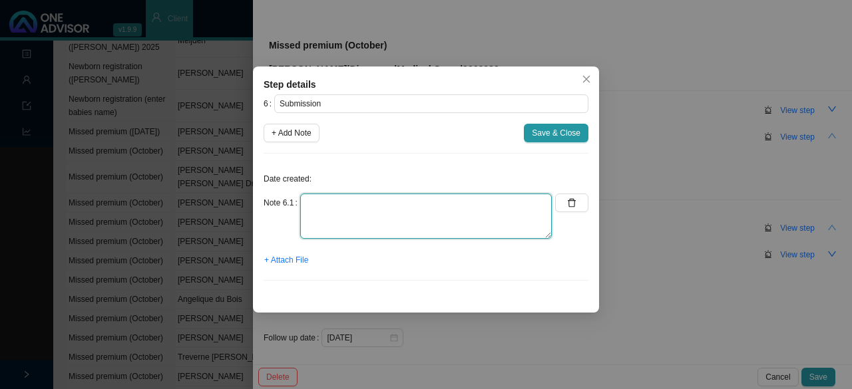
drag, startPoint x: 336, startPoint y: 214, endPoint x: 329, endPoint y: 217, distance: 7.8
click at [337, 215] on textarea at bounding box center [425, 216] width 251 height 45
type textarea "N/A"
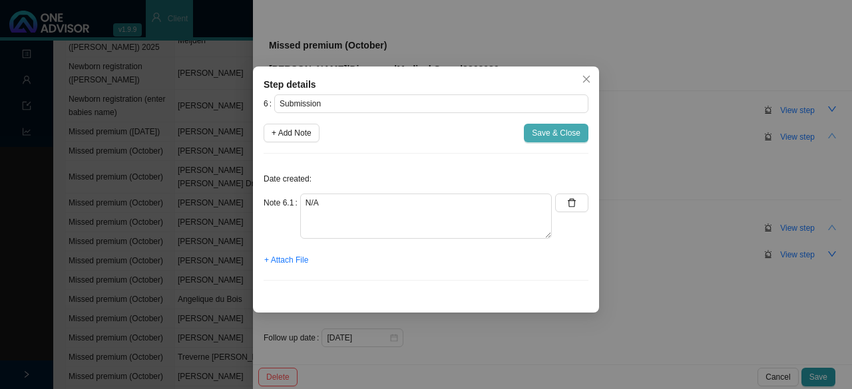
click at [414, 128] on span "Save & Close" at bounding box center [556, 132] width 49 height 13
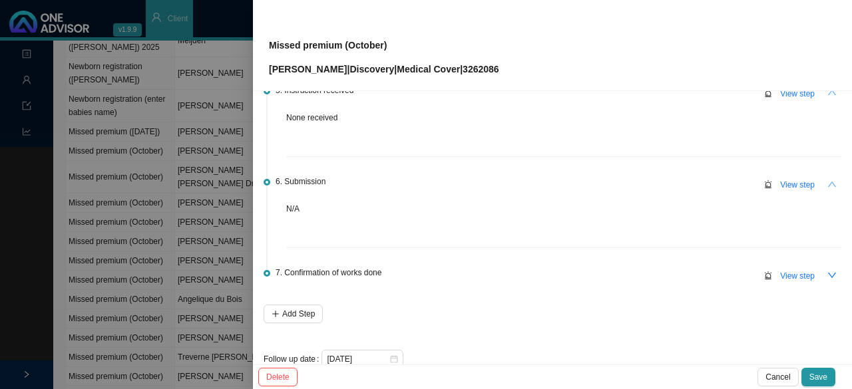
scroll to position [383, 0]
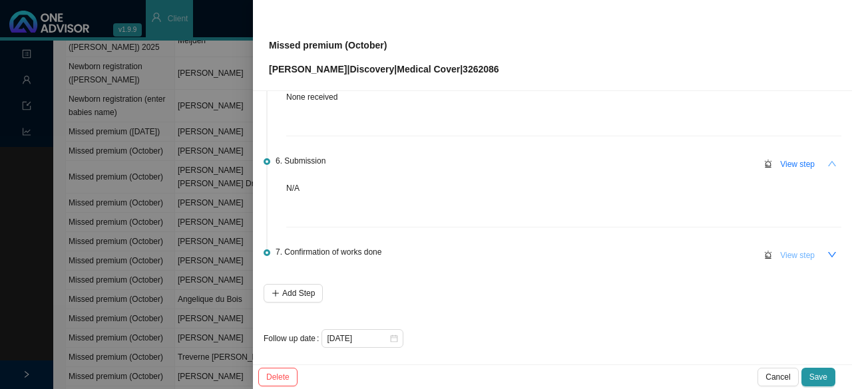
click at [414, 251] on span "View step" at bounding box center [797, 255] width 35 height 13
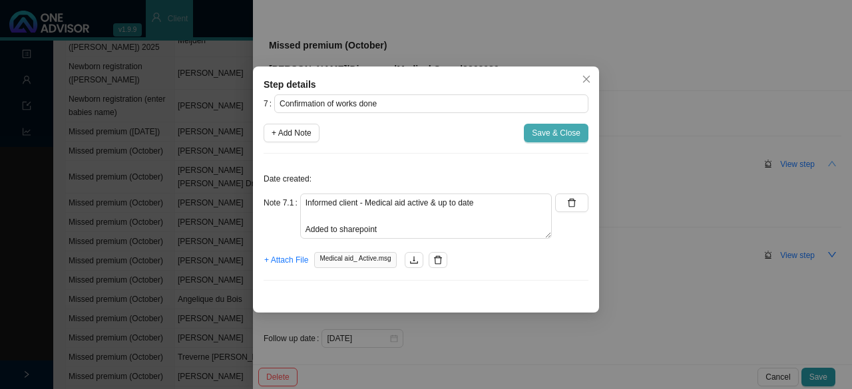
click at [414, 132] on span "Save & Close" at bounding box center [556, 132] width 49 height 13
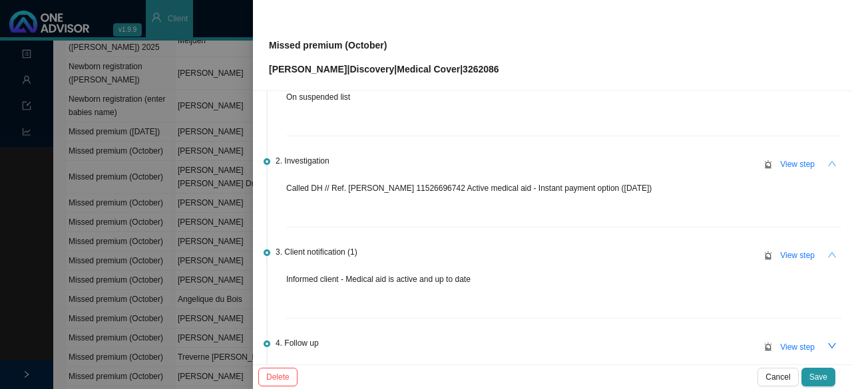
scroll to position [0, 0]
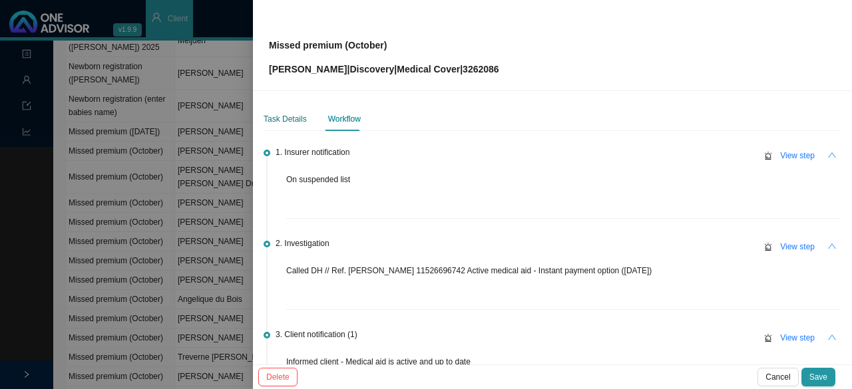
click at [292, 119] on div "Task Details" at bounding box center [284, 118] width 43 height 13
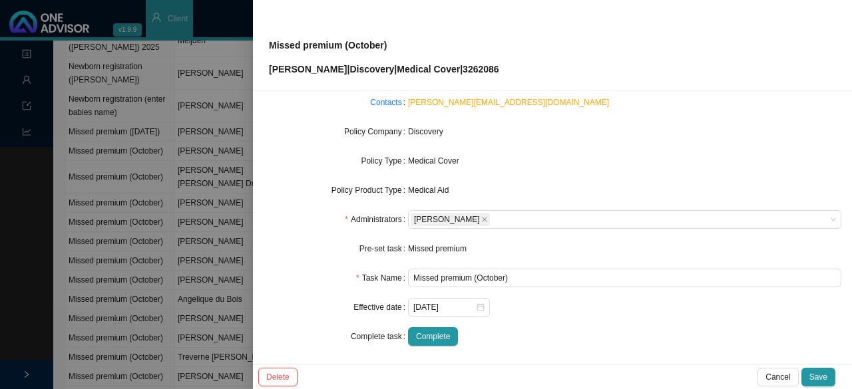
scroll to position [133, 0]
click at [414, 329] on span "Complete" at bounding box center [433, 334] width 34 height 13
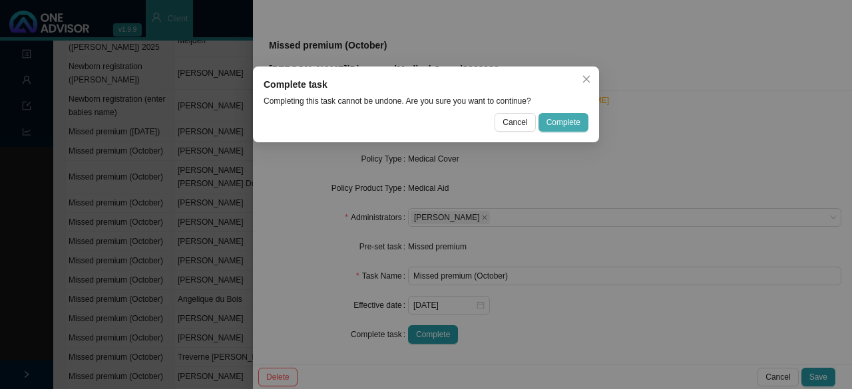
click at [414, 123] on span "Complete" at bounding box center [563, 122] width 34 height 13
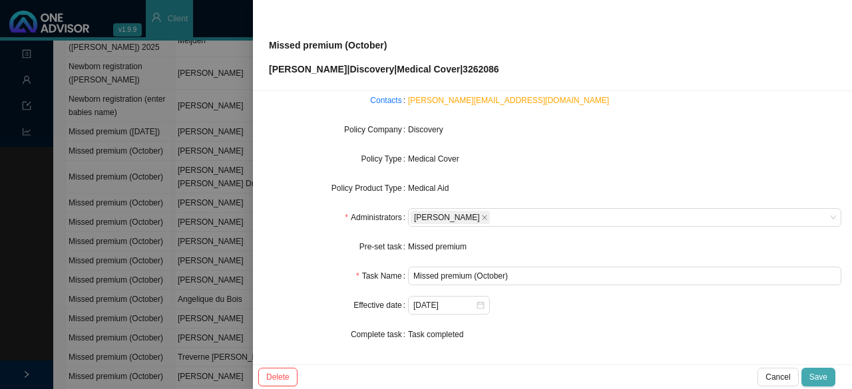
click at [414, 376] on span "Save" at bounding box center [818, 377] width 18 height 13
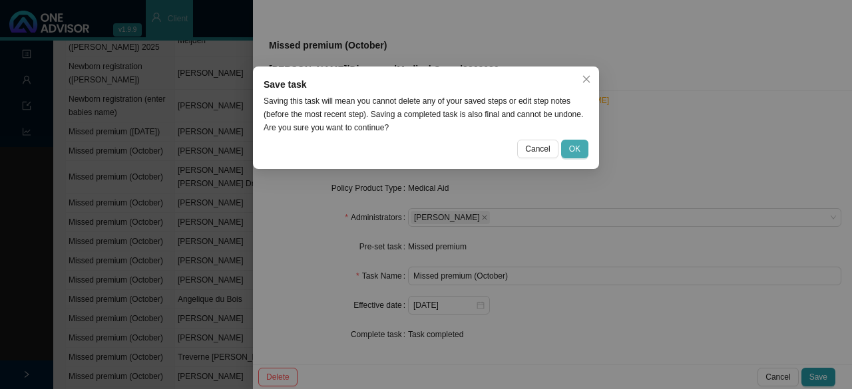
click at [414, 148] on span "OK" at bounding box center [574, 148] width 11 height 13
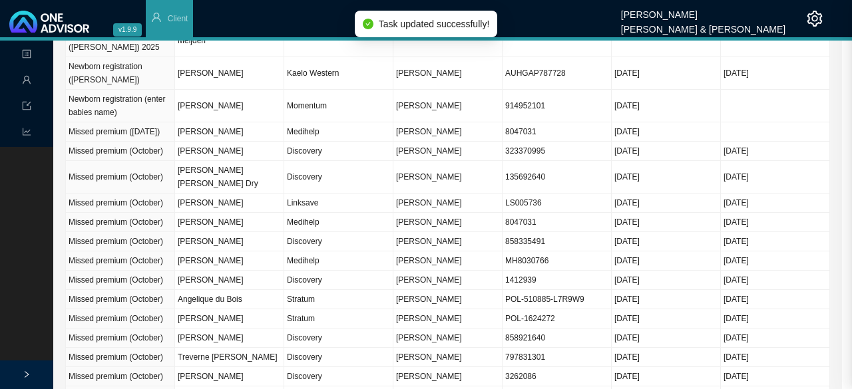
scroll to position [118, 0]
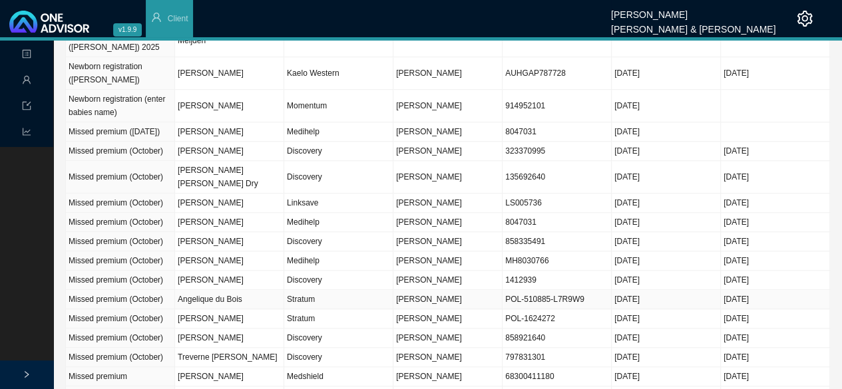
click at [236, 290] on td "Angelique du Bois" at bounding box center [229, 299] width 109 height 19
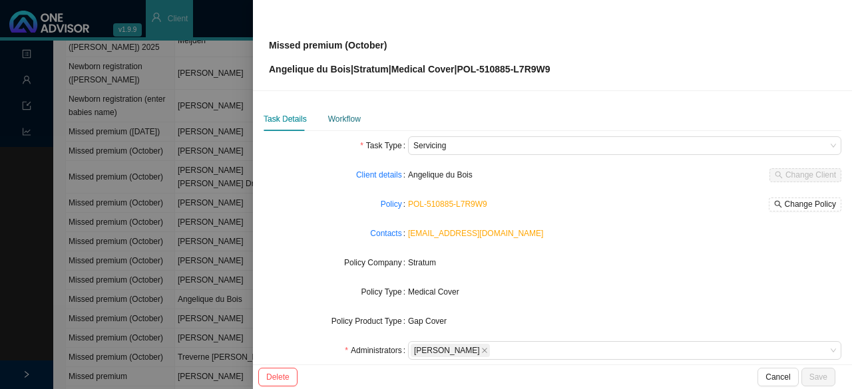
click at [349, 117] on div "Workflow" at bounding box center [344, 118] width 33 height 13
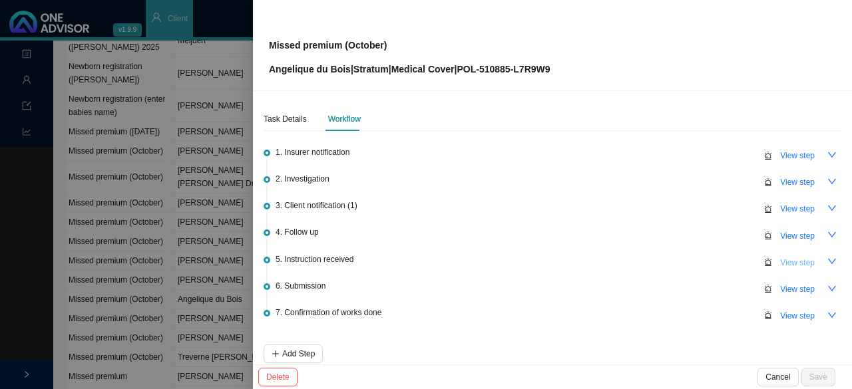
click at [414, 260] on span "View step" at bounding box center [797, 262] width 35 height 13
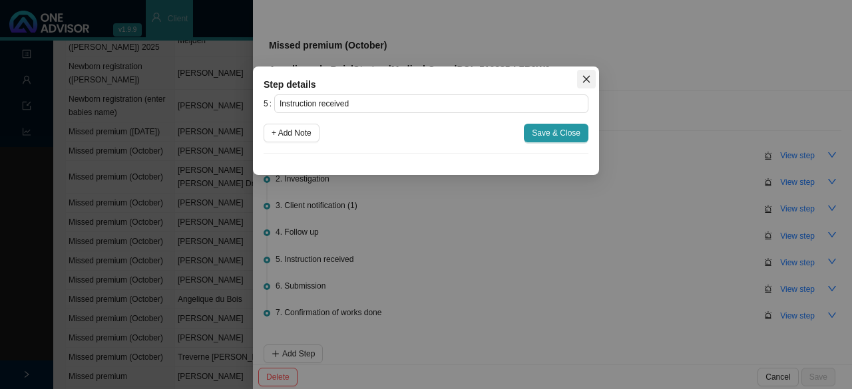
click at [414, 75] on span "Close" at bounding box center [586, 79] width 19 height 9
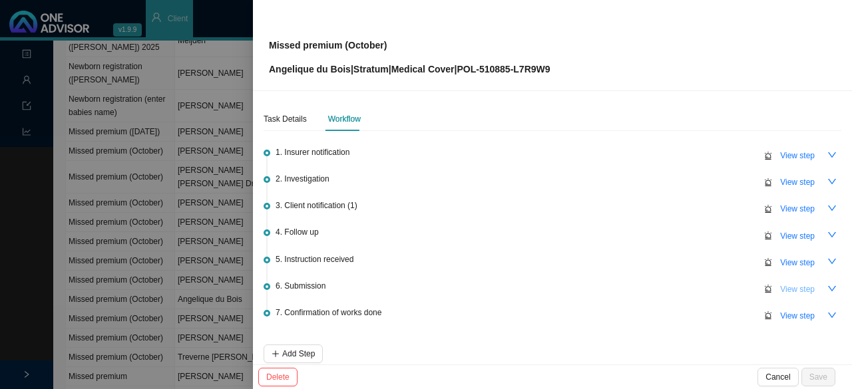
click at [414, 287] on span "View step" at bounding box center [797, 289] width 35 height 13
type input "Submission"
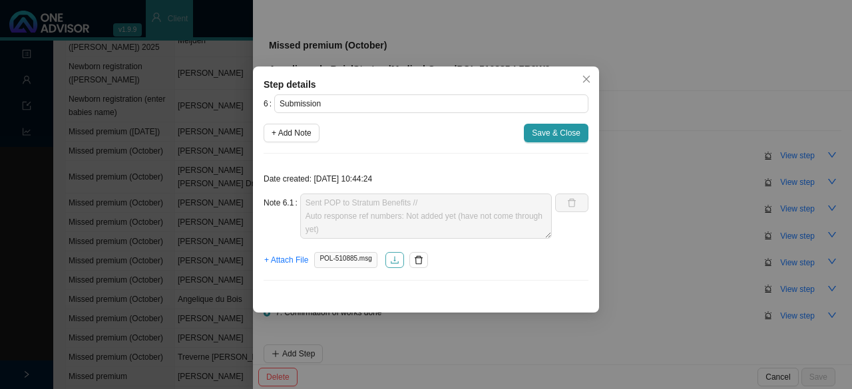
click at [393, 259] on icon "download" at bounding box center [394, 259] width 9 height 9
click at [414, 134] on span "Save & Close" at bounding box center [556, 132] width 49 height 13
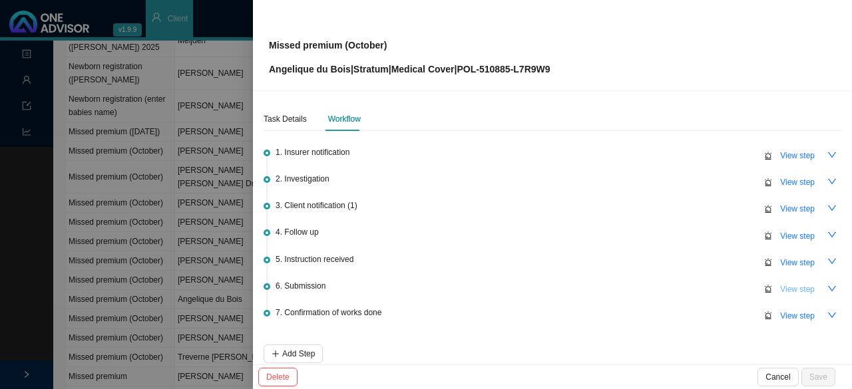
click at [414, 290] on span "View step" at bounding box center [797, 289] width 35 height 13
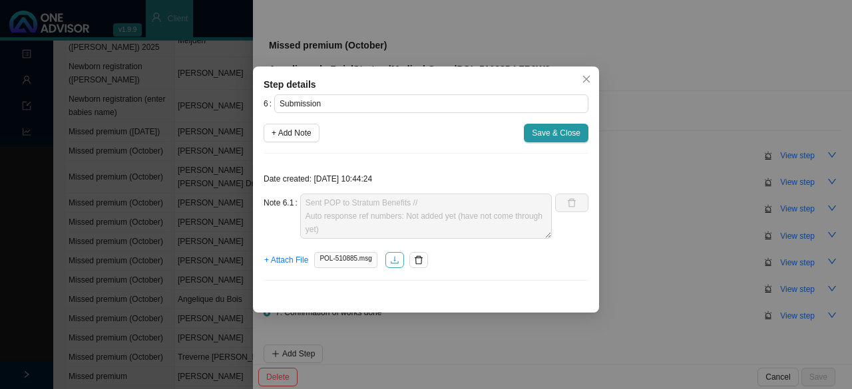
click at [390, 261] on icon "download" at bounding box center [394, 259] width 9 height 9
click at [414, 76] on icon "close" at bounding box center [585, 79] width 9 height 9
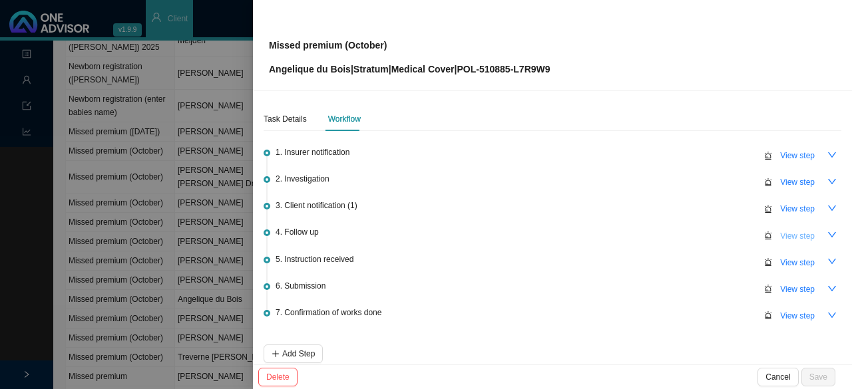
click at [414, 237] on span "View step" at bounding box center [797, 236] width 35 height 13
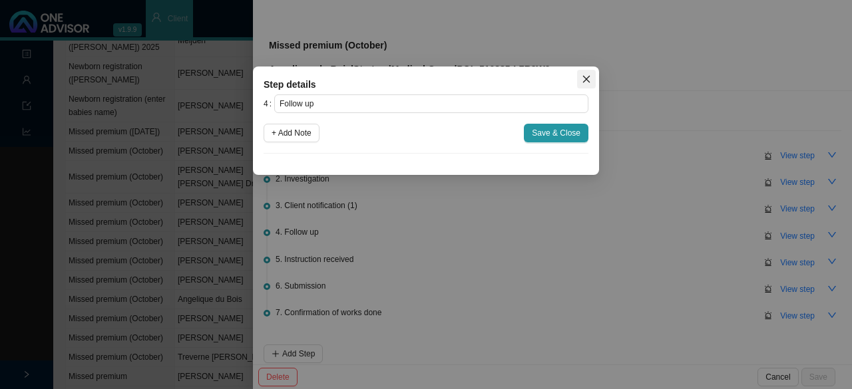
drag, startPoint x: 588, startPoint y: 78, endPoint x: 758, endPoint y: 228, distance: 227.2
click at [414, 78] on icon "close" at bounding box center [585, 79] width 9 height 9
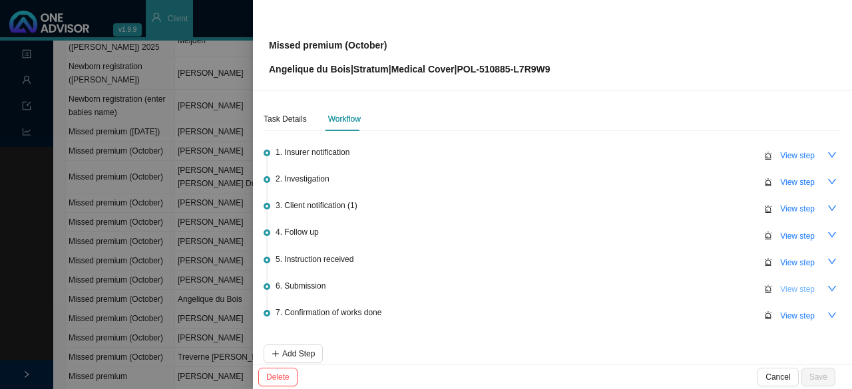
click at [414, 287] on span "View step" at bounding box center [797, 289] width 35 height 13
type input "Submission"
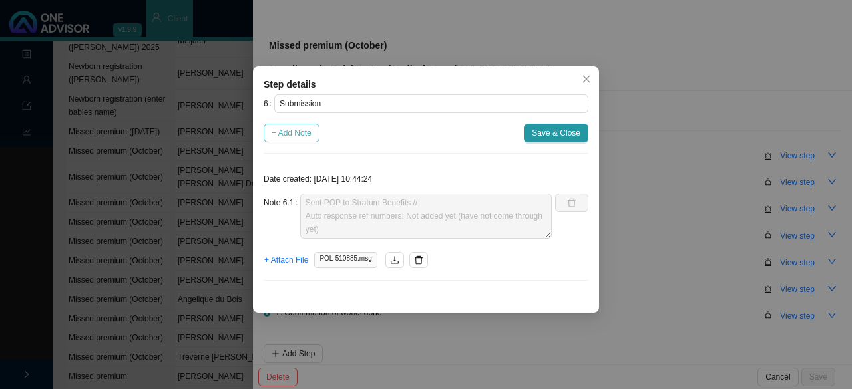
click at [291, 134] on span "+ Add Note" at bounding box center [291, 132] width 40 height 13
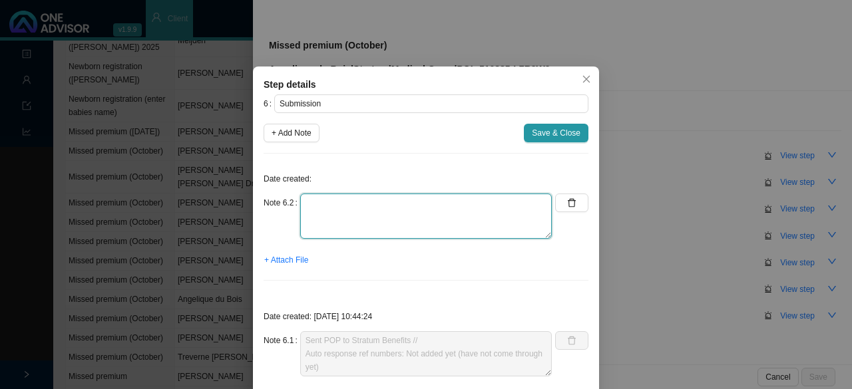
click at [334, 214] on textarea at bounding box center [425, 216] width 251 height 45
type textarea "Contacted Strat // Ref."
drag, startPoint x: 412, startPoint y: 206, endPoint x: 430, endPoint y: 206, distance: 18.6
click at [412, 206] on textarea "Contacted Strat // Ref." at bounding box center [425, 216] width 251 height 45
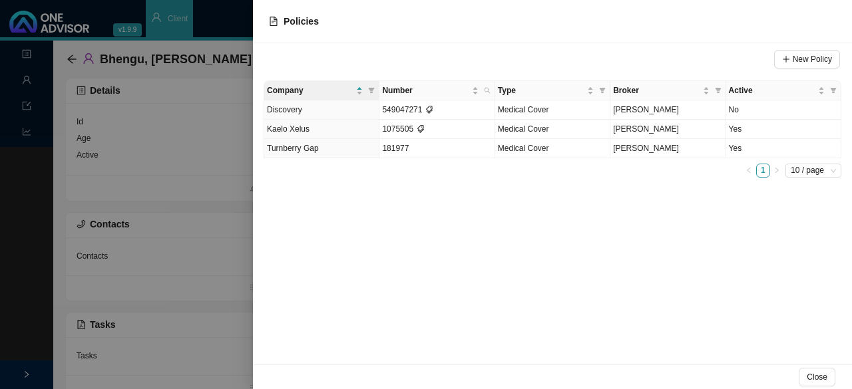
click at [144, 144] on div at bounding box center [426, 194] width 852 height 389
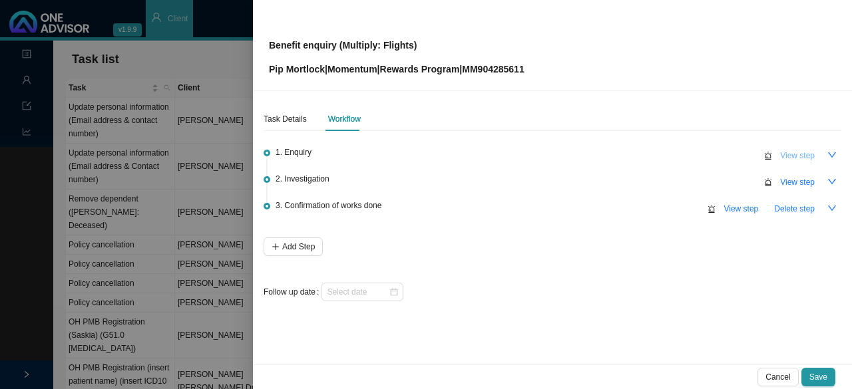
click at [794, 155] on span "View step" at bounding box center [797, 155] width 35 height 13
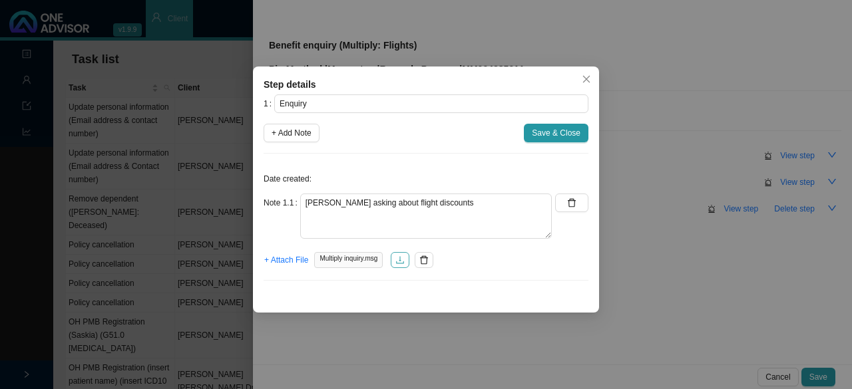
click at [398, 261] on icon "download" at bounding box center [399, 259] width 9 height 9
click at [589, 79] on icon "close" at bounding box center [585, 79] width 9 height 9
